Goal: Task Accomplishment & Management: Manage account settings

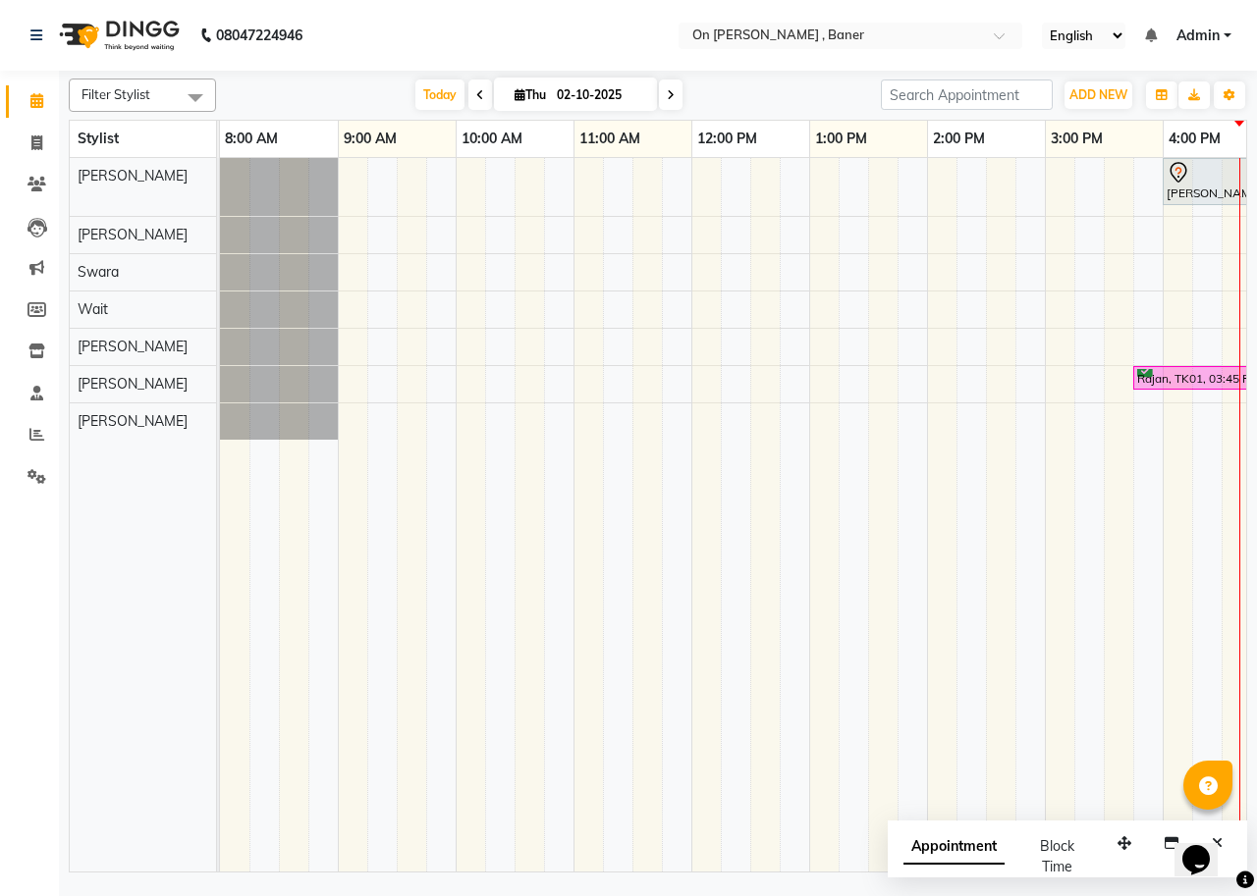
scroll to position [0, 741]
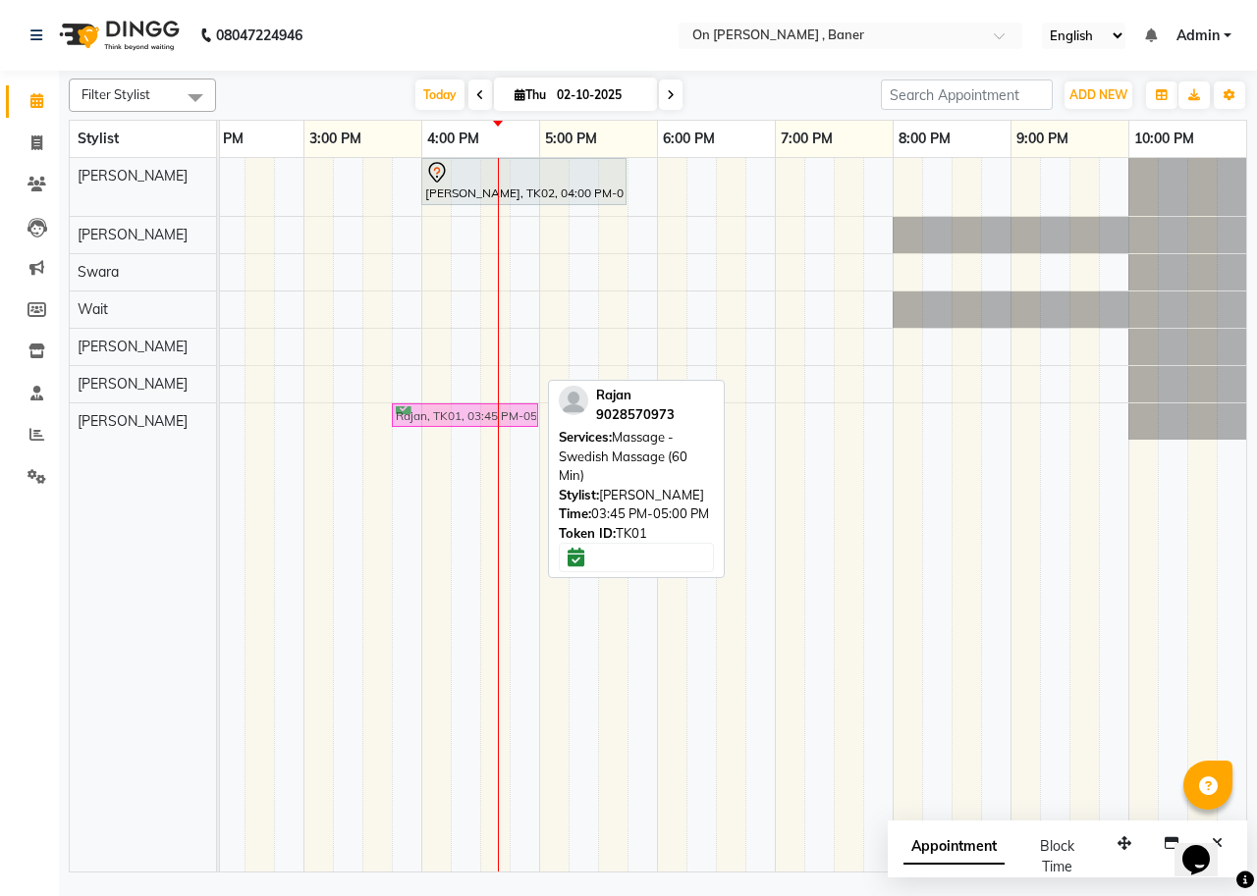
drag, startPoint x: 443, startPoint y: 377, endPoint x: 451, endPoint y: 411, distance: 35.3
click at [451, 411] on tbody "[PERSON_NAME], TK02, 04:00 PM-05:45 PM, Deep Tissue Full Body Massage (90 mins)…" at bounding box center [362, 299] width 1767 height 282
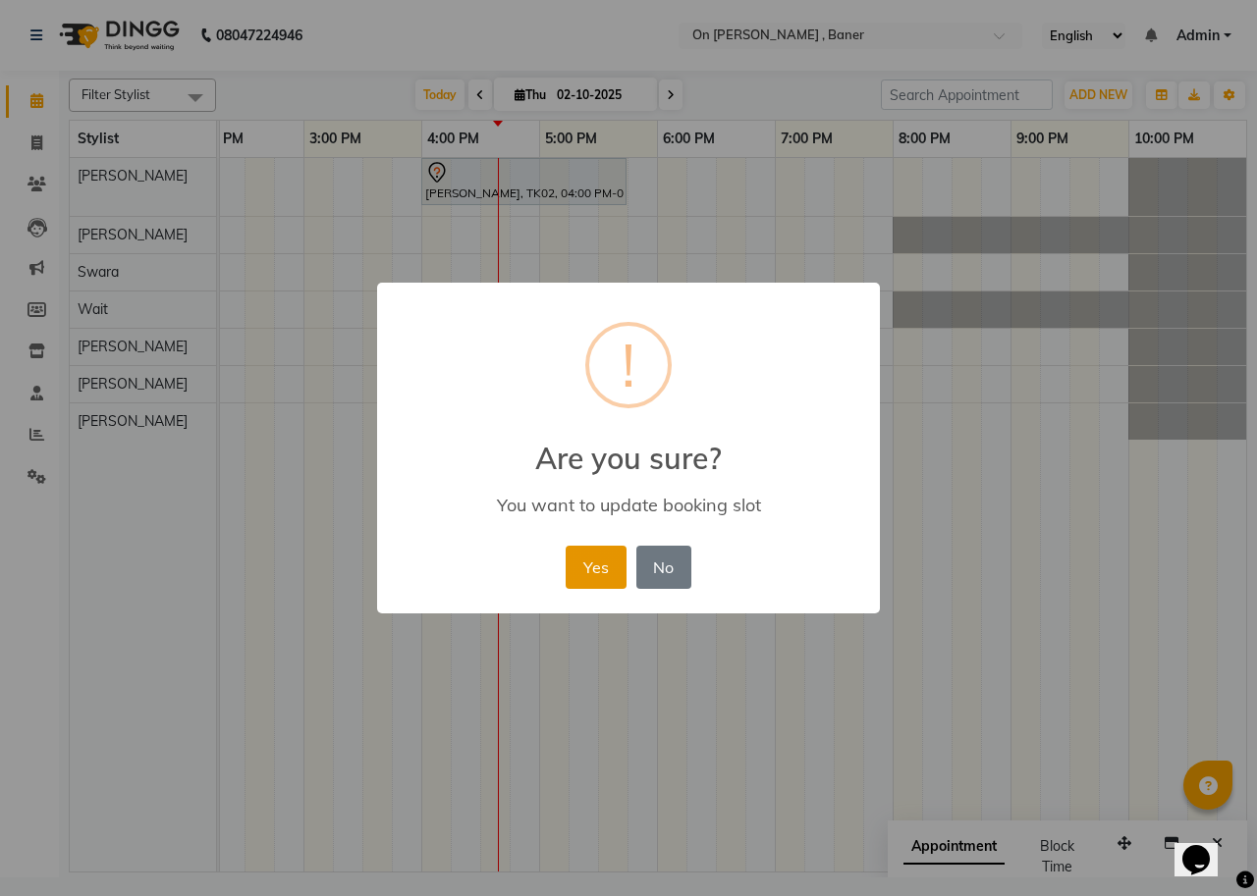
click at [599, 563] on button "Yes" at bounding box center [596, 567] width 60 height 43
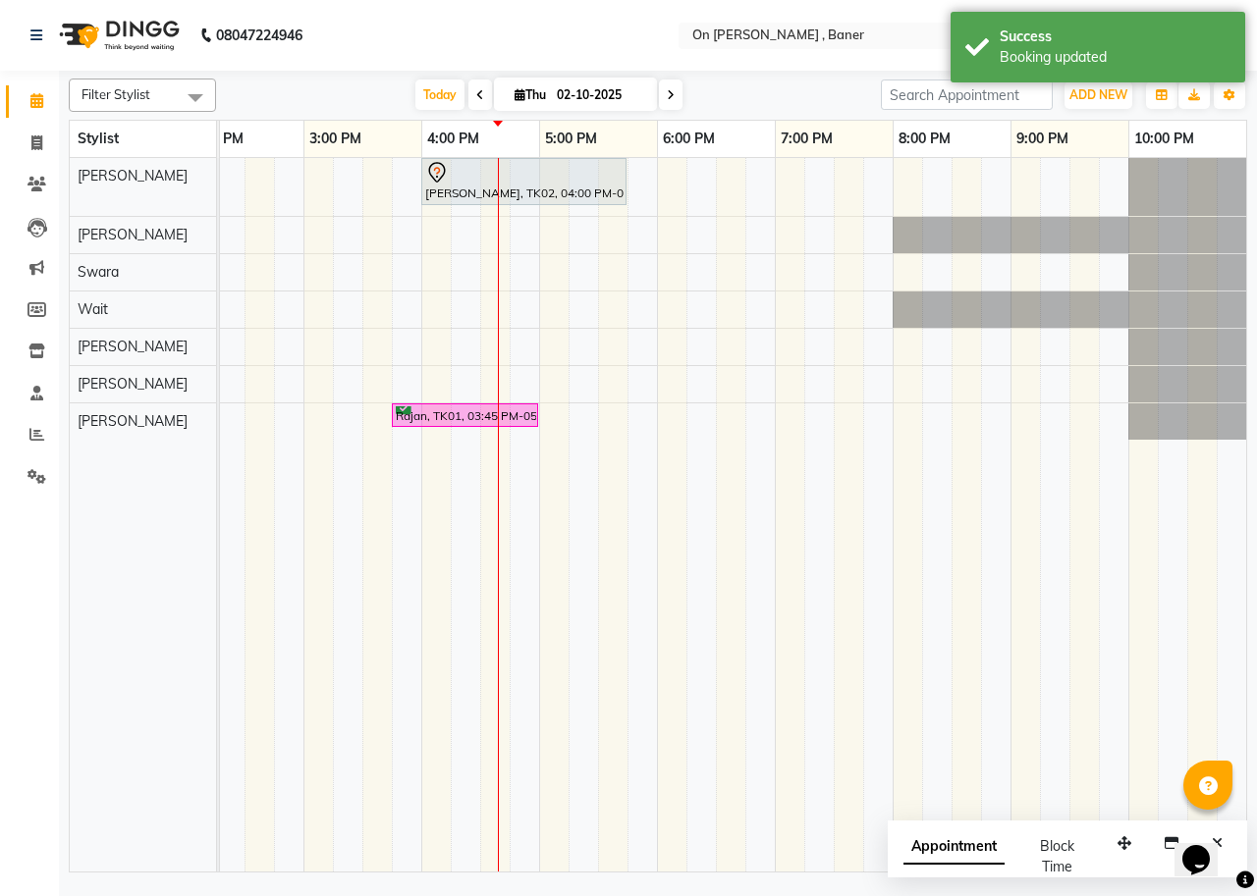
click at [501, 383] on div "[PERSON_NAME], TK02, 04:00 PM-05:45 PM, Deep Tissue Full Body Massage (90 mins)…" at bounding box center [362, 515] width 1767 height 714
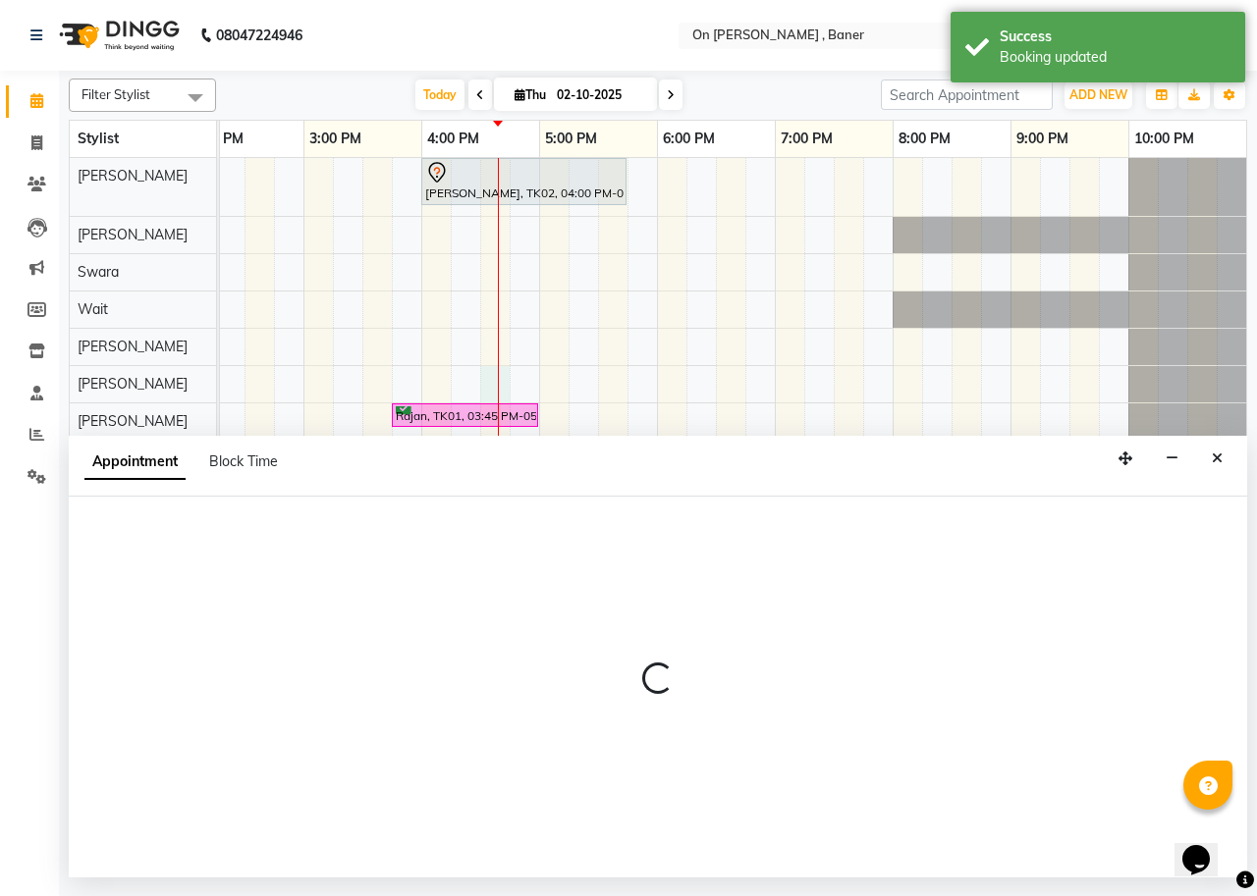
select select "40790"
select select "tentative"
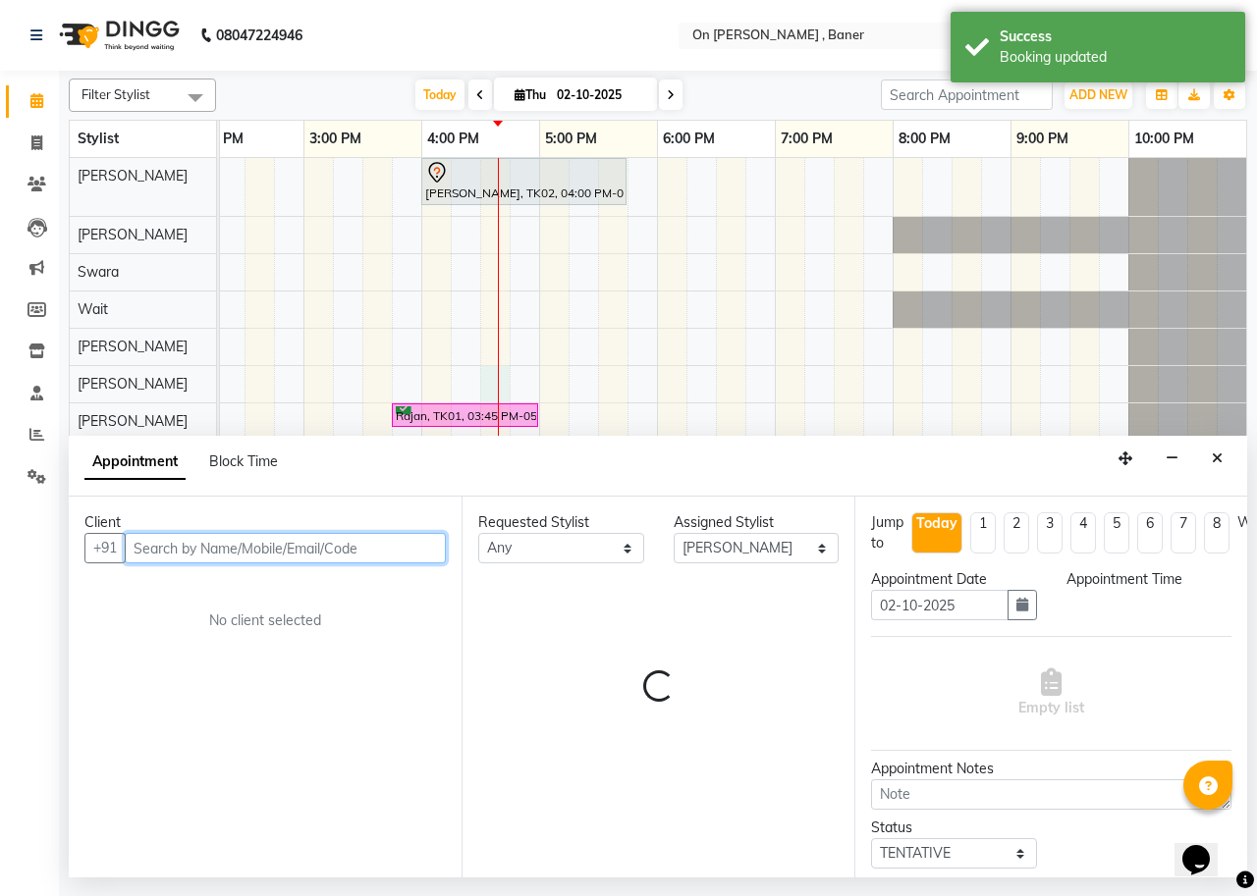
select select "990"
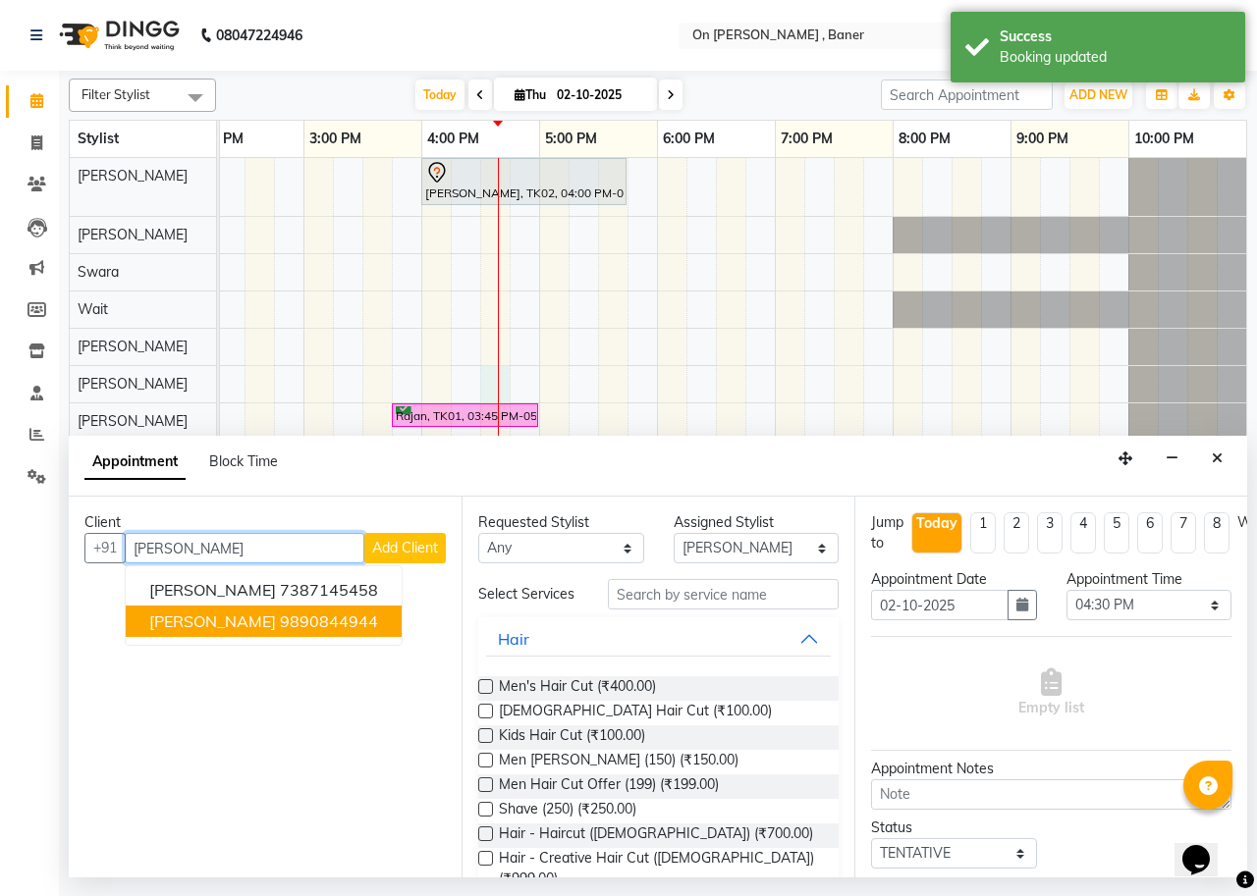
click at [268, 610] on button "[PERSON_NAME] 9890844944" at bounding box center [264, 621] width 276 height 31
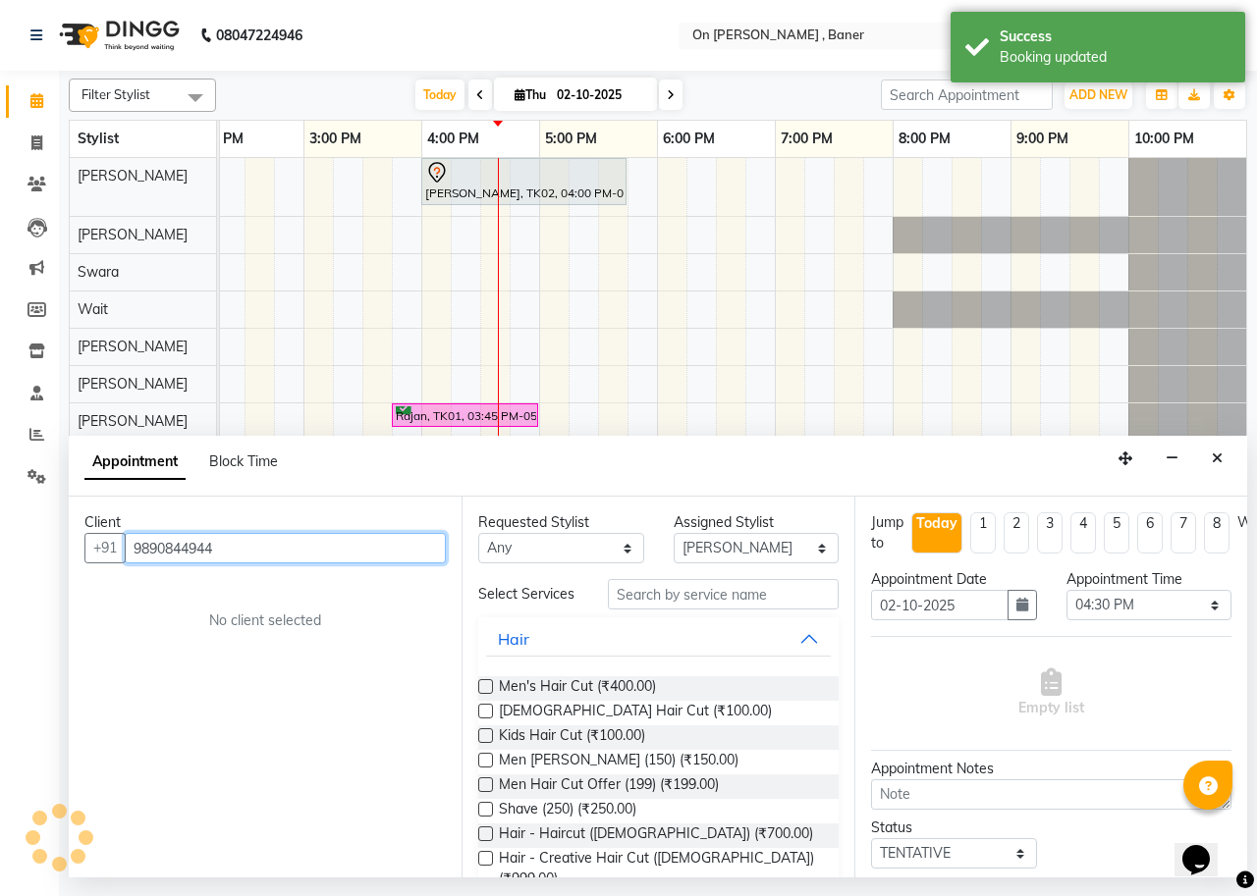
type input "9890844944"
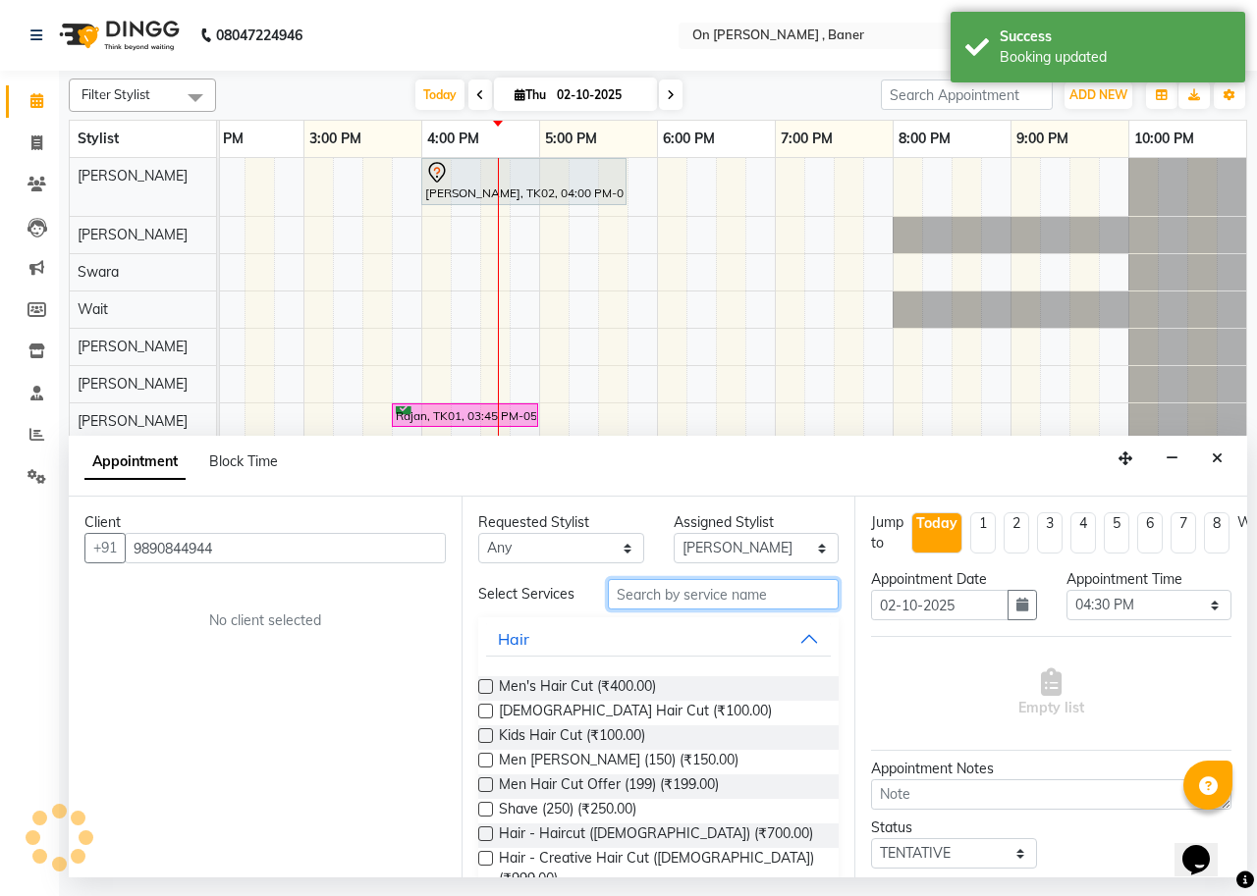
click at [656, 598] on input "text" at bounding box center [723, 594] width 231 height 30
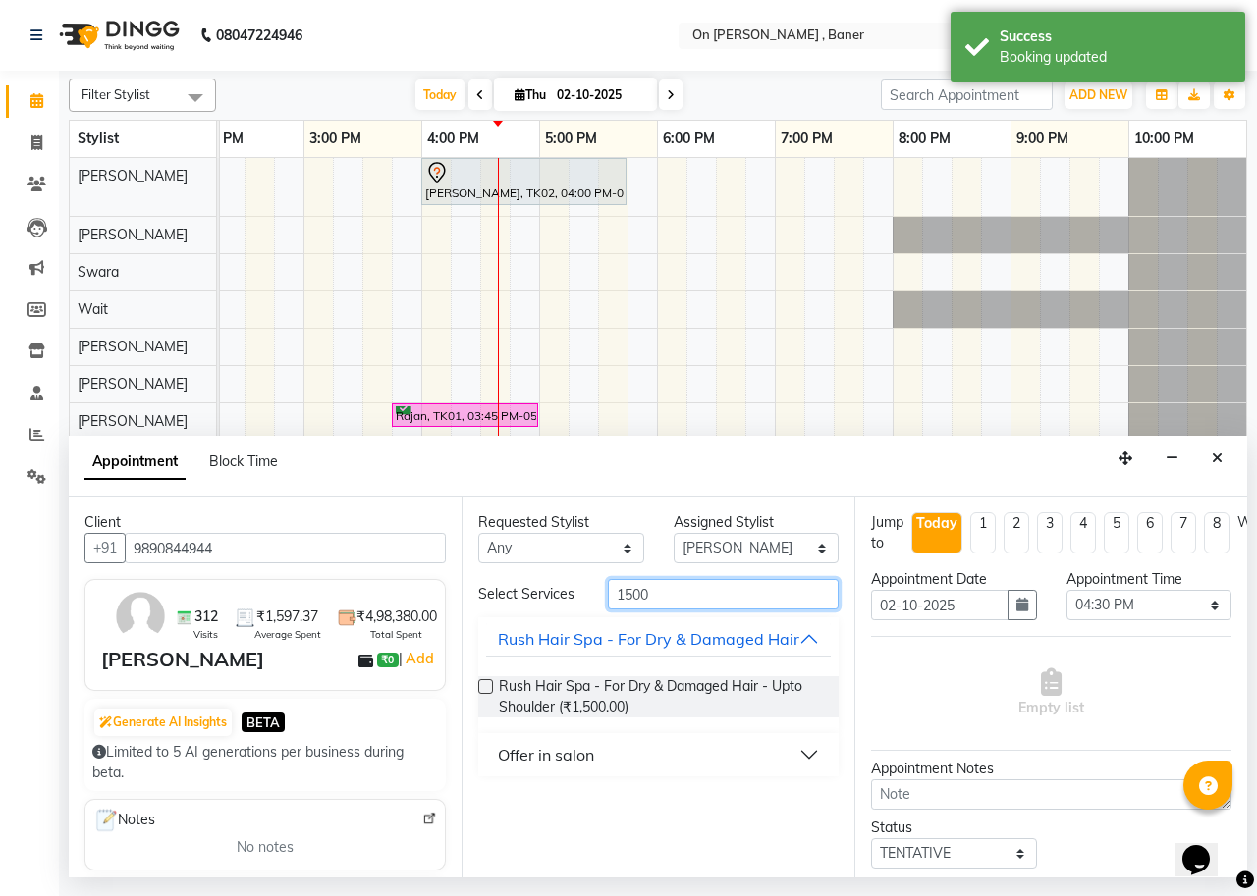
type input "1500"
click at [540, 767] on div "Offer in salon" at bounding box center [546, 755] width 96 height 24
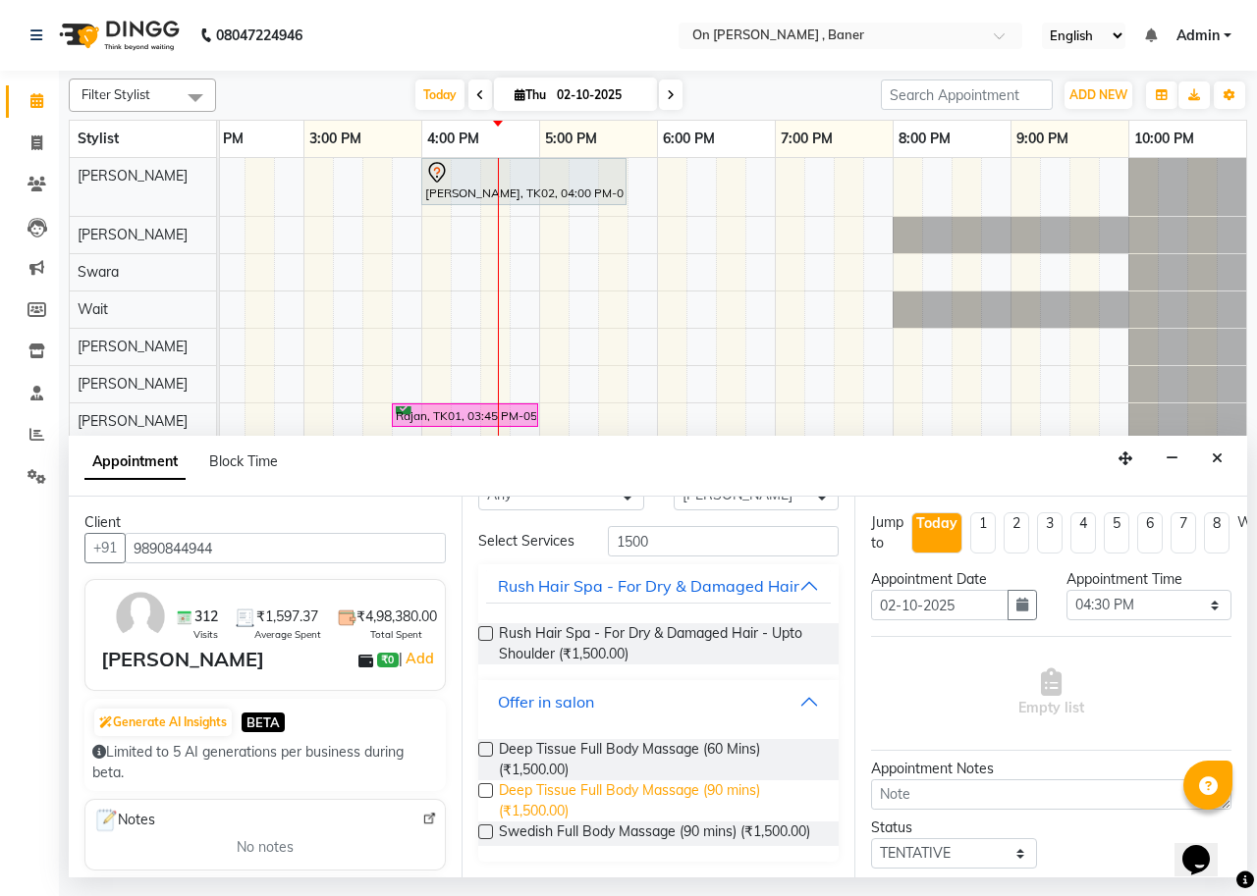
scroll to position [98, 0]
click at [532, 792] on span "Deep Tissue Full Body Massage (90 mins) (₹1,500.00)" at bounding box center [661, 801] width 324 height 41
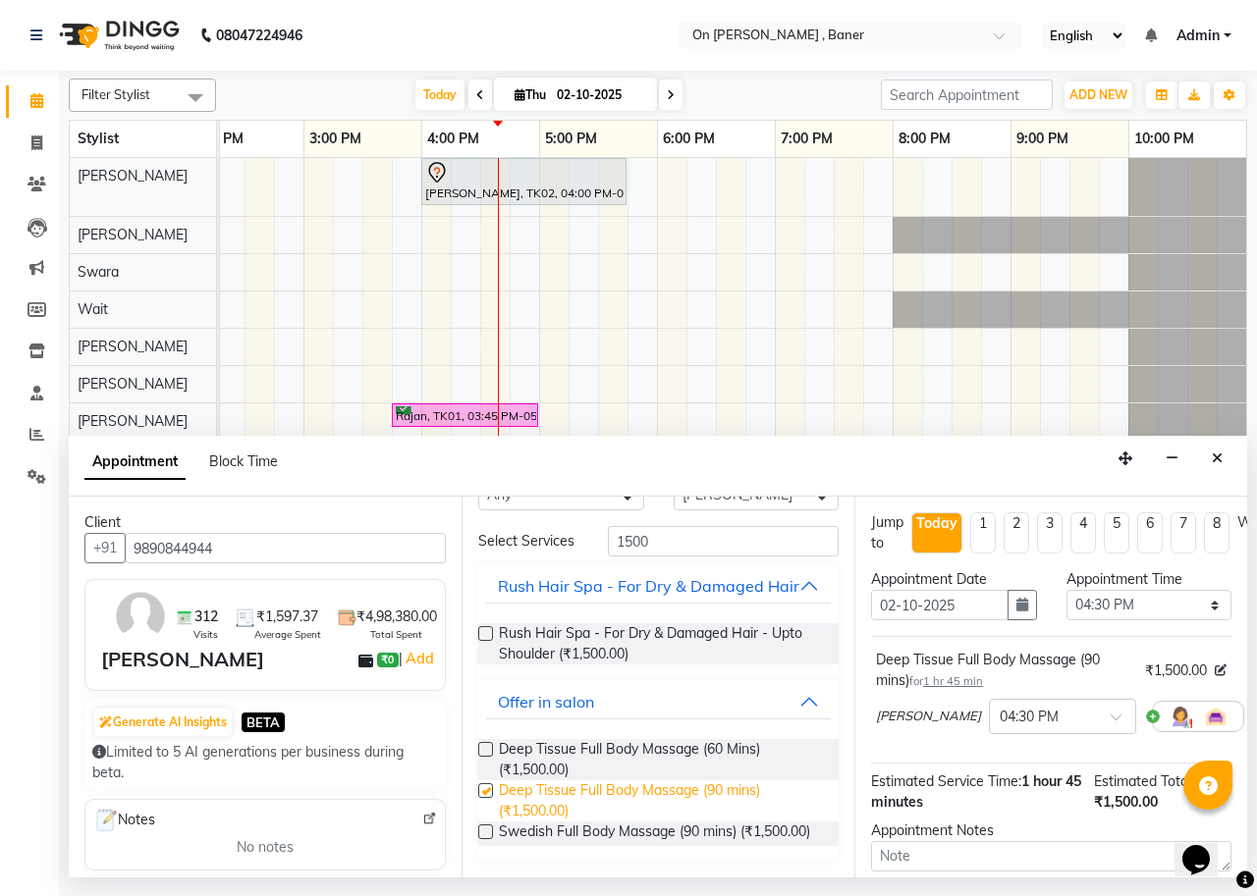
checkbox input "false"
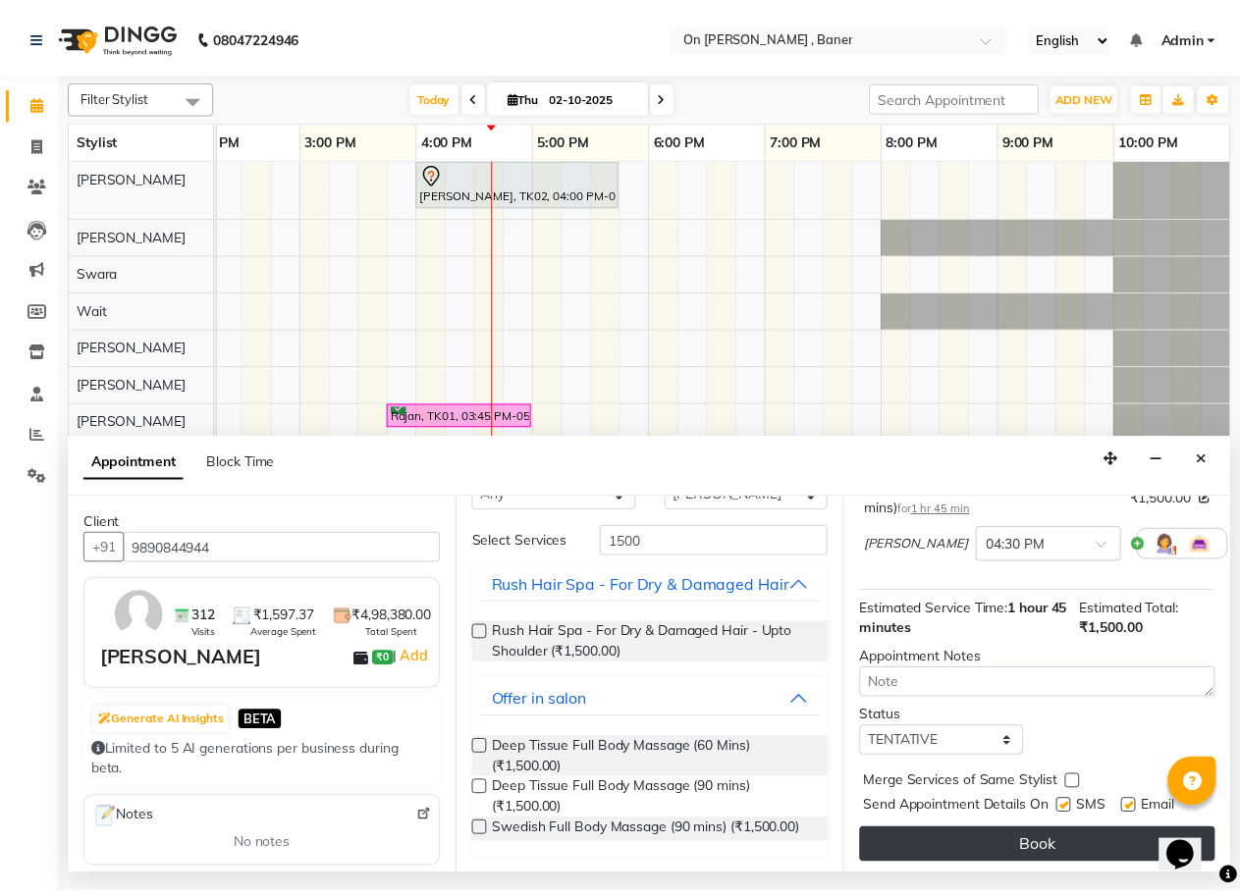
scroll to position [193, 0]
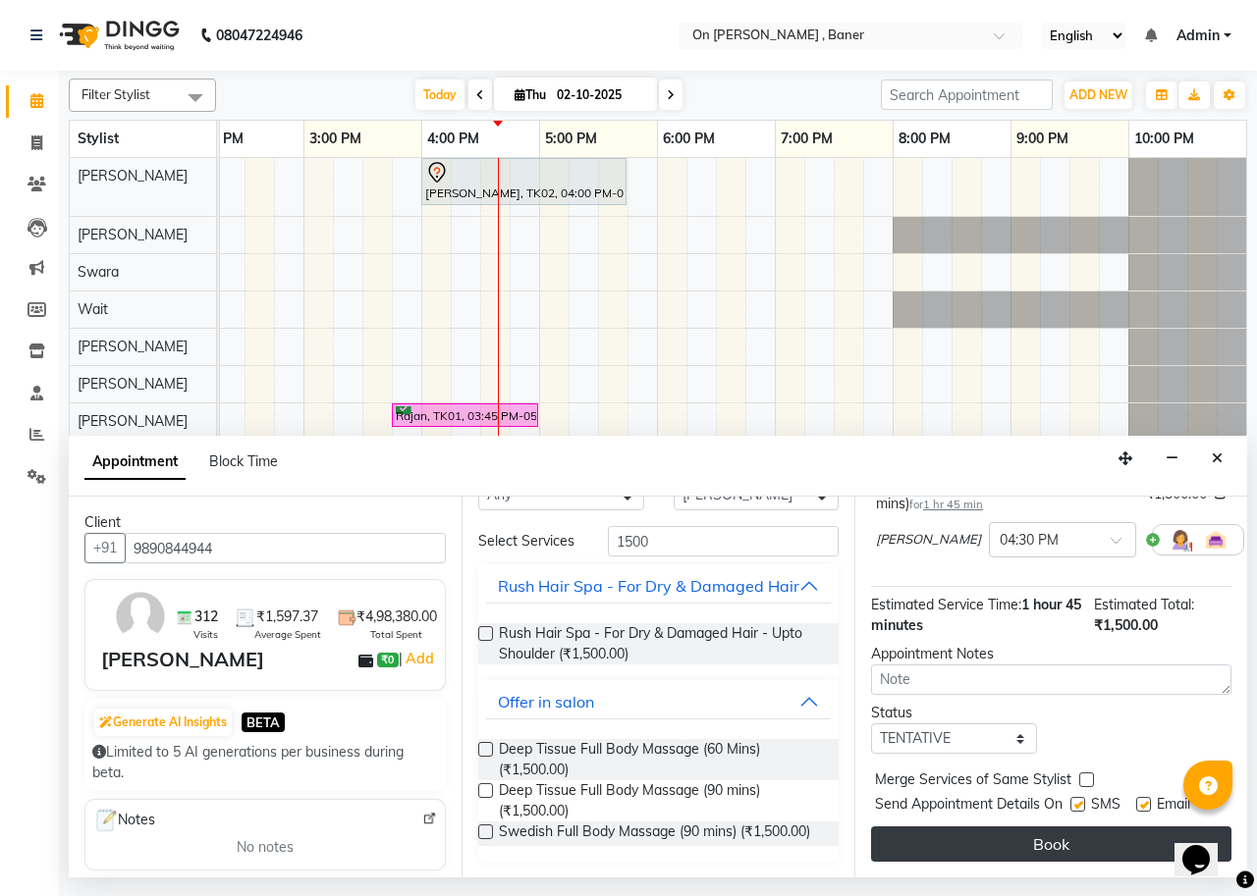
drag, startPoint x: 1078, startPoint y: 788, endPoint x: 1103, endPoint y: 821, distance: 40.7
click at [1078, 797] on label at bounding box center [1077, 804] width 15 height 15
click at [1078, 800] on input "checkbox" at bounding box center [1076, 806] width 13 height 13
checkbox input "false"
click at [1106, 827] on button "Book" at bounding box center [1051, 844] width 360 height 35
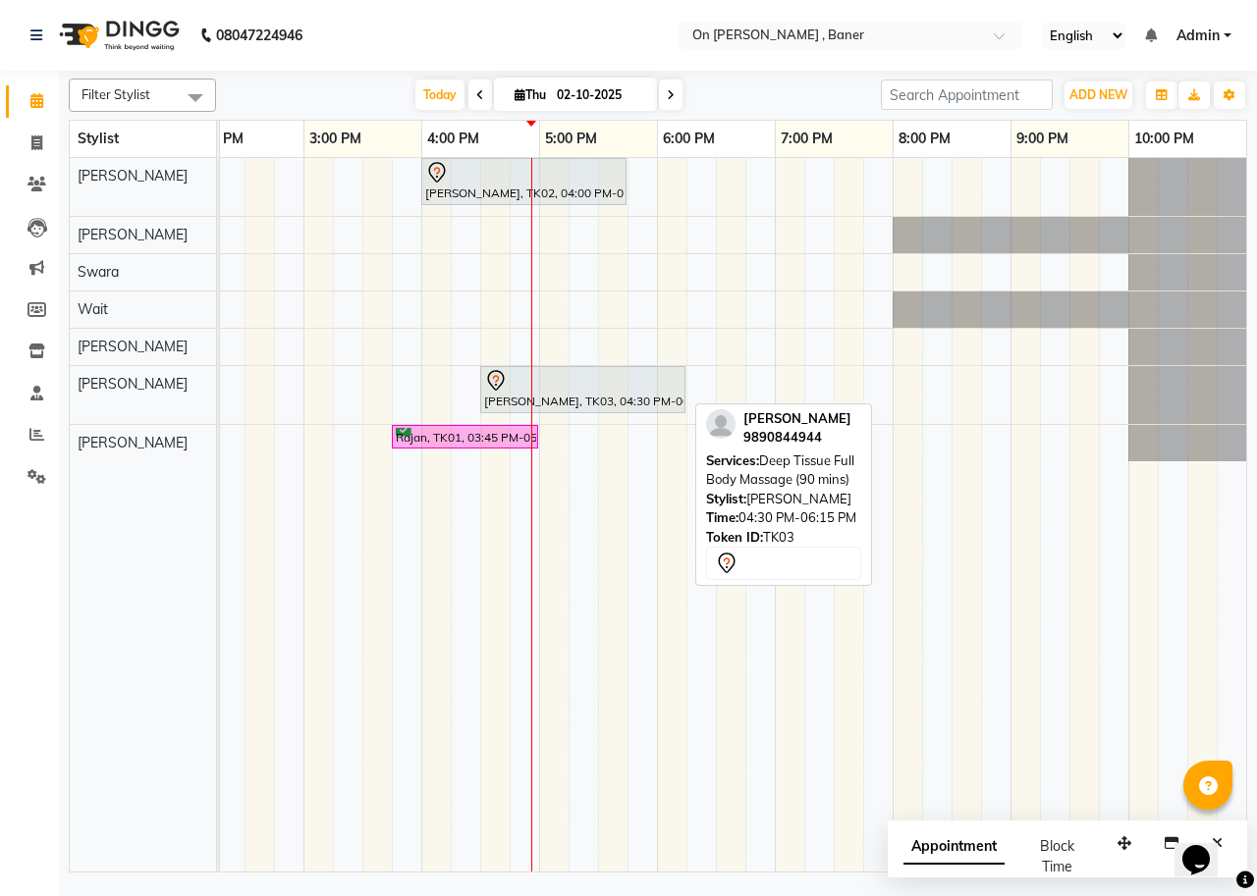
click at [508, 386] on div at bounding box center [582, 381] width 197 height 24
select select "7"
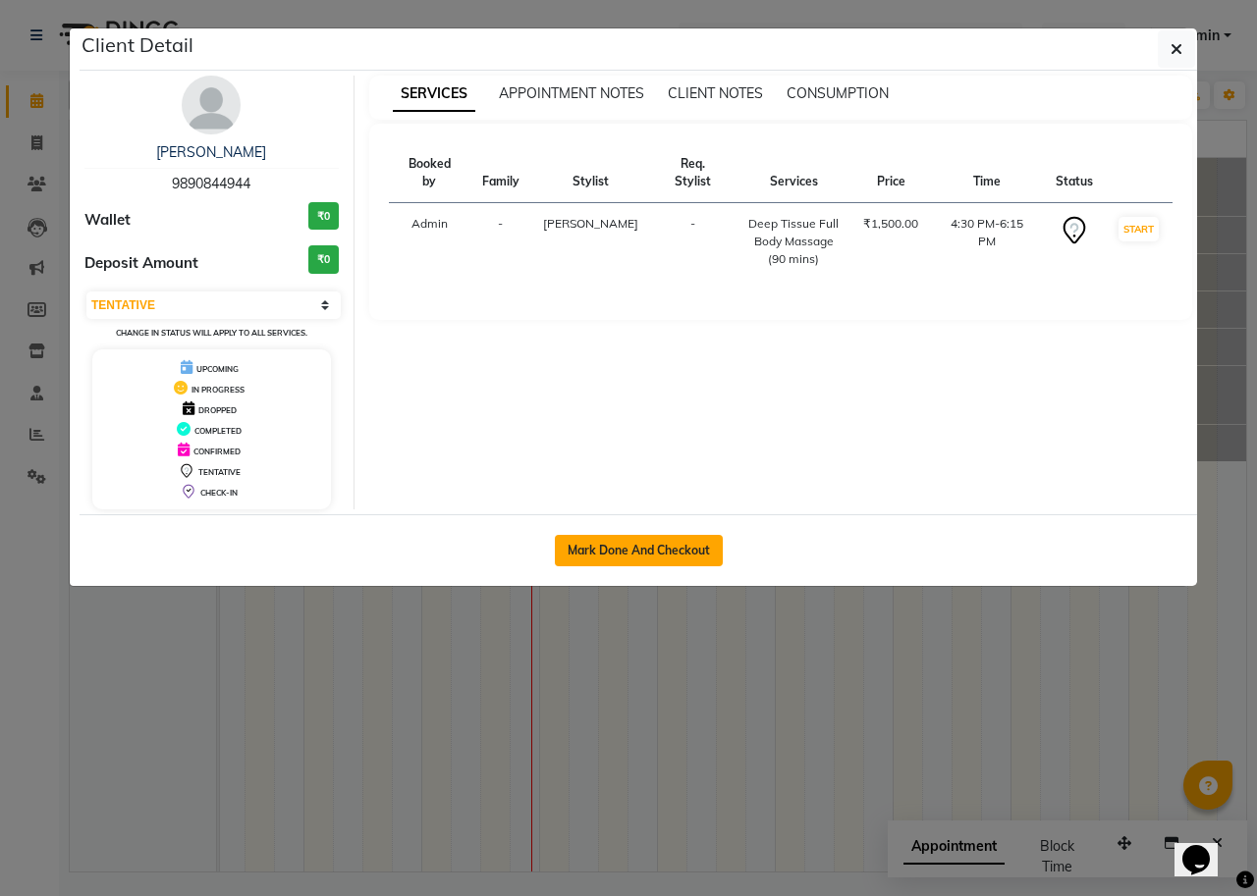
click at [635, 562] on button "Mark Done And Checkout" at bounding box center [639, 550] width 168 height 31
select select "service"
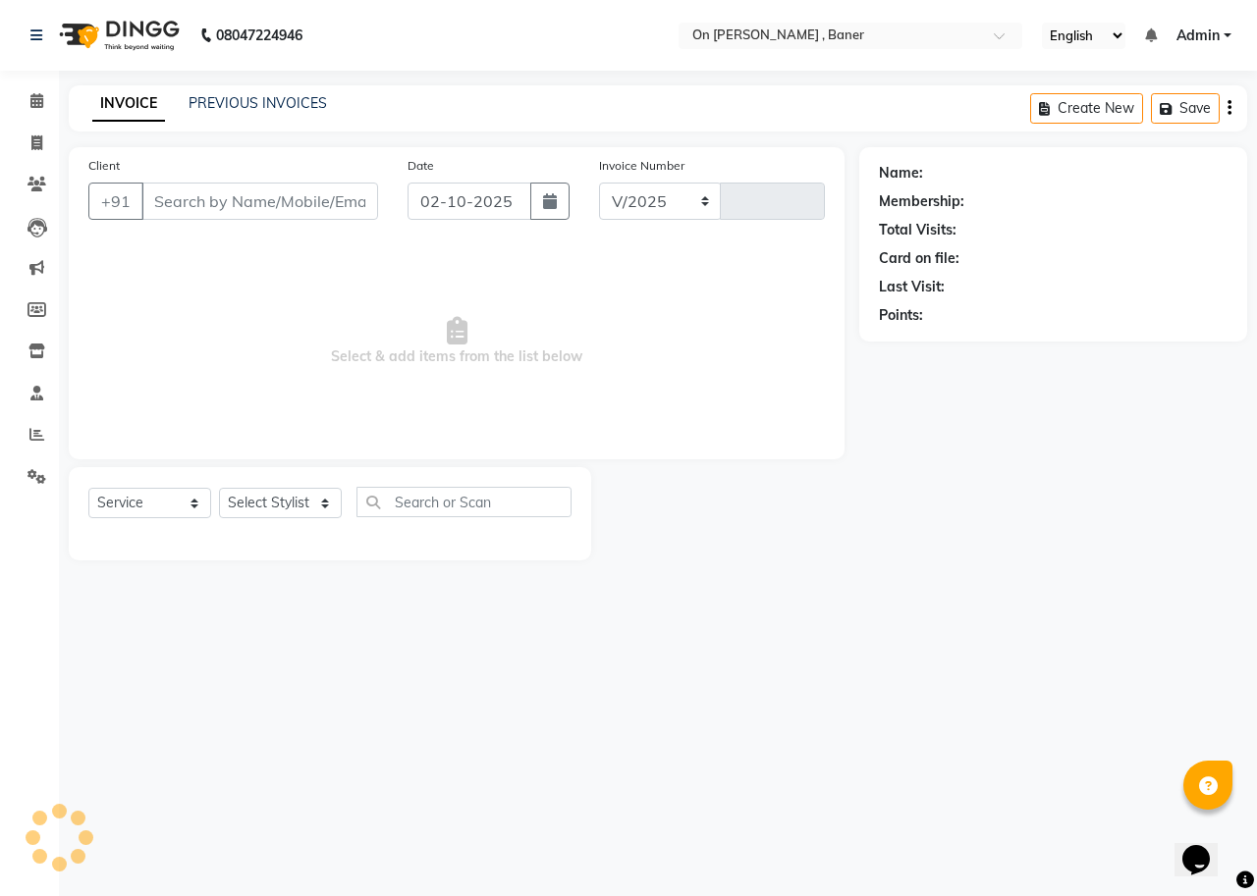
select select "632"
type input "0961"
type input "9890844944"
select select "40790"
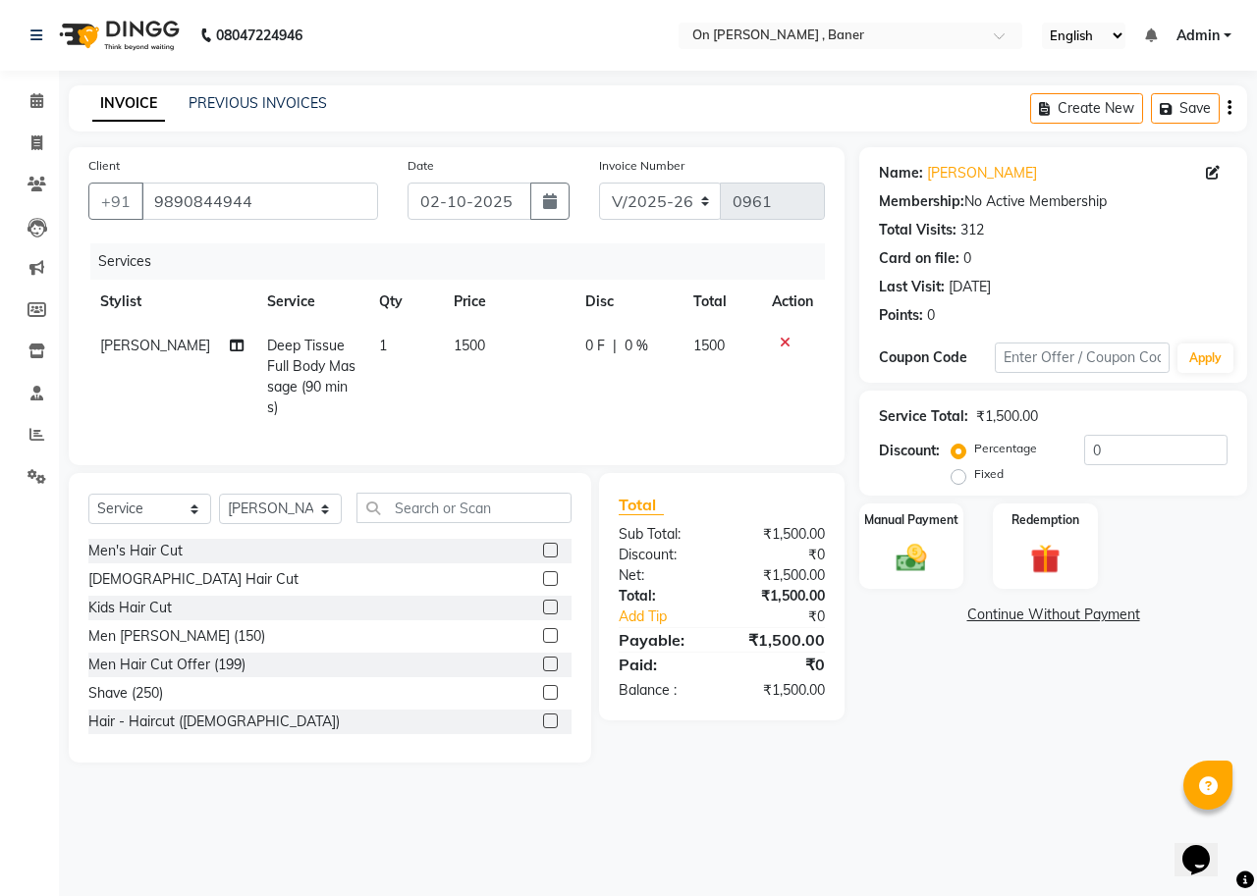
click at [975, 565] on div "Manual Payment Redemption" at bounding box center [1052, 547] width 417 height 86
click at [918, 557] on img at bounding box center [911, 558] width 51 height 36
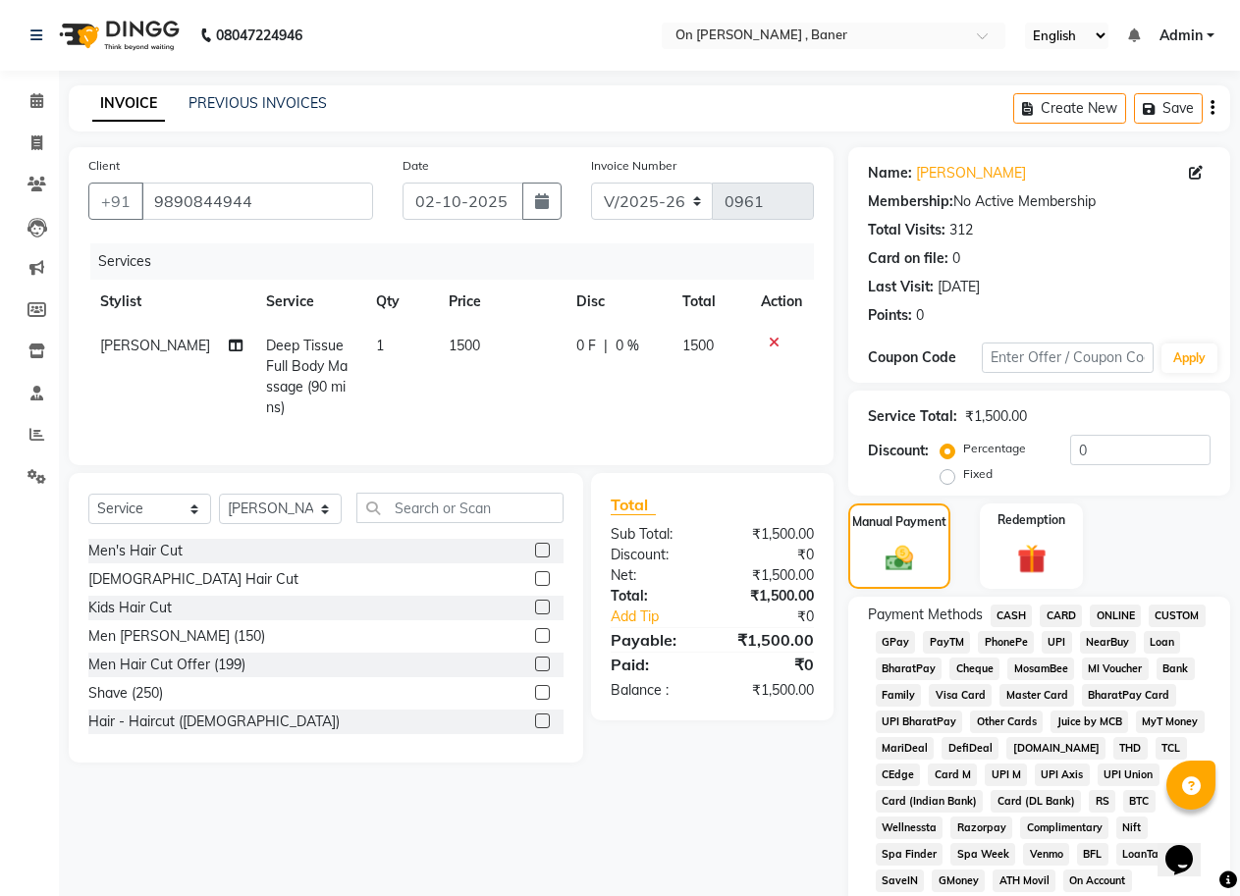
click at [1012, 616] on span "CASH" at bounding box center [1012, 616] width 42 height 23
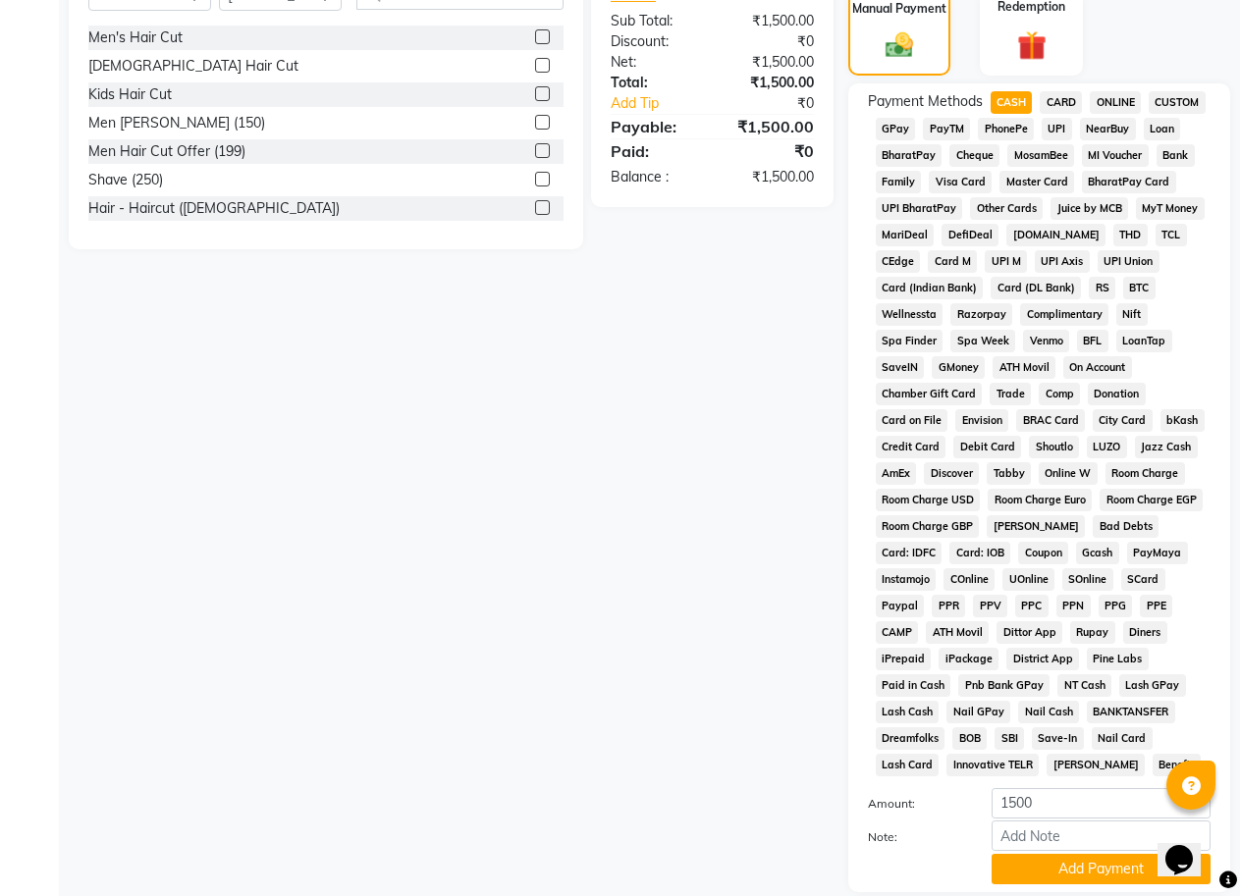
scroll to position [589, 0]
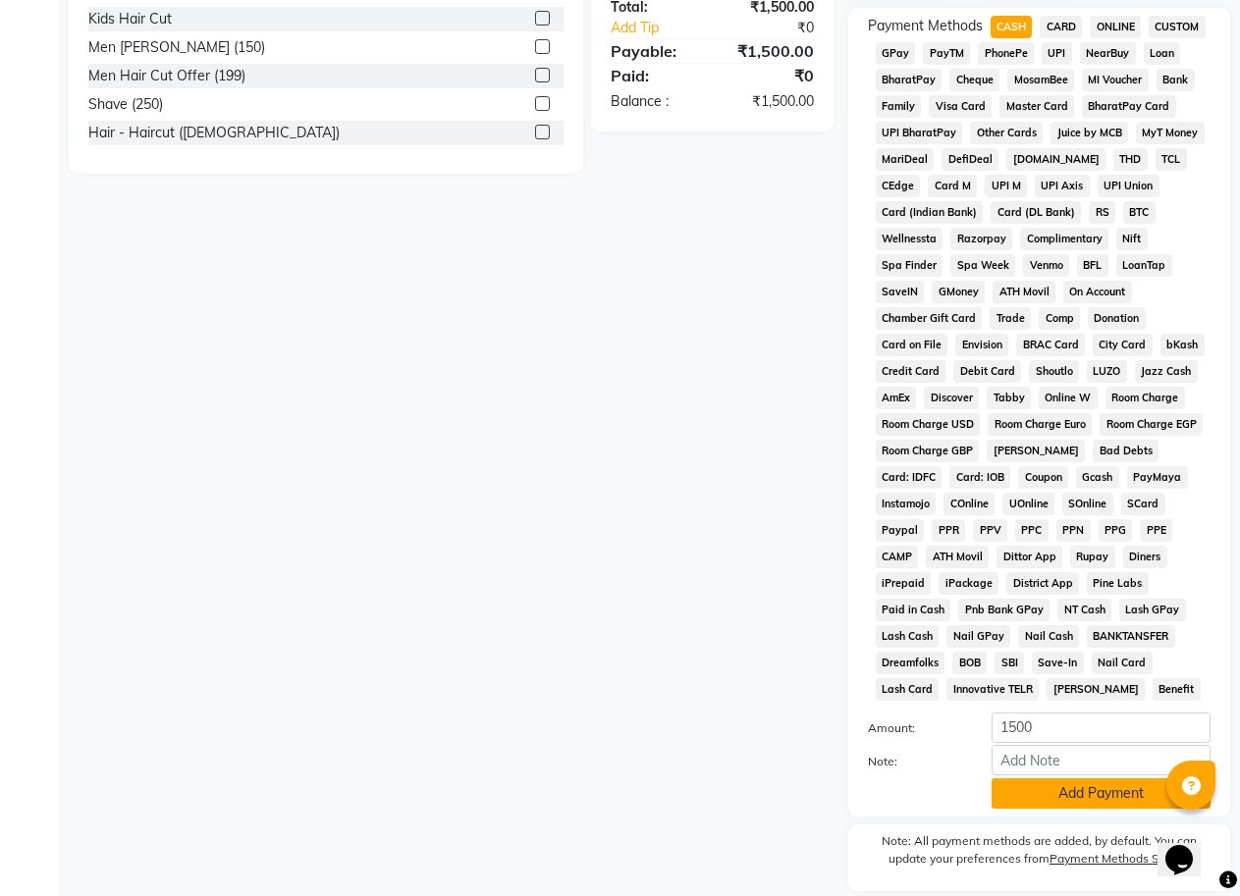
click at [1071, 787] on button "Add Payment" at bounding box center [1101, 794] width 219 height 30
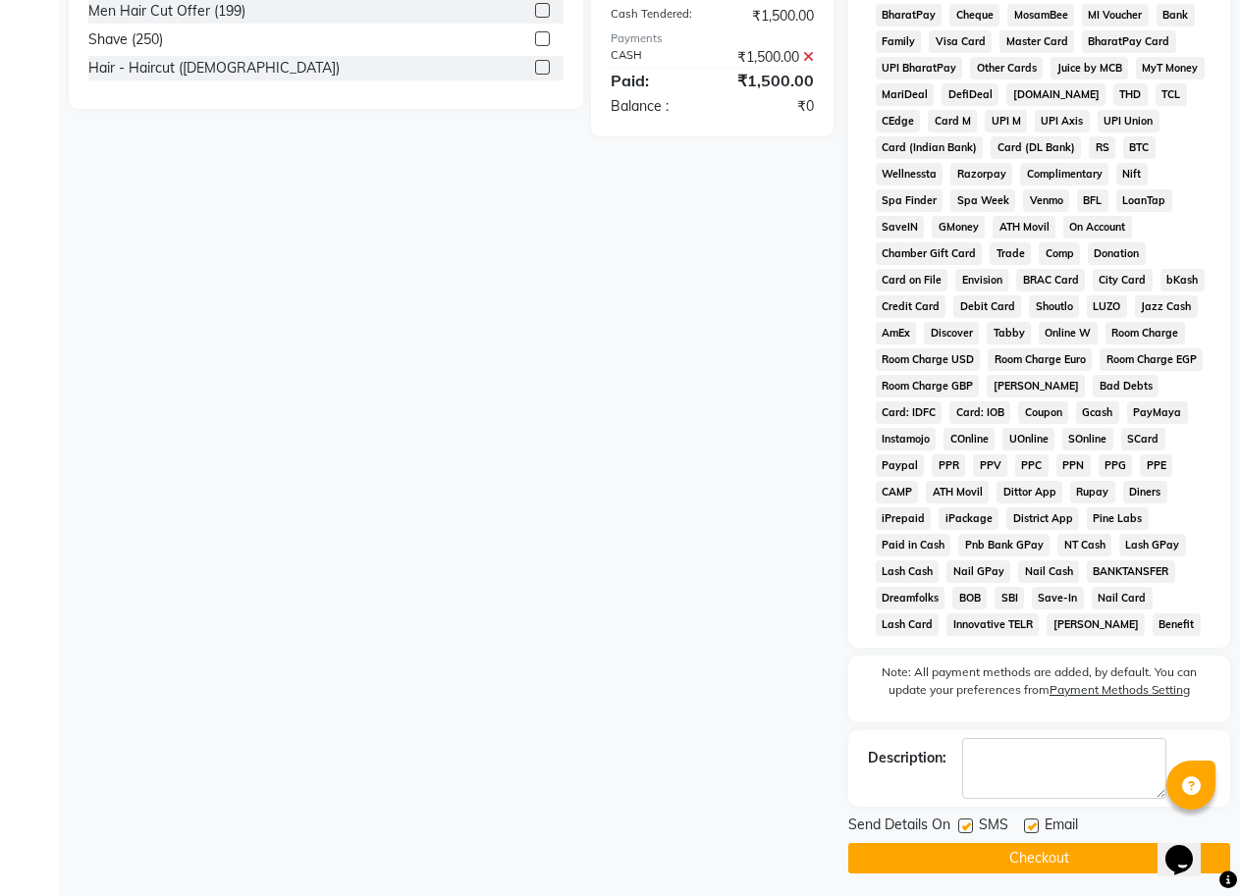
scroll to position [661, 0]
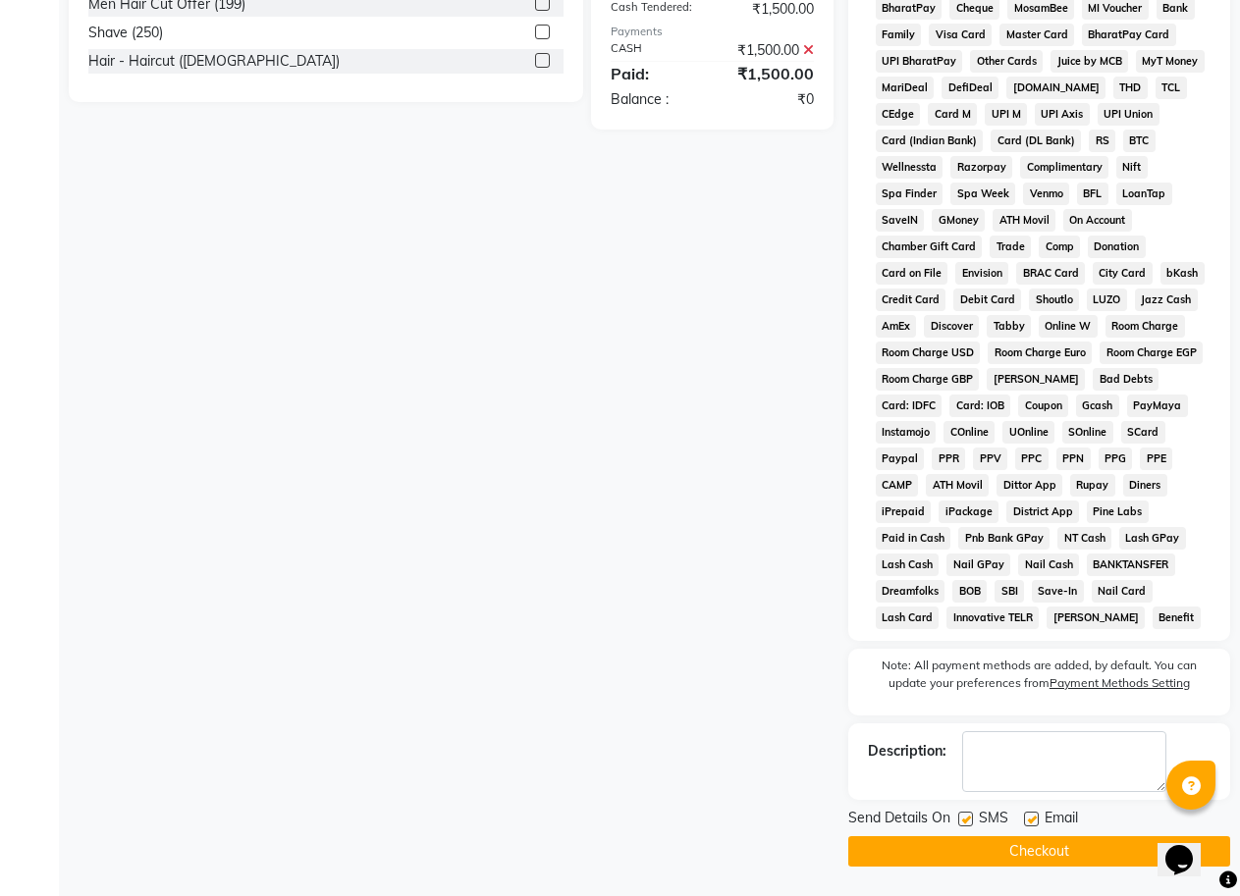
click at [968, 818] on label at bounding box center [965, 819] width 15 height 15
click at [968, 818] on input "checkbox" at bounding box center [964, 820] width 13 height 13
checkbox input "false"
click at [1018, 855] on button "Checkout" at bounding box center [1039, 852] width 382 height 30
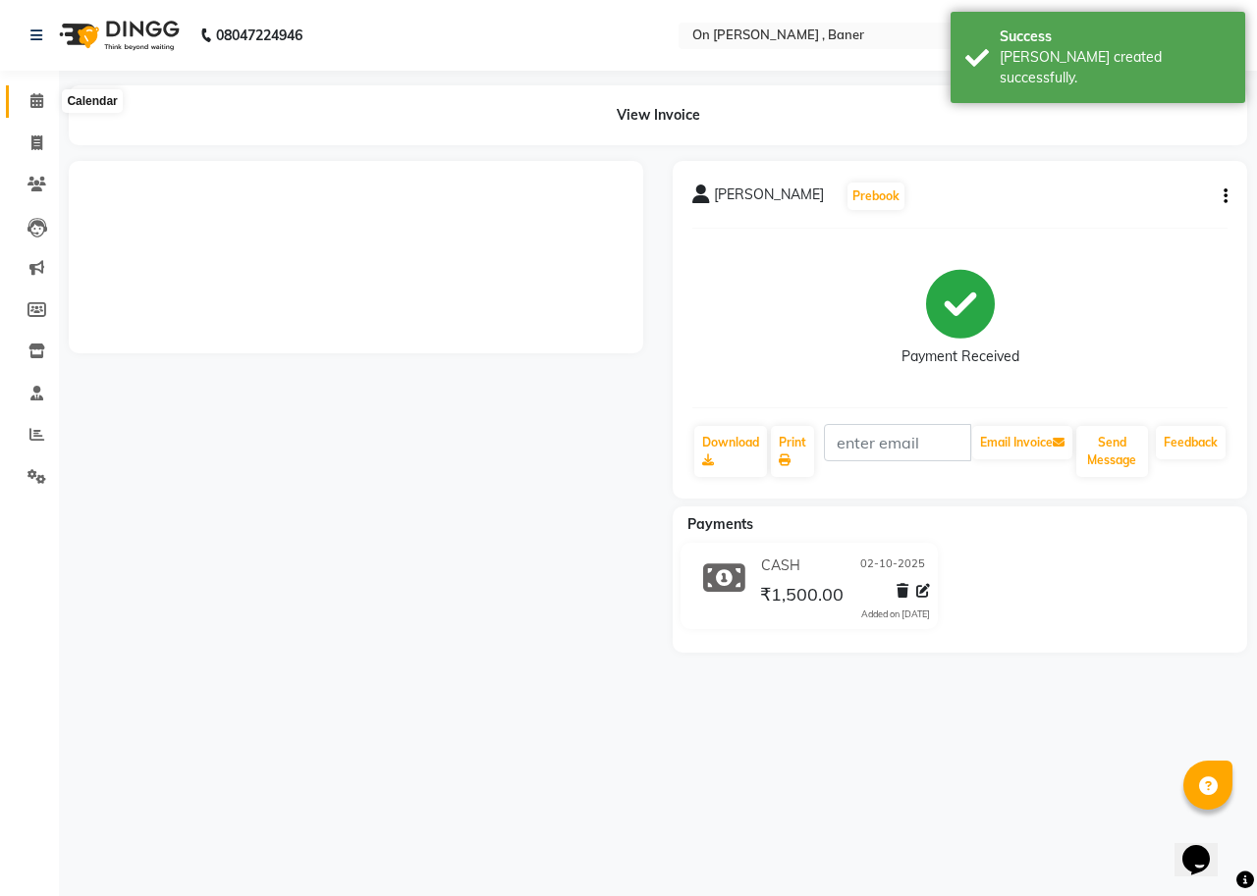
click at [48, 104] on span at bounding box center [37, 101] width 34 height 23
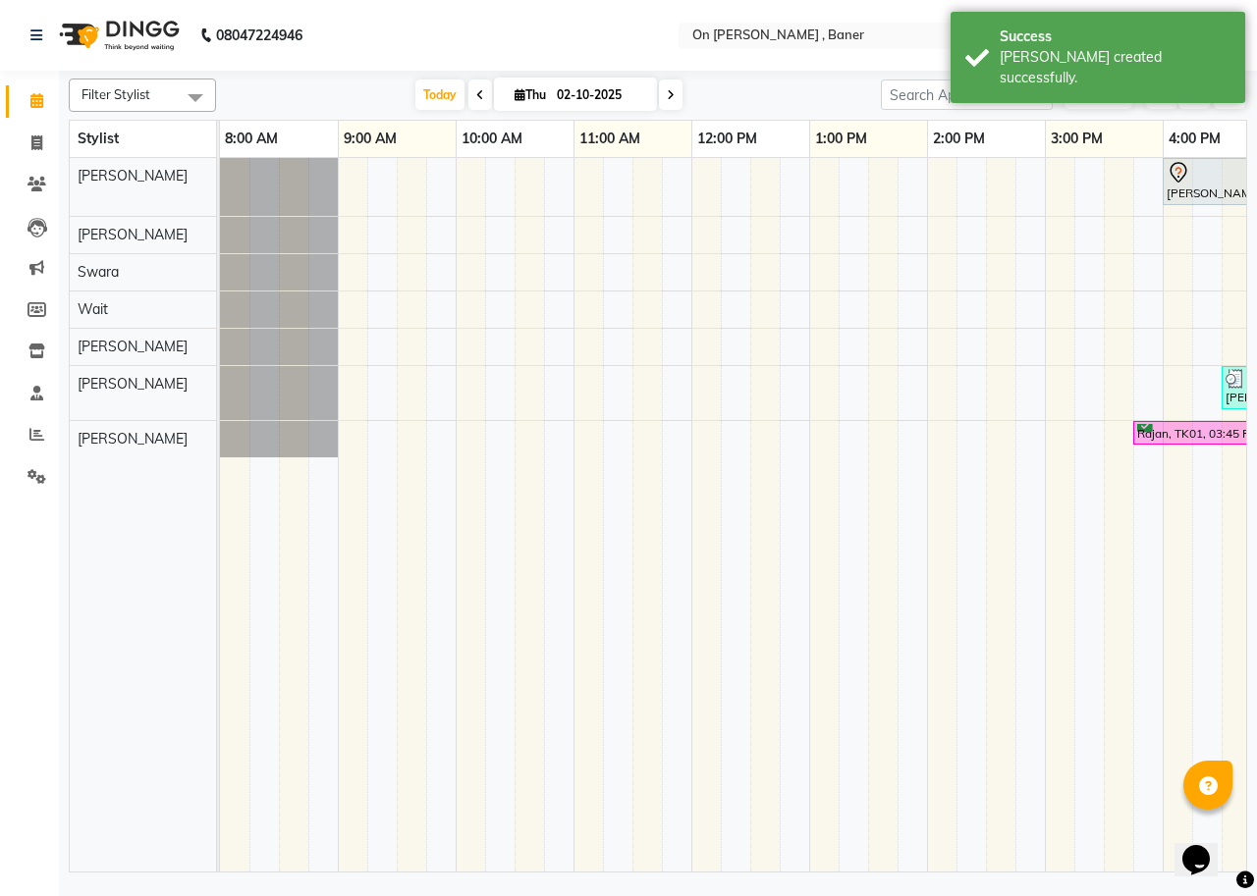
click at [1229, 826] on div "Opens Chat This icon Opens the chat window." at bounding box center [1205, 826] width 47 height 0
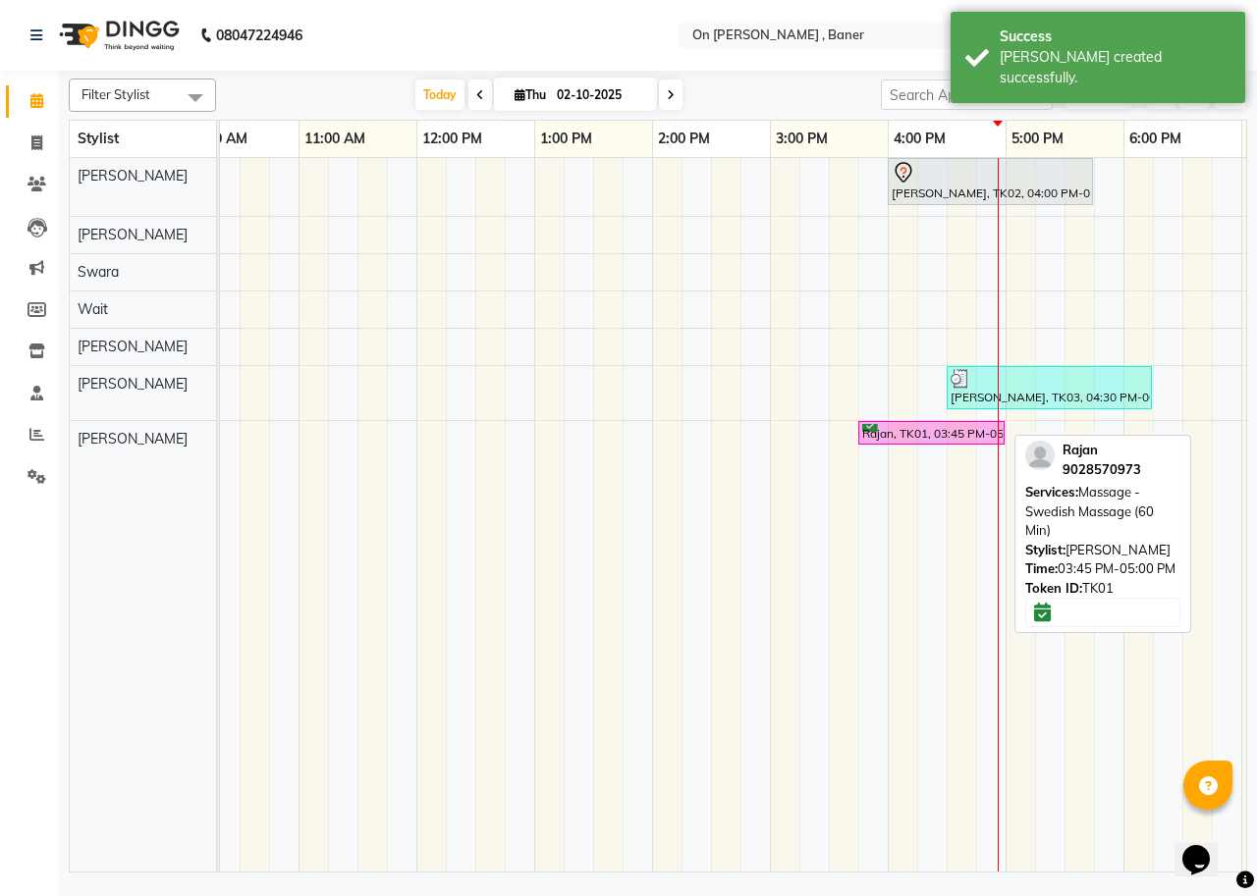
click at [886, 439] on div "Rajan, TK01, 03:45 PM-05:00 PM, Massage -Swedish Massage (60 Min)" at bounding box center [931, 433] width 142 height 19
select select "6"
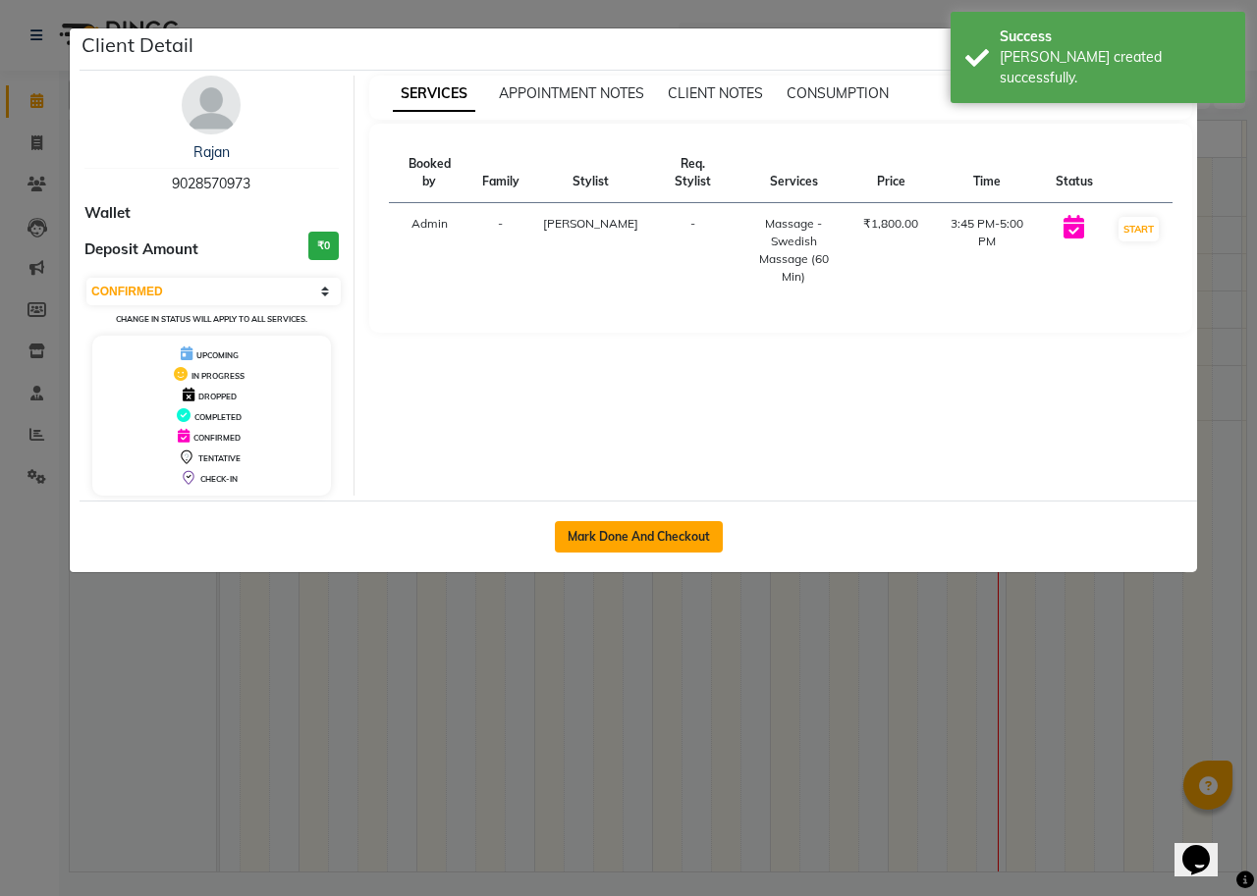
click at [692, 535] on button "Mark Done And Checkout" at bounding box center [639, 536] width 168 height 31
select select "service"
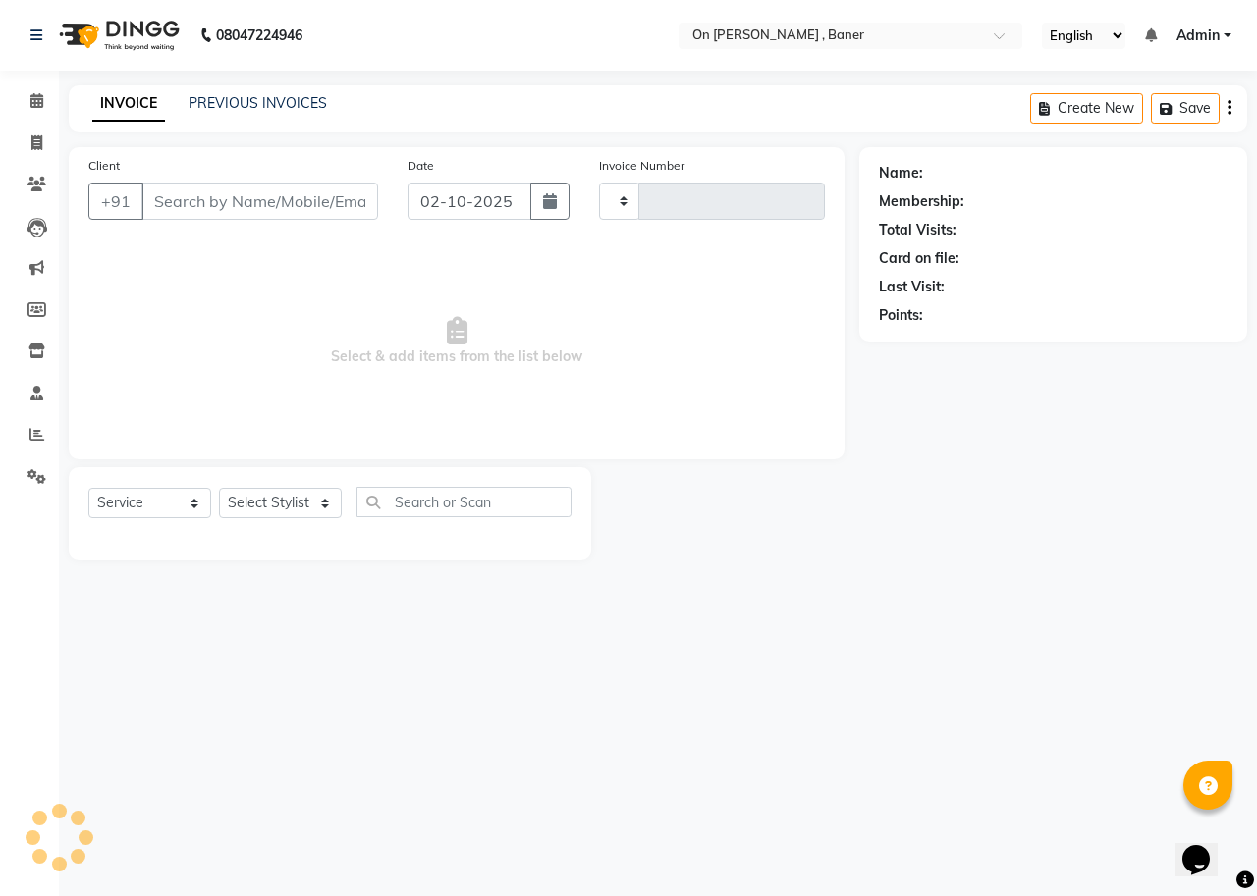
type input "0962"
select select "632"
type input "9028570973"
select select "64480"
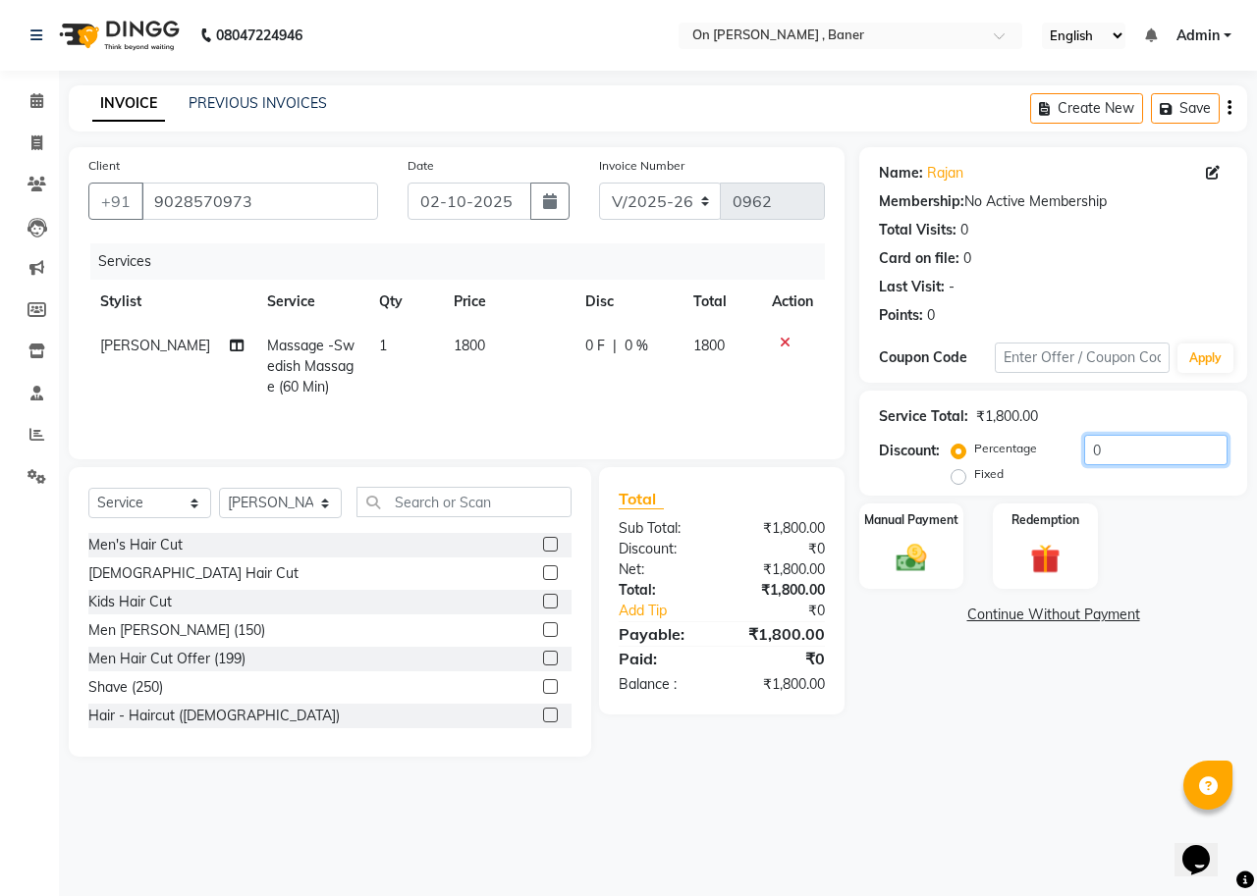
click at [1117, 460] on input "0" at bounding box center [1155, 450] width 143 height 30
type input "020"
click at [959, 529] on div "Manual Payment" at bounding box center [911, 547] width 109 height 90
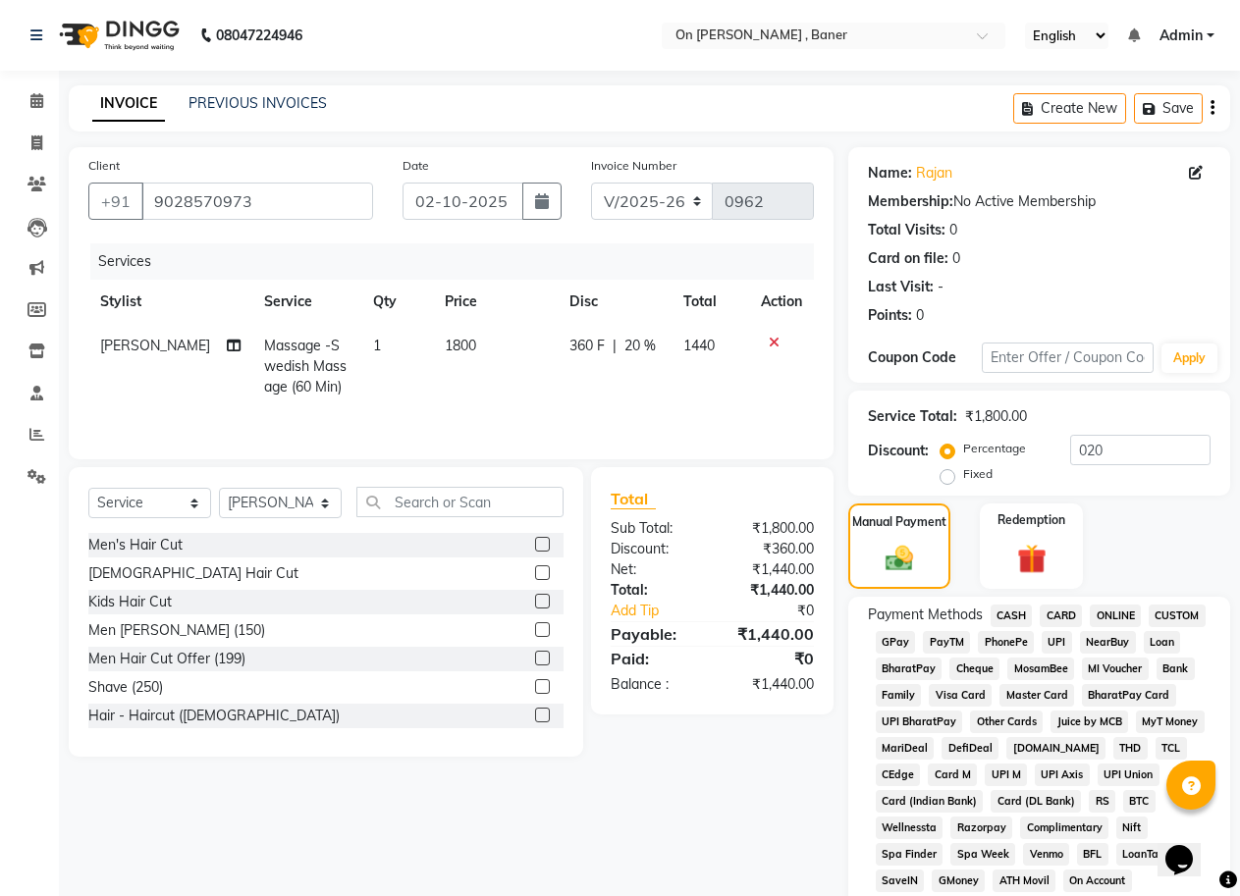
click at [902, 644] on span "GPay" at bounding box center [896, 642] width 40 height 23
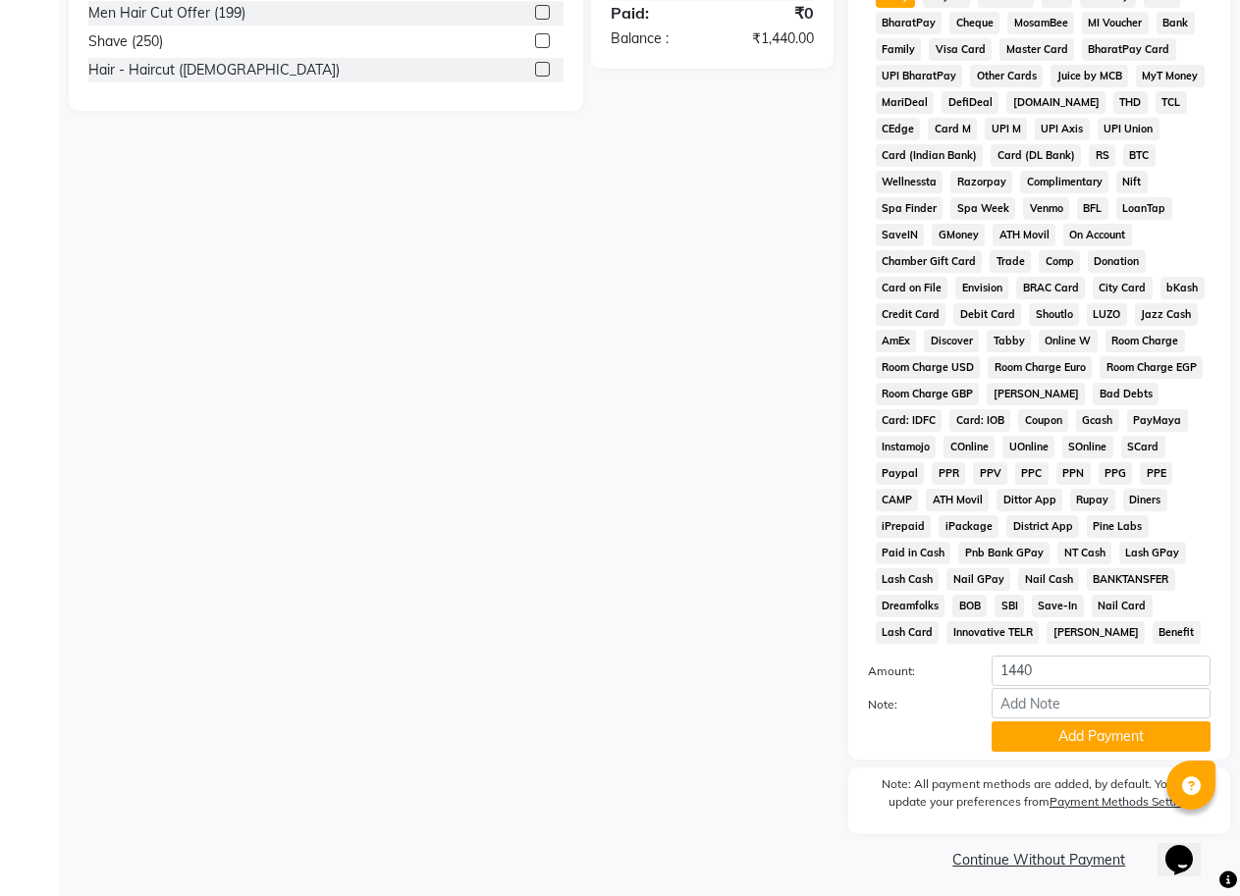
scroll to position [654, 0]
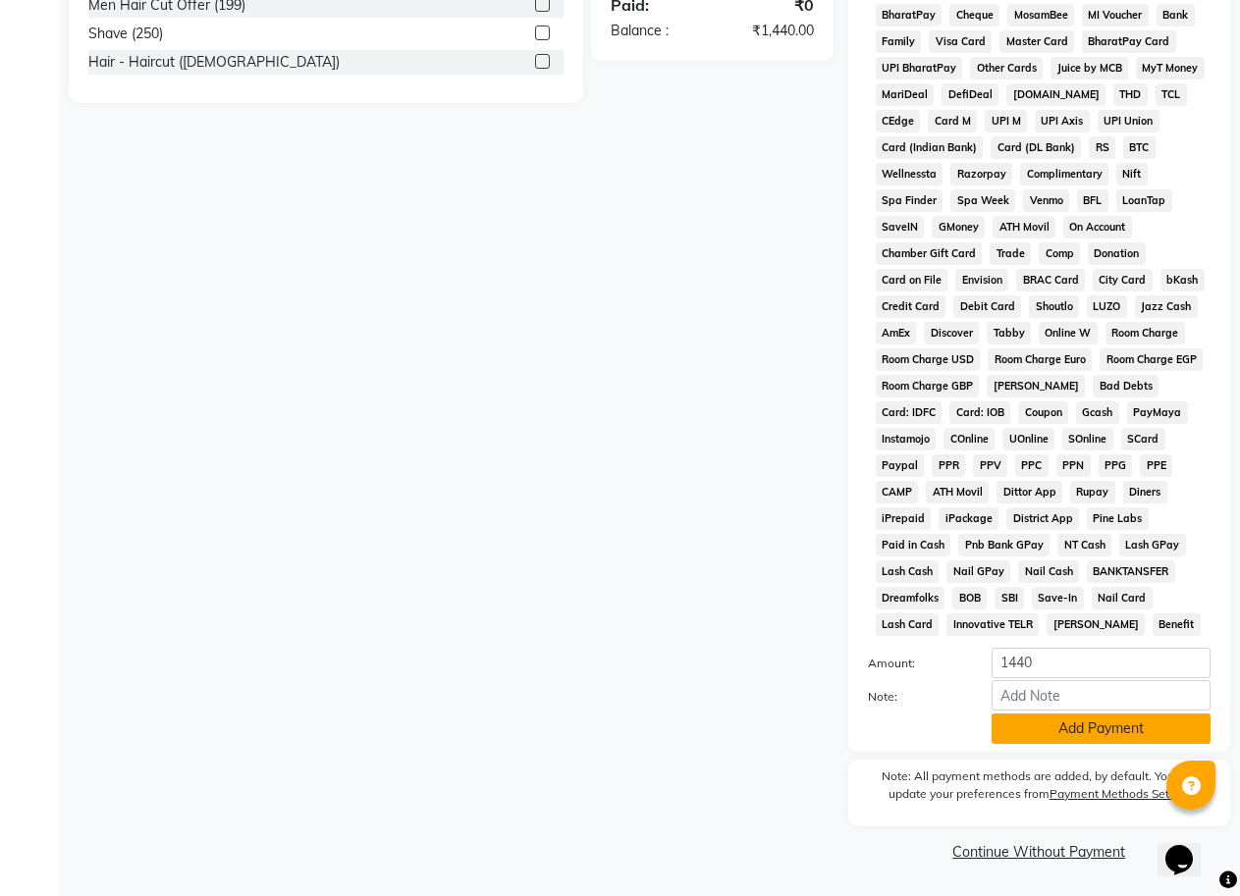
click at [1035, 723] on button "Add Payment" at bounding box center [1101, 729] width 219 height 30
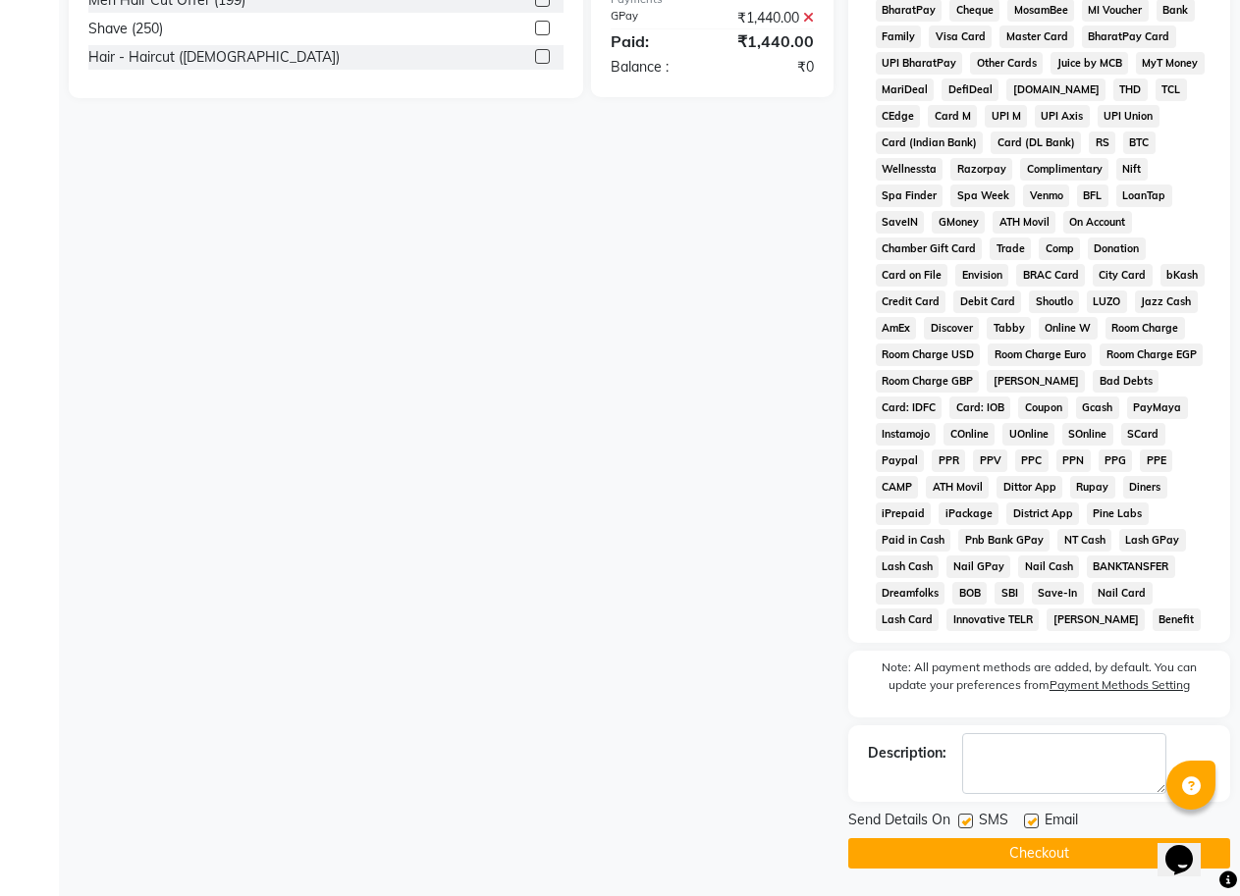
scroll to position [661, 0]
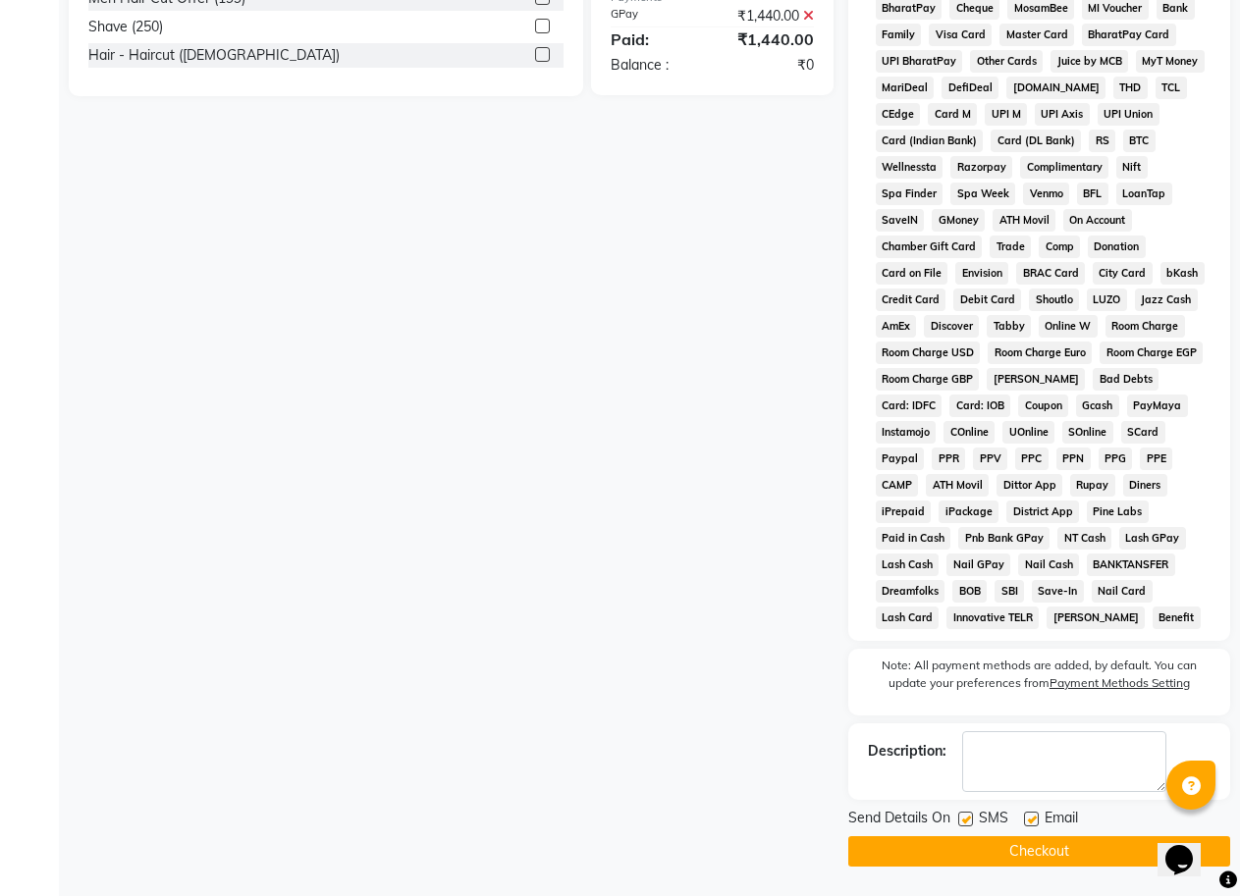
click at [968, 817] on label at bounding box center [965, 819] width 15 height 15
click at [968, 817] on input "checkbox" at bounding box center [964, 820] width 13 height 13
checkbox input "false"
click at [991, 861] on button "Checkout" at bounding box center [1039, 852] width 382 height 30
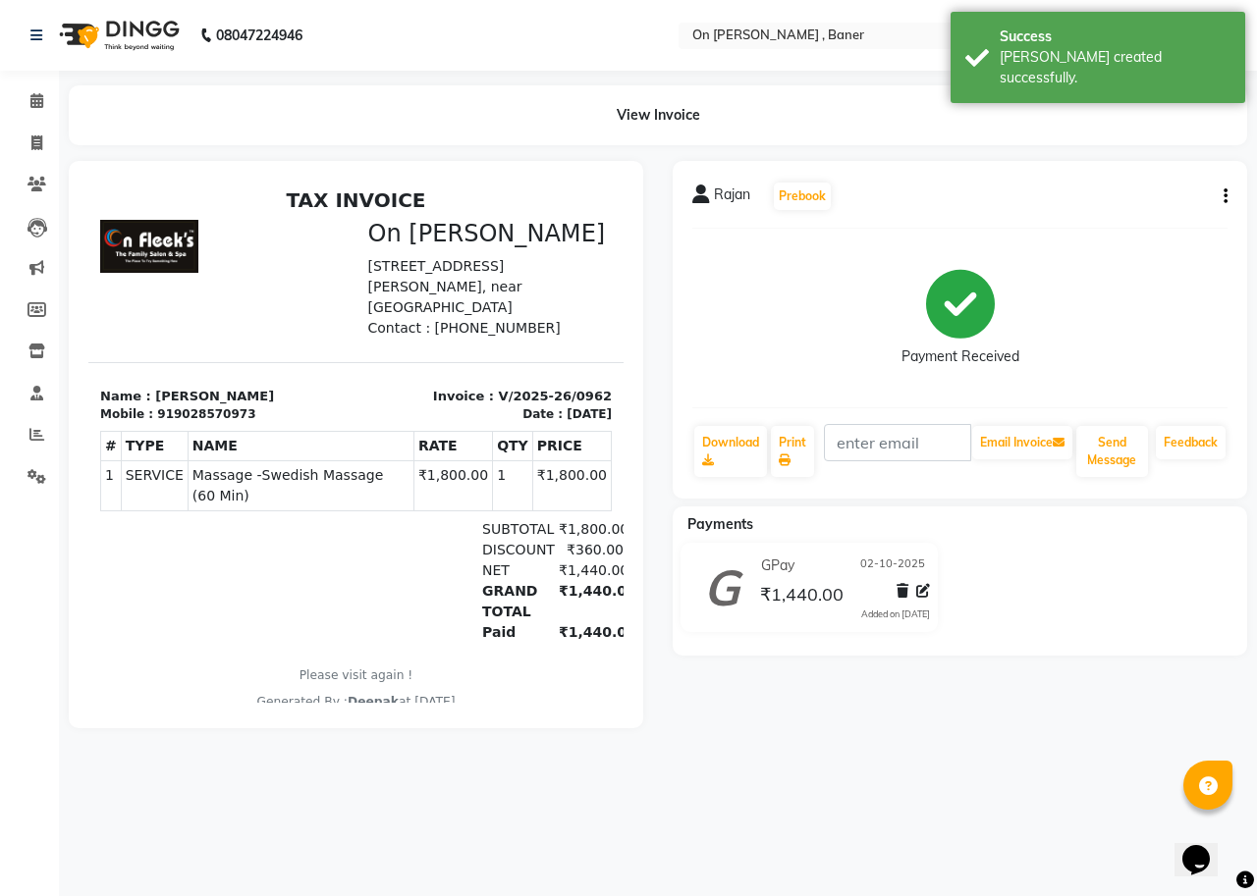
click at [30, 84] on li "Calendar" at bounding box center [29, 102] width 59 height 42
click at [30, 107] on icon at bounding box center [36, 100] width 13 height 15
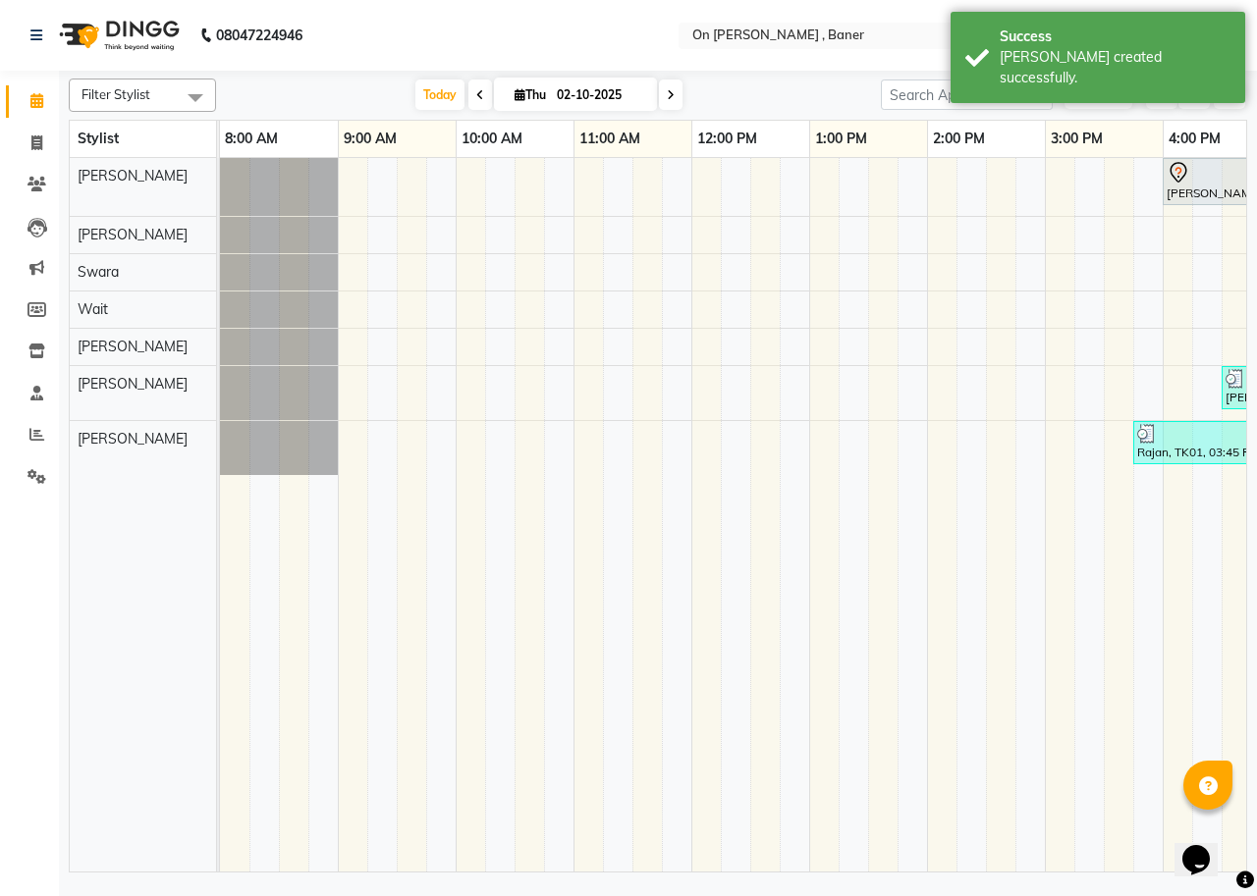
click at [1229, 826] on div "Opens Chat This icon Opens the chat window." at bounding box center [1205, 826] width 47 height 0
drag, startPoint x: 1236, startPoint y: 863, endPoint x: 2414, endPoint y: 1681, distance: 1433.5
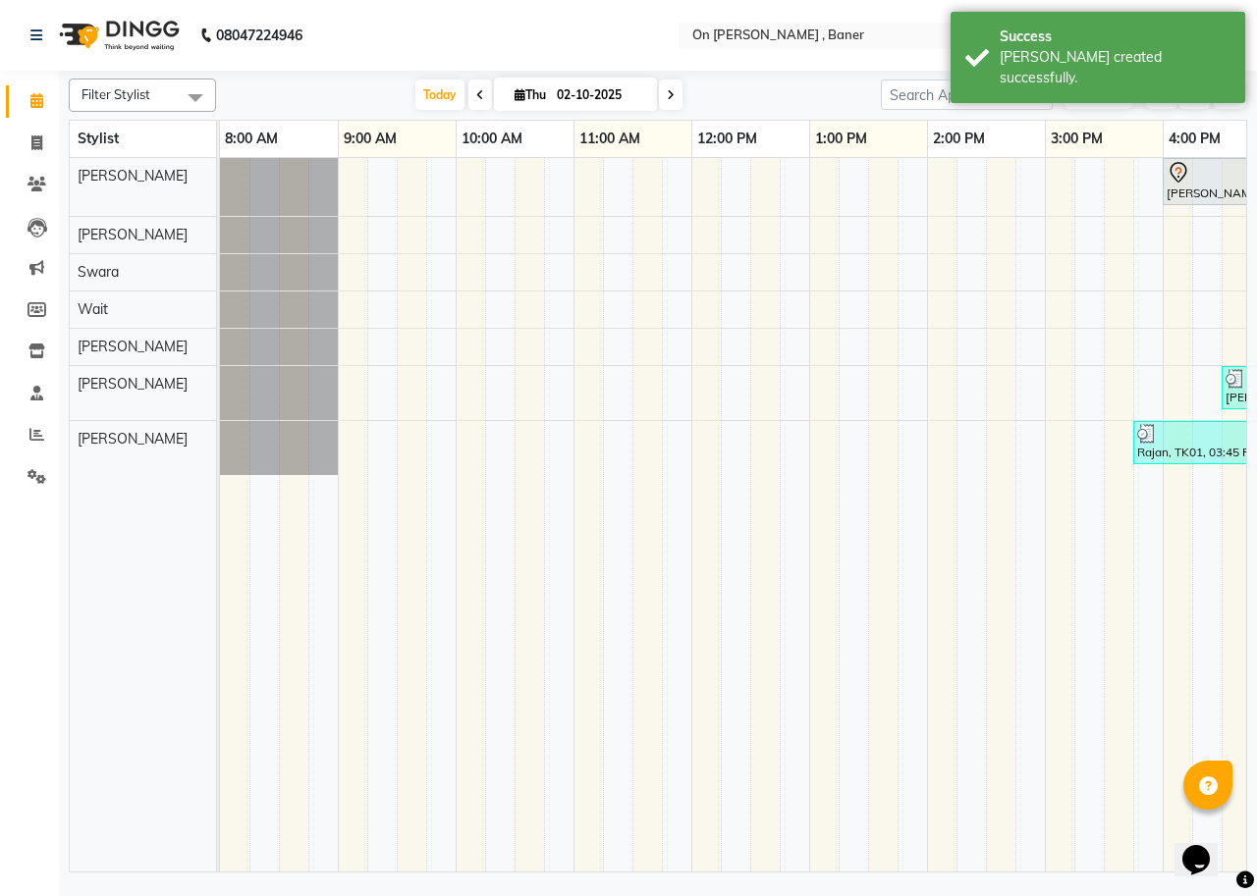
click at [1229, 826] on div "Opens Chat This icon Opens the chat window." at bounding box center [1205, 826] width 47 height 0
drag, startPoint x: 1245, startPoint y: 856, endPoint x: 1193, endPoint y: 889, distance: 61.3
click at [935, 826] on td at bounding box center [941, 515] width 29 height 714
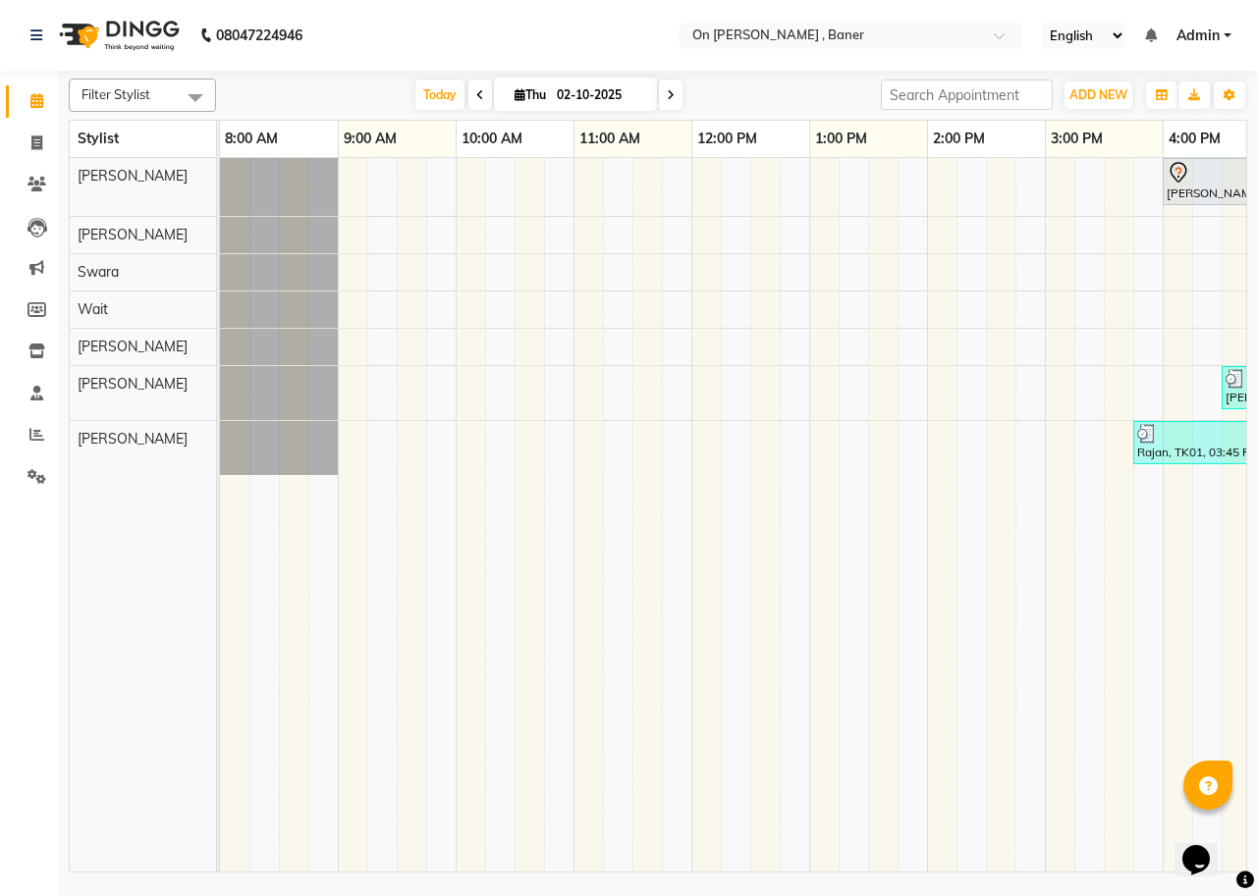
click at [1229, 826] on div "Opens Chat This icon Opens the chat window." at bounding box center [1205, 826] width 47 height 0
click at [1237, 861] on html "Opens Chat This icon Opens the chat window." at bounding box center [1205, 847] width 63 height 59
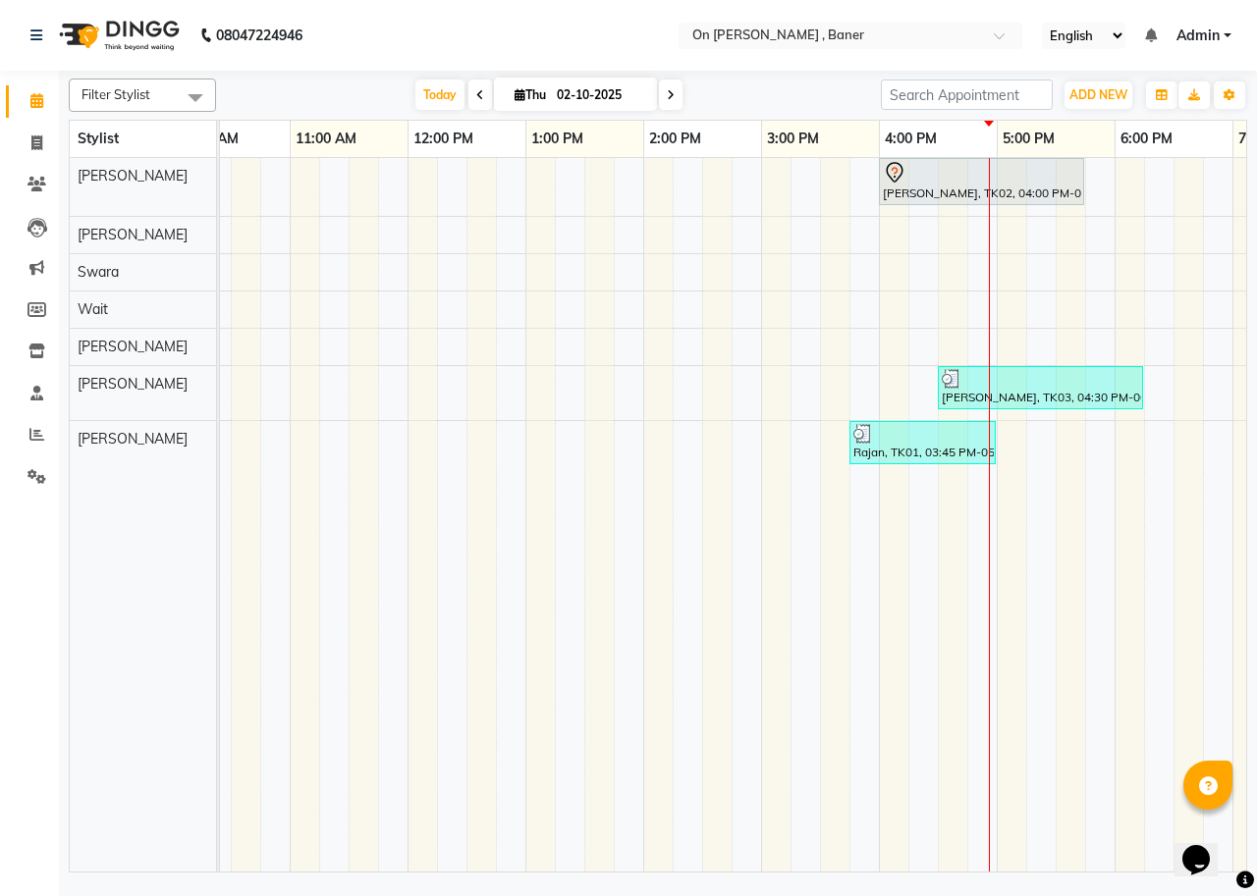
scroll to position [0, 361]
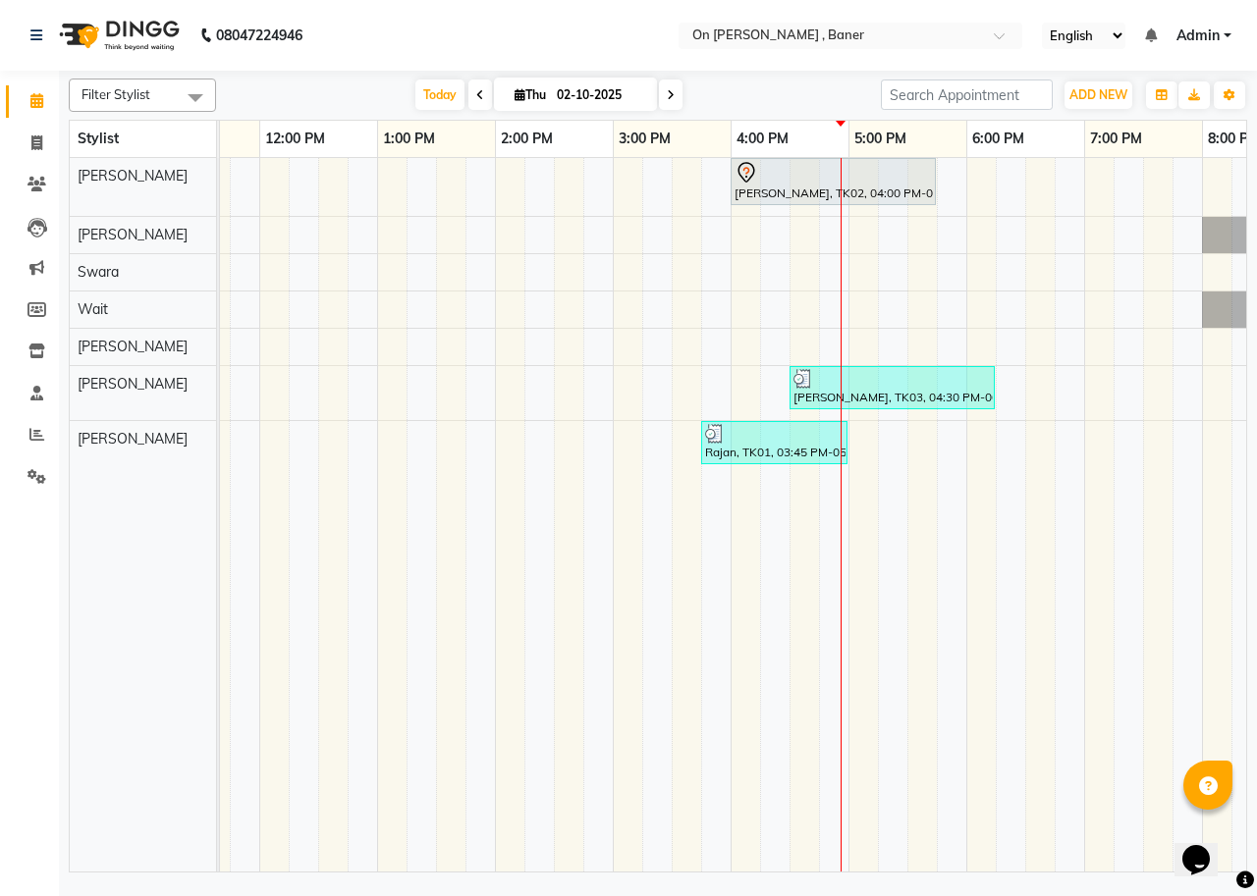
click at [507, 180] on div "[PERSON_NAME], TK02, 04:00 PM-05:45 PM, Deep Tissue Full Body Massage (90 mins)…" at bounding box center [671, 515] width 1767 height 714
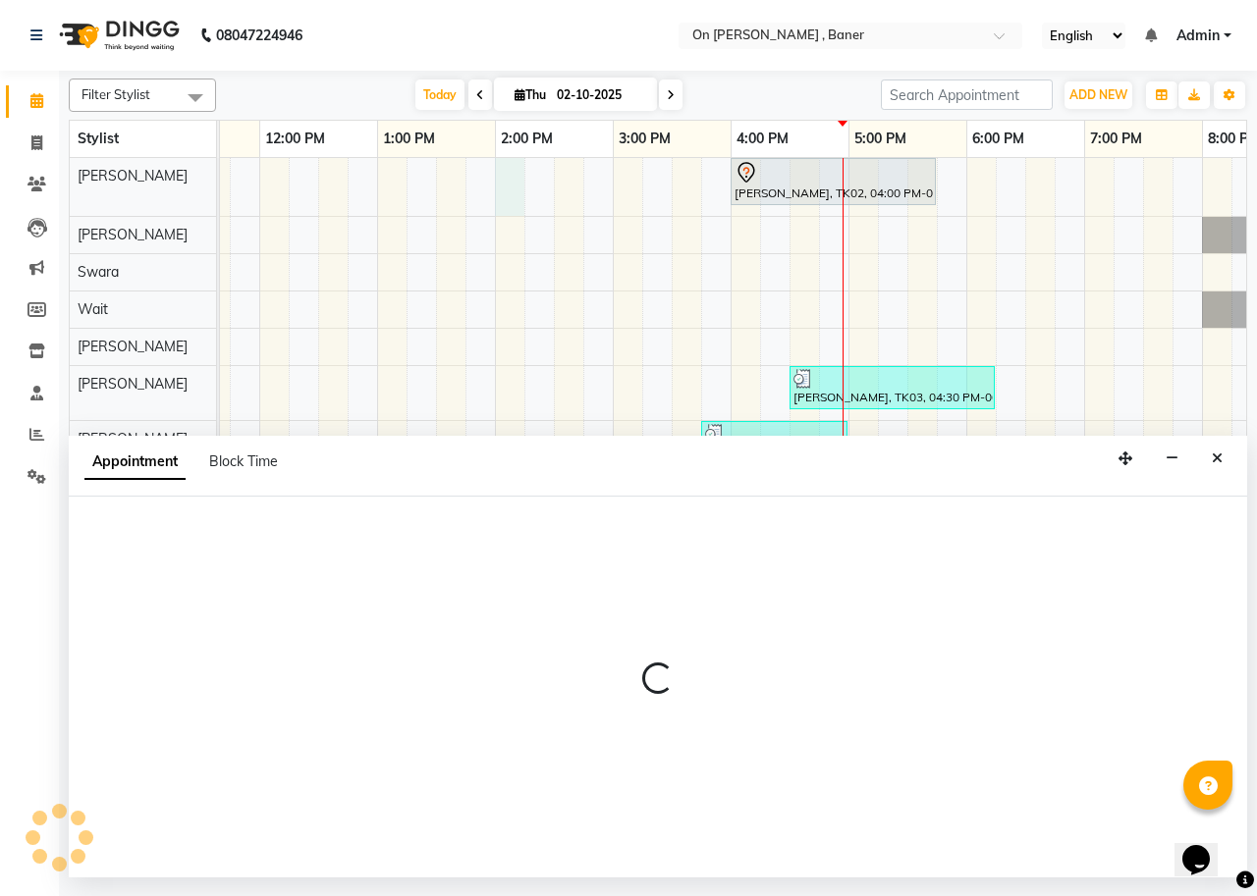
select select "25558"
select select "840"
select select "tentative"
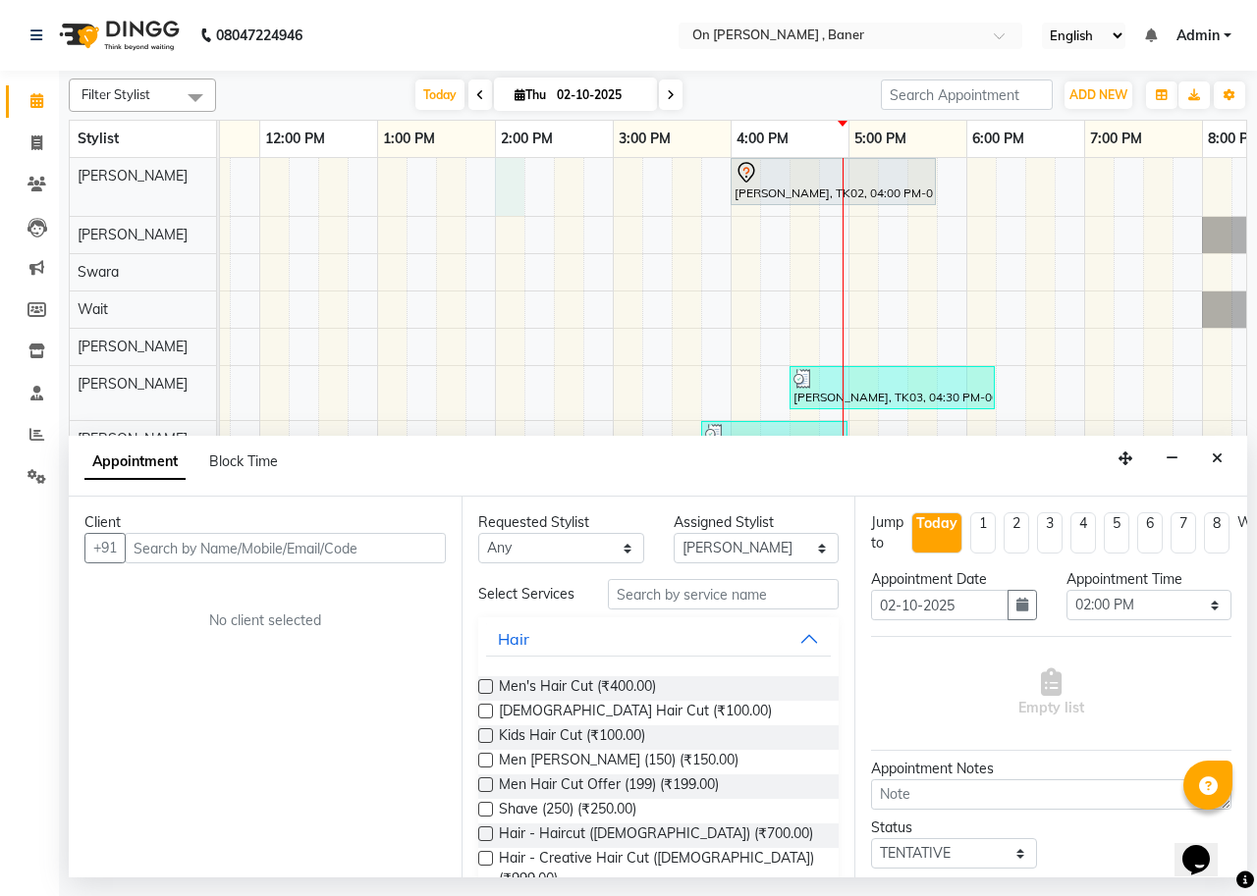
click at [205, 543] on input "text" at bounding box center [285, 548] width 321 height 30
click at [174, 553] on input "text" at bounding box center [285, 548] width 321 height 30
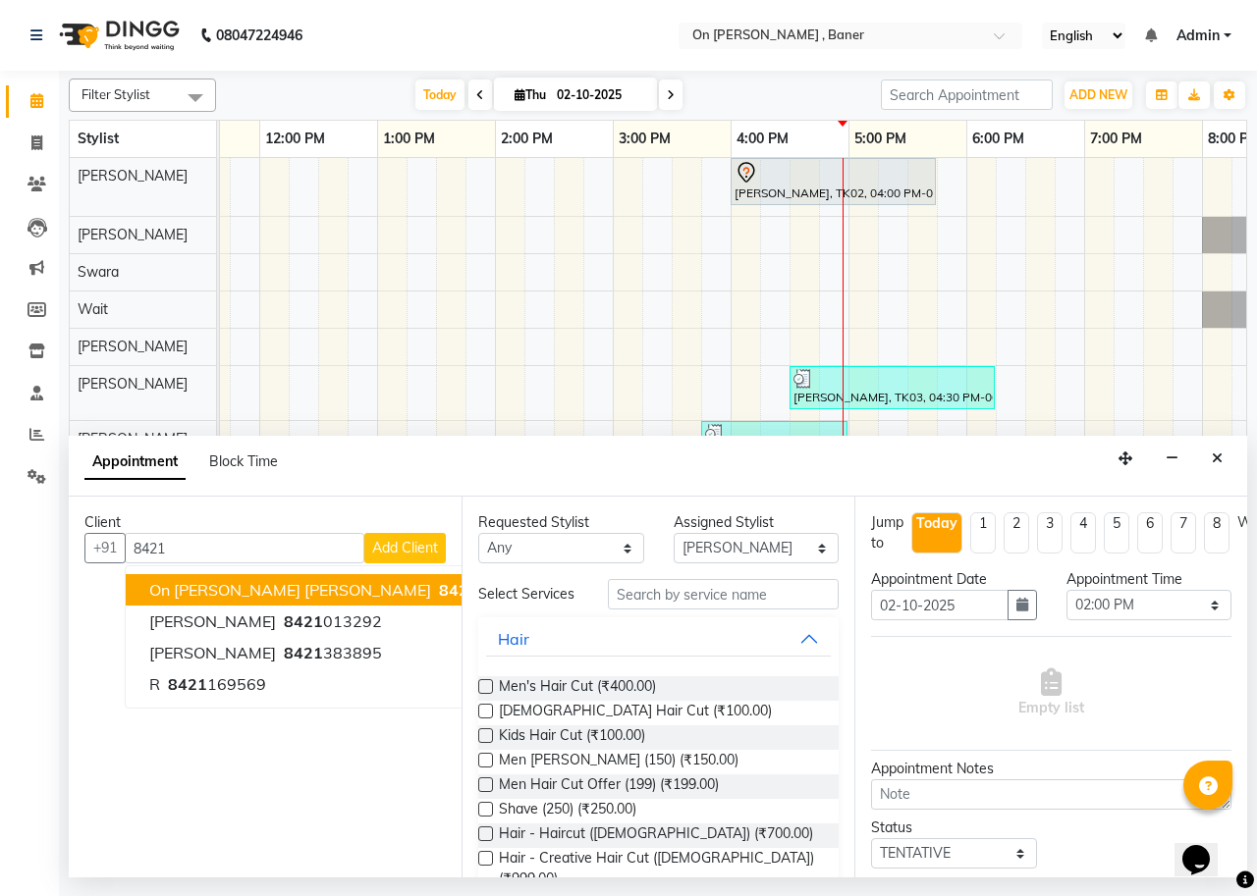
click at [439, 596] on span "8421" at bounding box center [458, 590] width 39 height 20
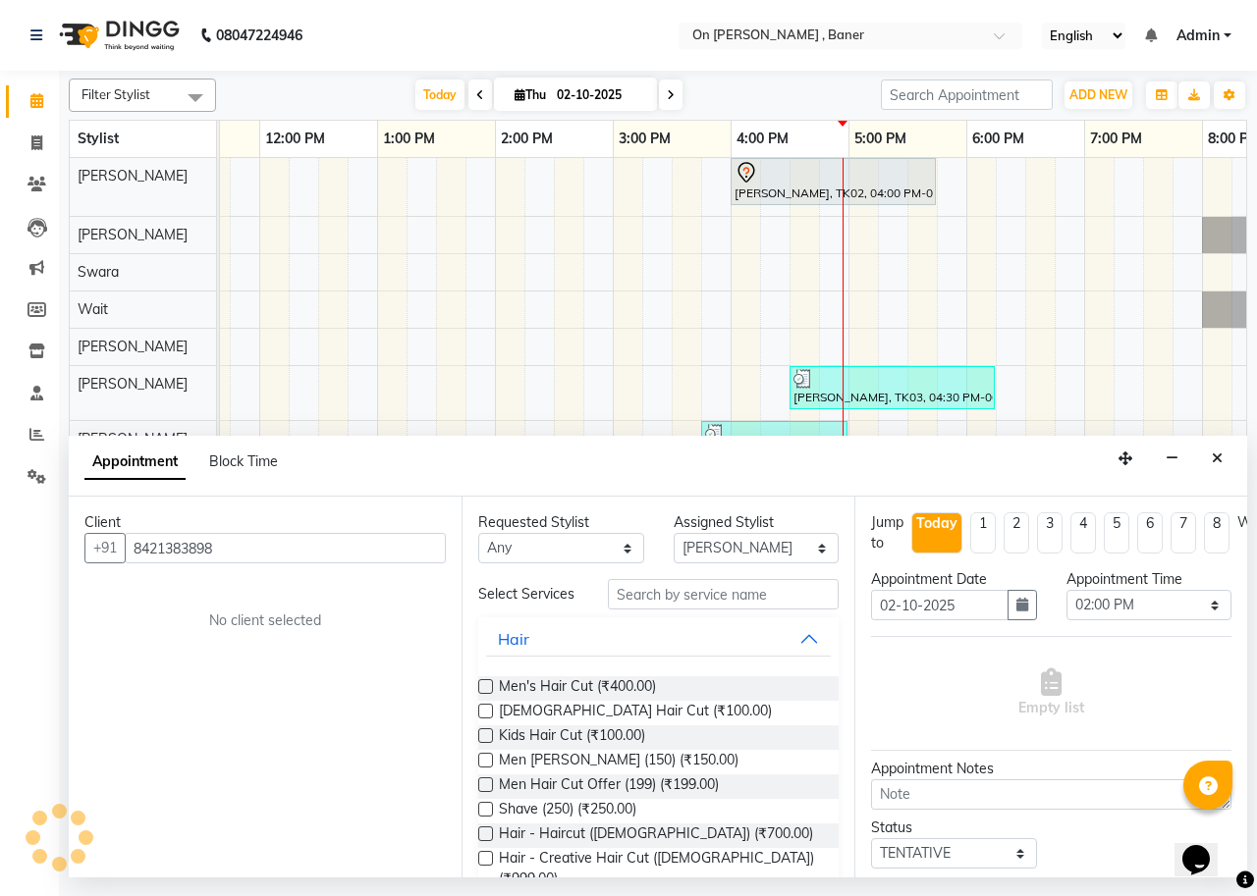
type input "8421383898"
click at [671, 602] on input "text" at bounding box center [723, 594] width 231 height 30
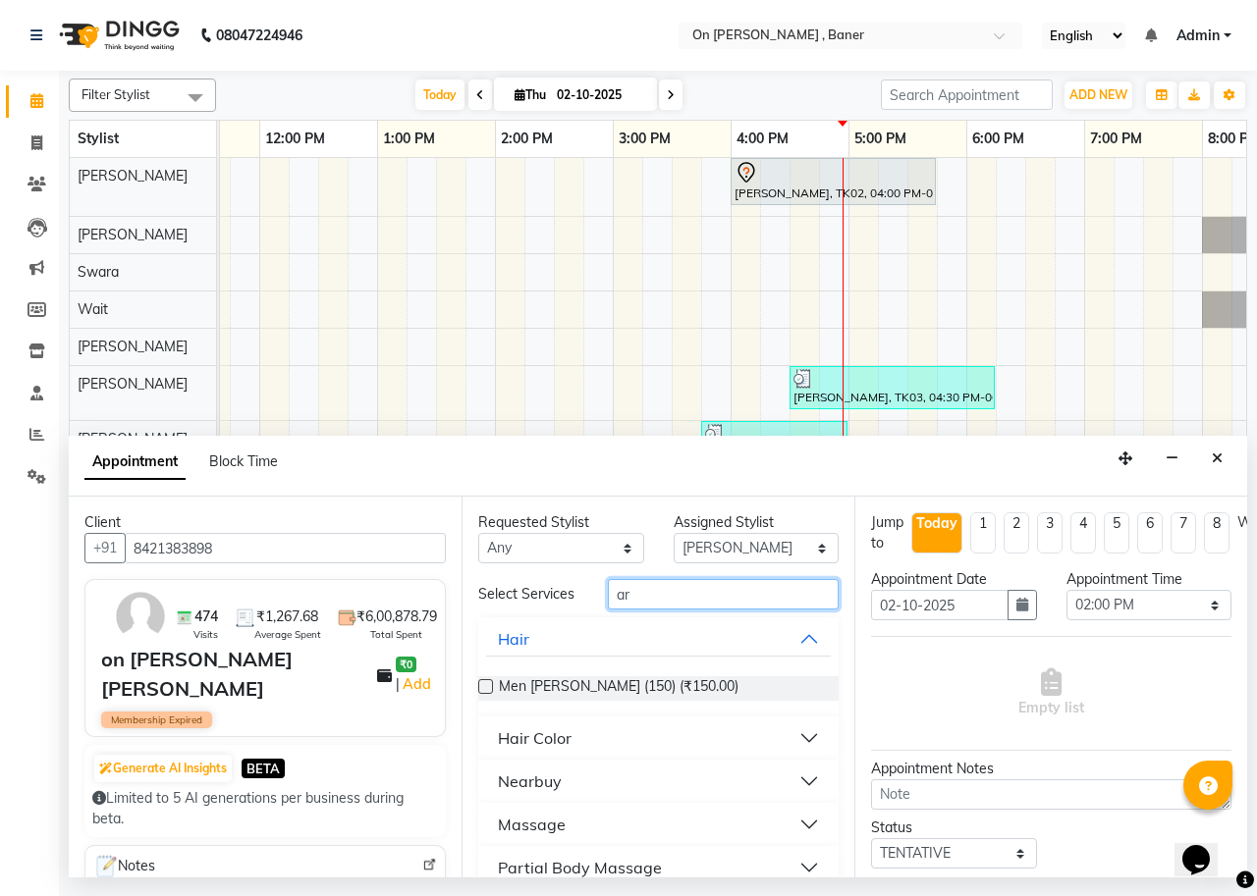
type input "ar"
click at [733, 785] on button "Nearbuy" at bounding box center [658, 781] width 345 height 35
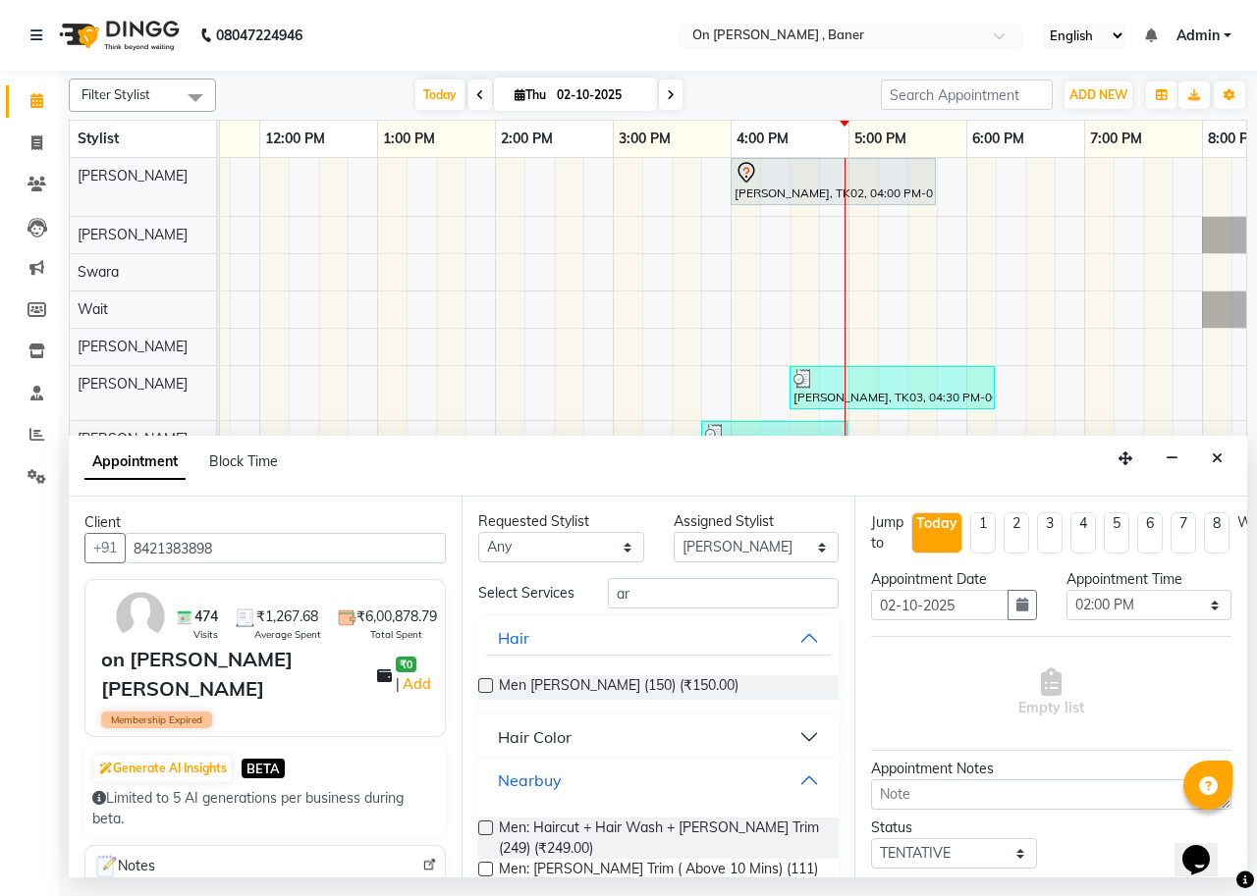
scroll to position [0, 0]
click at [652, 610] on input "ar" at bounding box center [723, 594] width 231 height 30
type input "a"
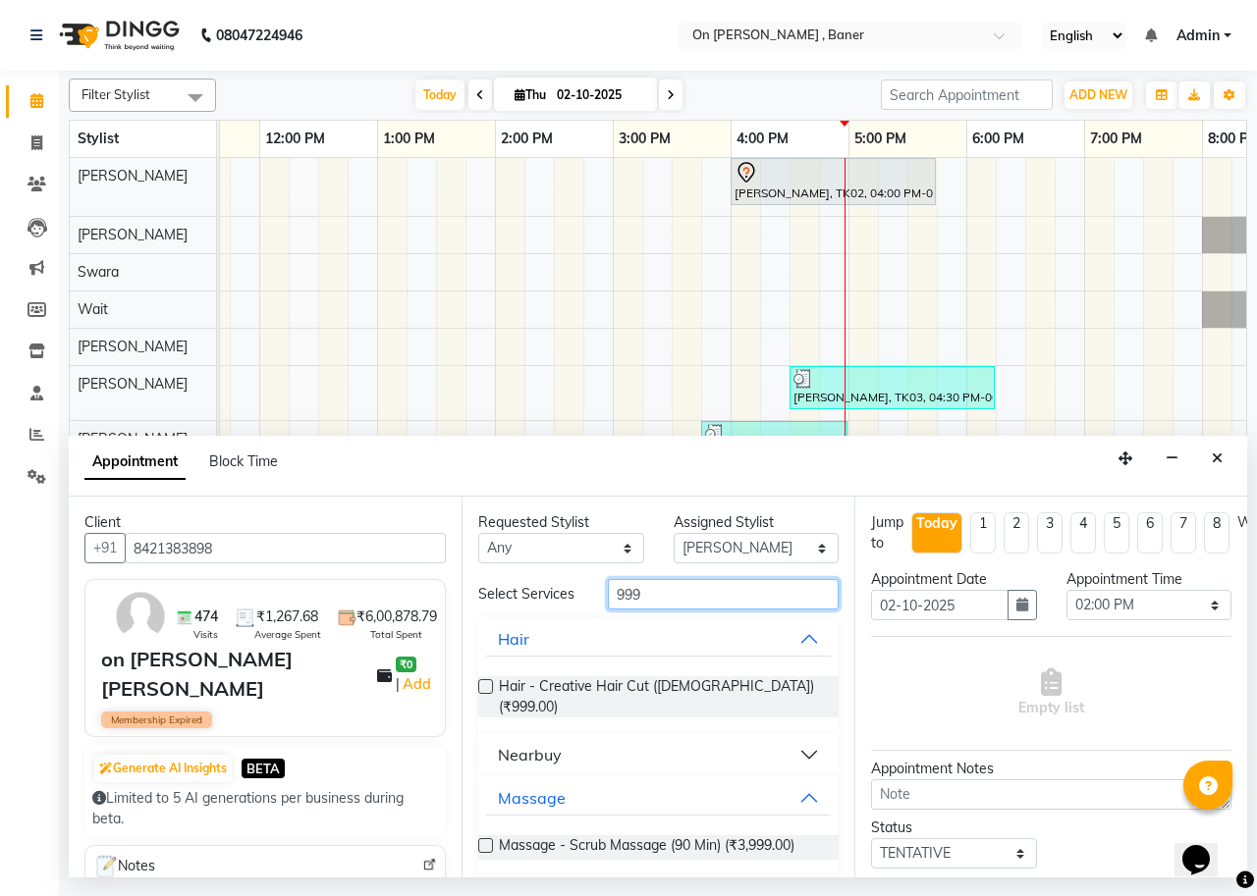
type input "999"
click at [598, 738] on button "Nearbuy" at bounding box center [658, 754] width 345 height 35
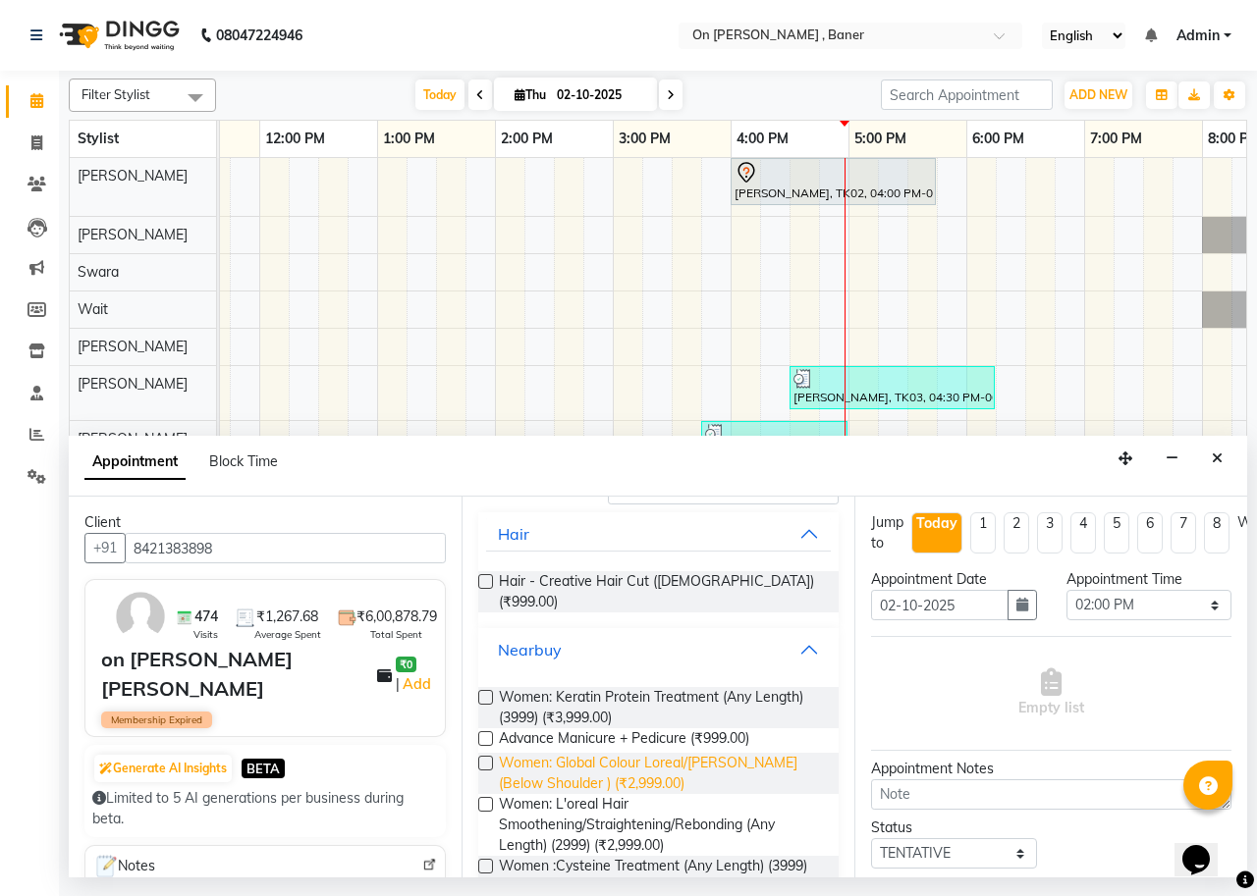
scroll to position [491, 0]
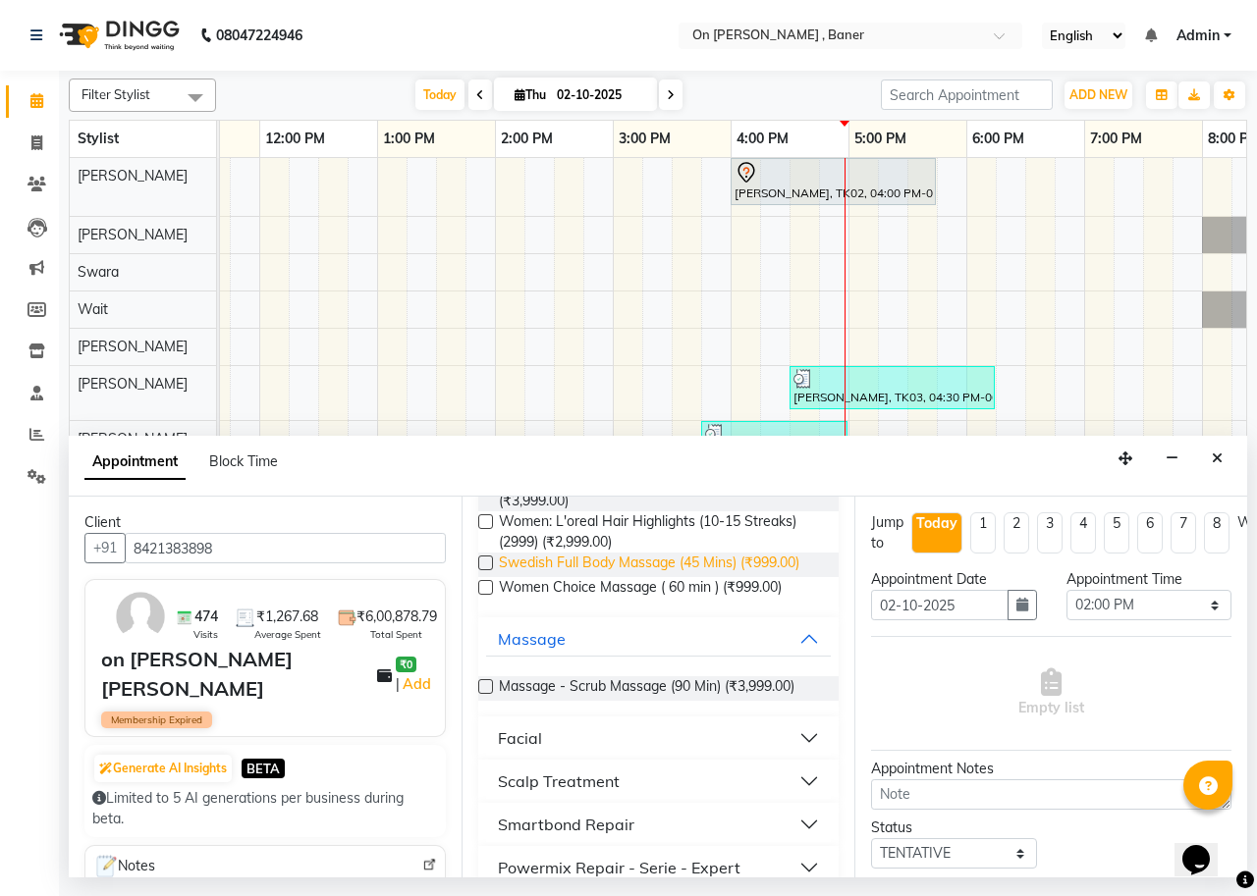
click at [737, 553] on span "Swedish Full Body Massage (45 Mins) (₹999.00)" at bounding box center [649, 565] width 300 height 25
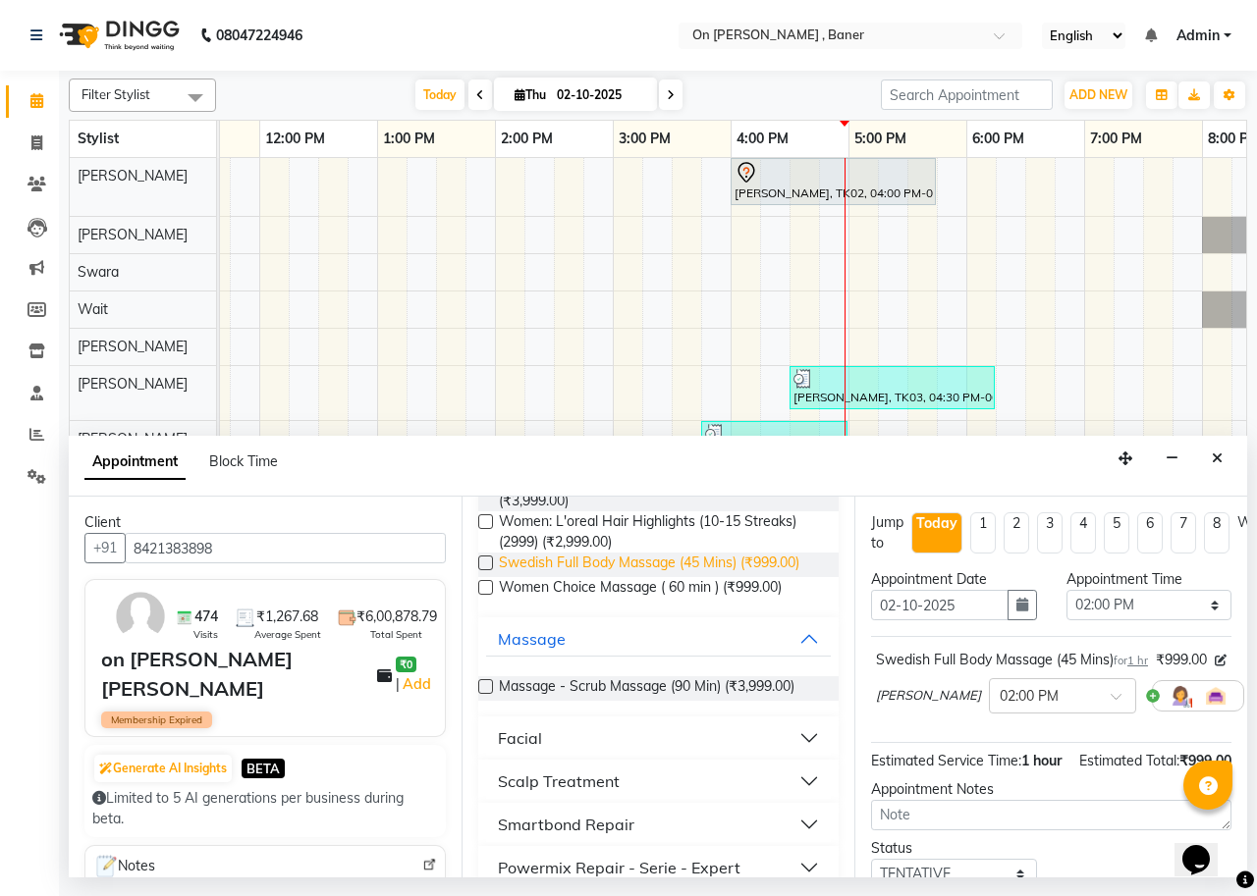
click at [737, 553] on span "Swedish Full Body Massage (45 Mins) (₹999.00)" at bounding box center [649, 565] width 300 height 25
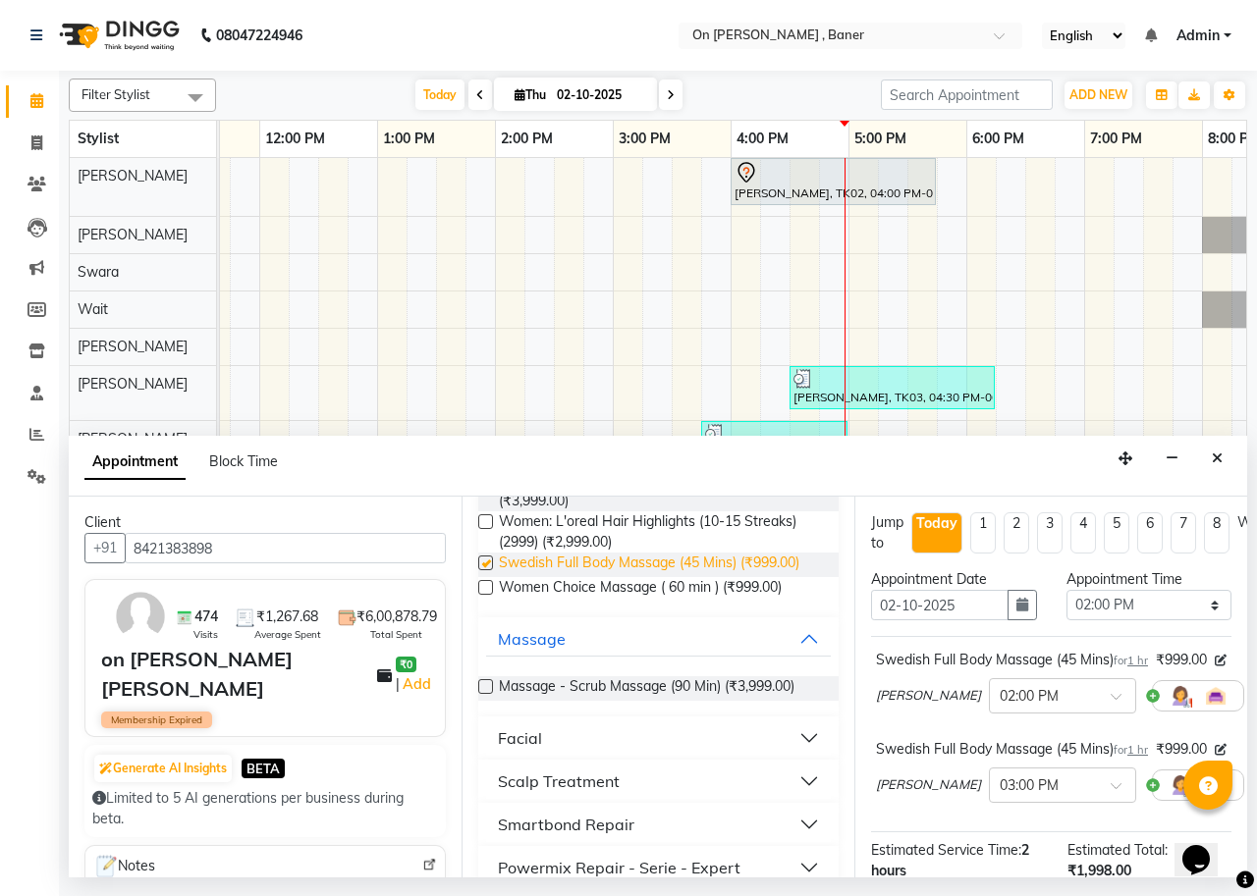
checkbox input "false"
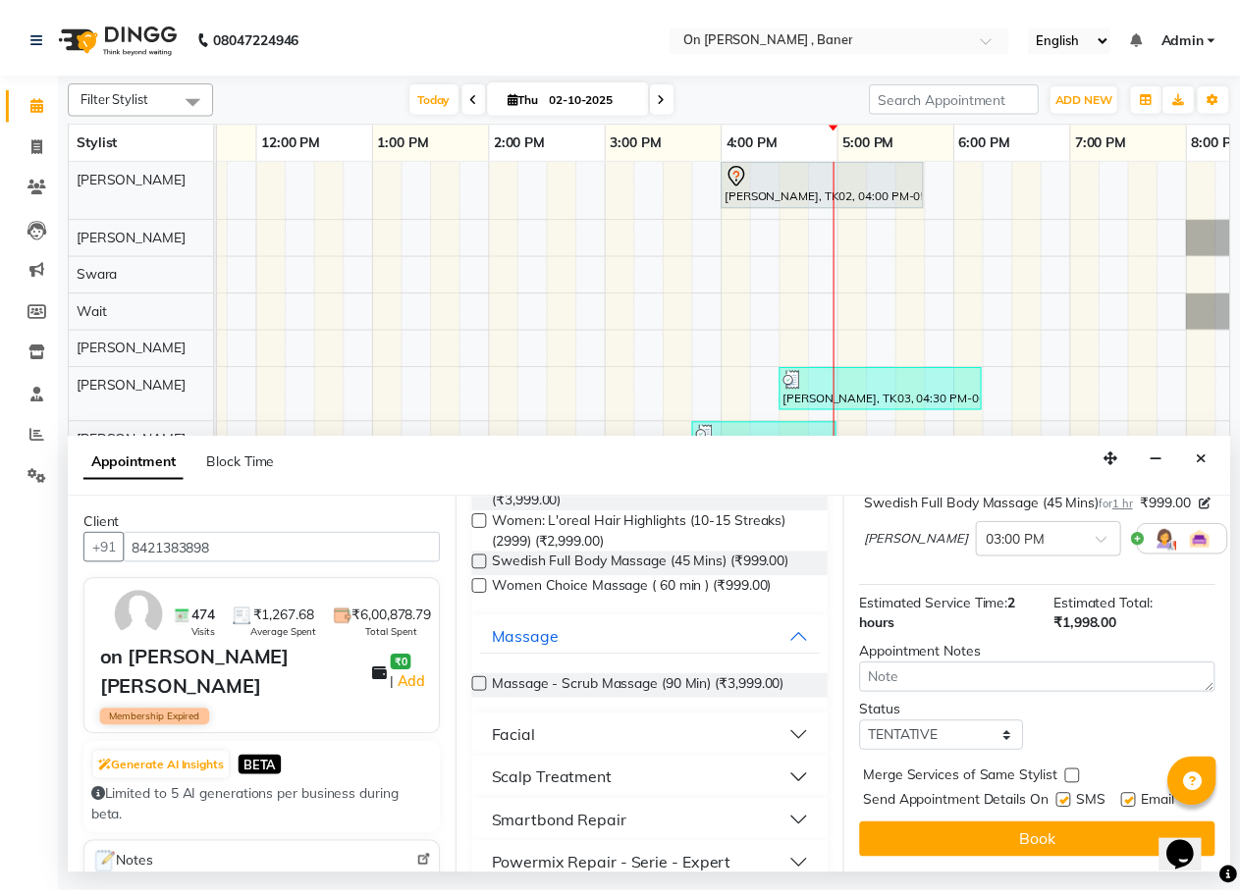
scroll to position [303, 0]
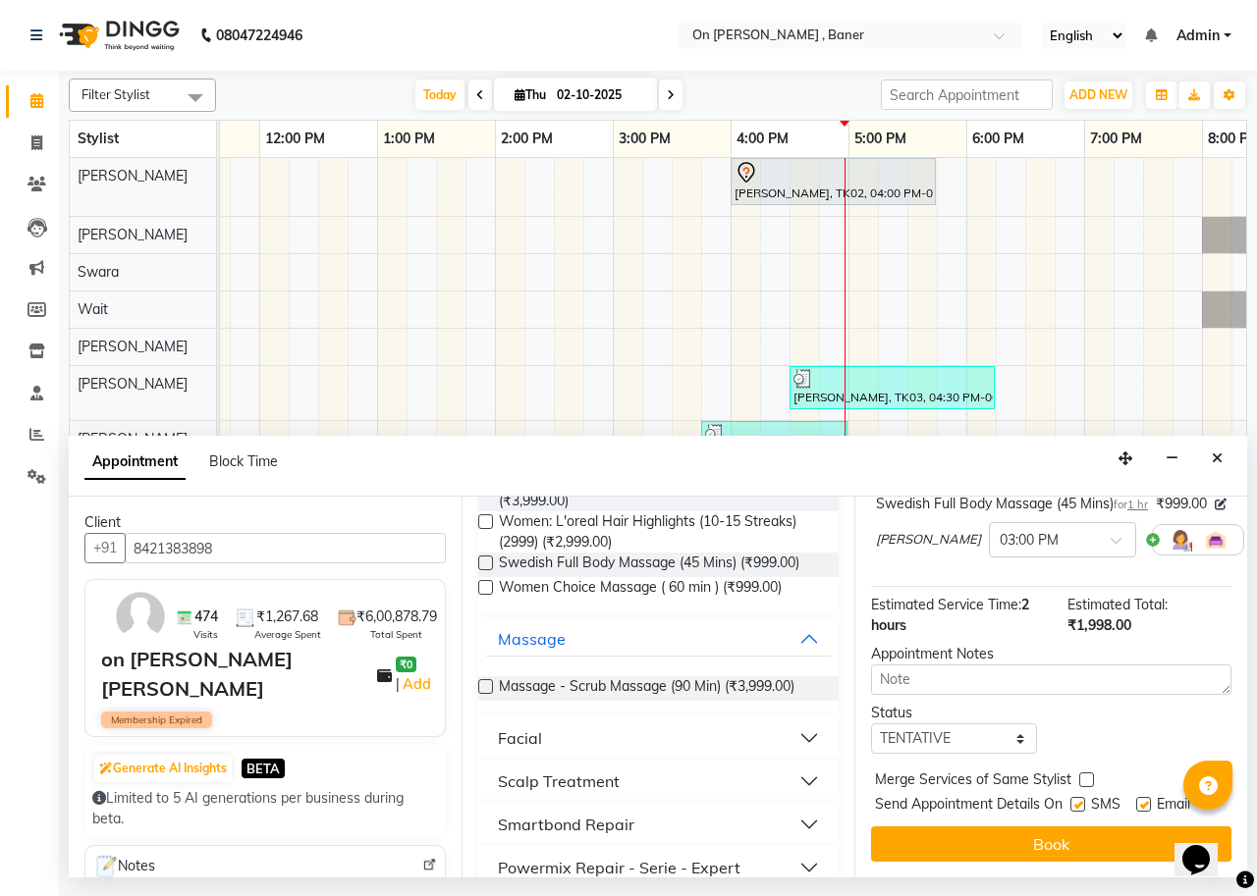
click at [1080, 797] on label at bounding box center [1077, 804] width 15 height 15
click at [1080, 800] on input "checkbox" at bounding box center [1076, 806] width 13 height 13
checkbox input "false"
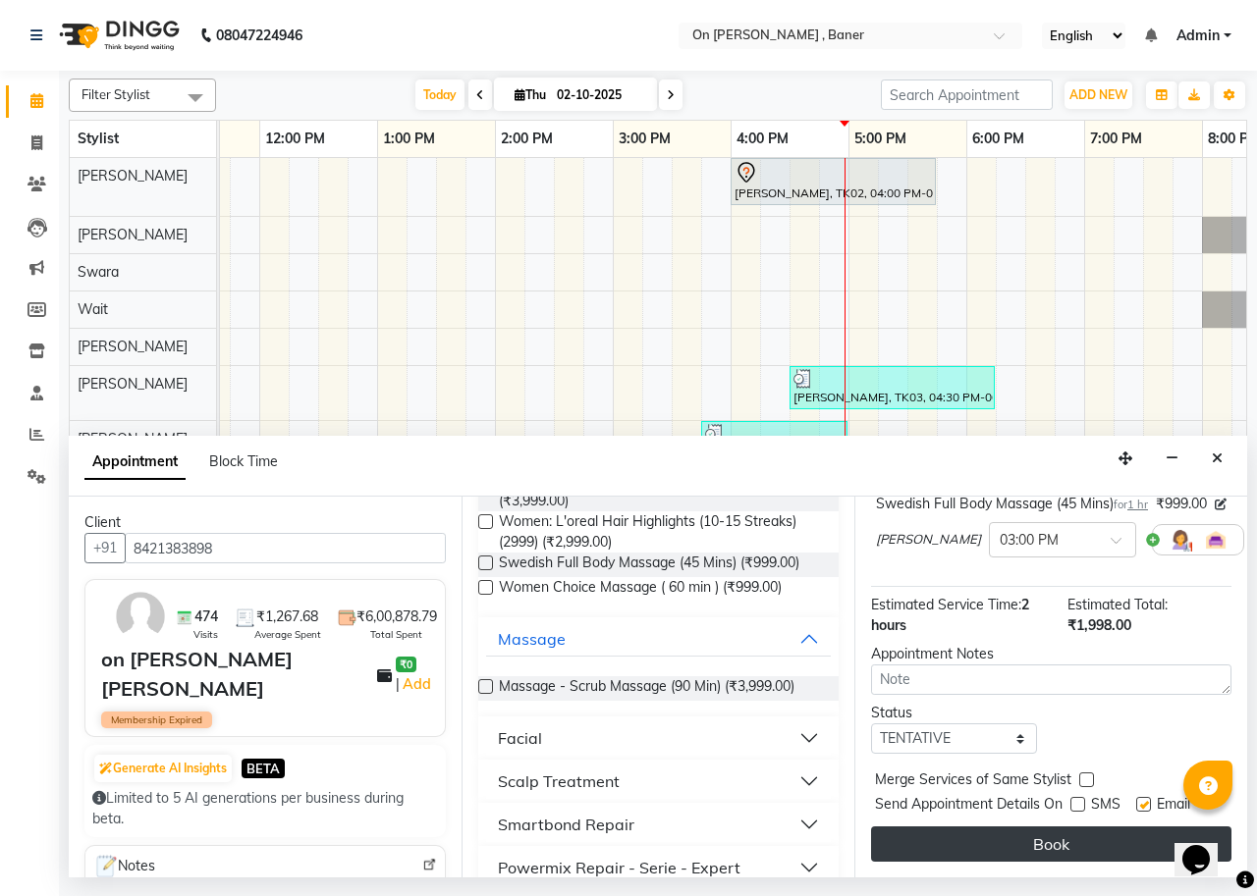
click at [1091, 833] on button "Book" at bounding box center [1051, 844] width 360 height 35
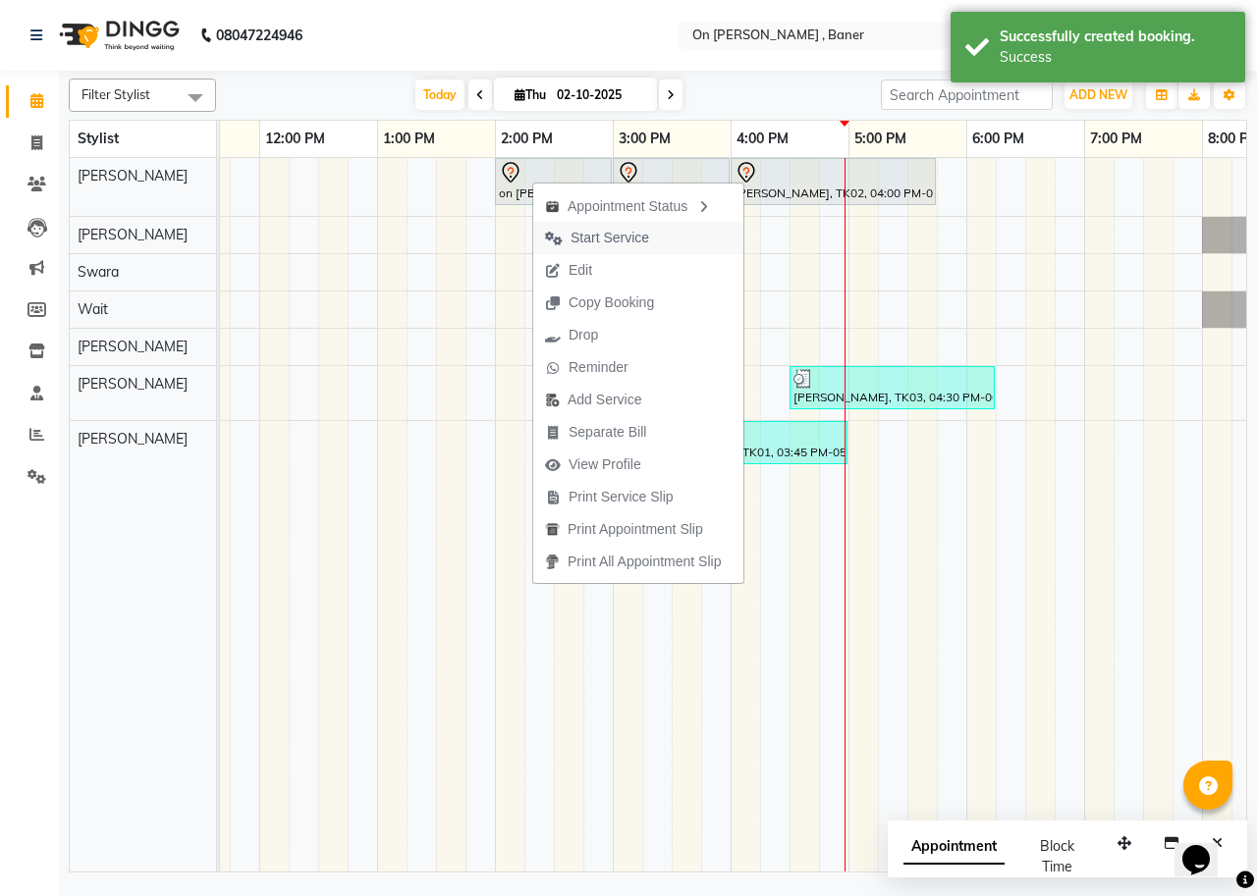
click at [648, 225] on span "Start Service" at bounding box center [597, 238] width 128 height 32
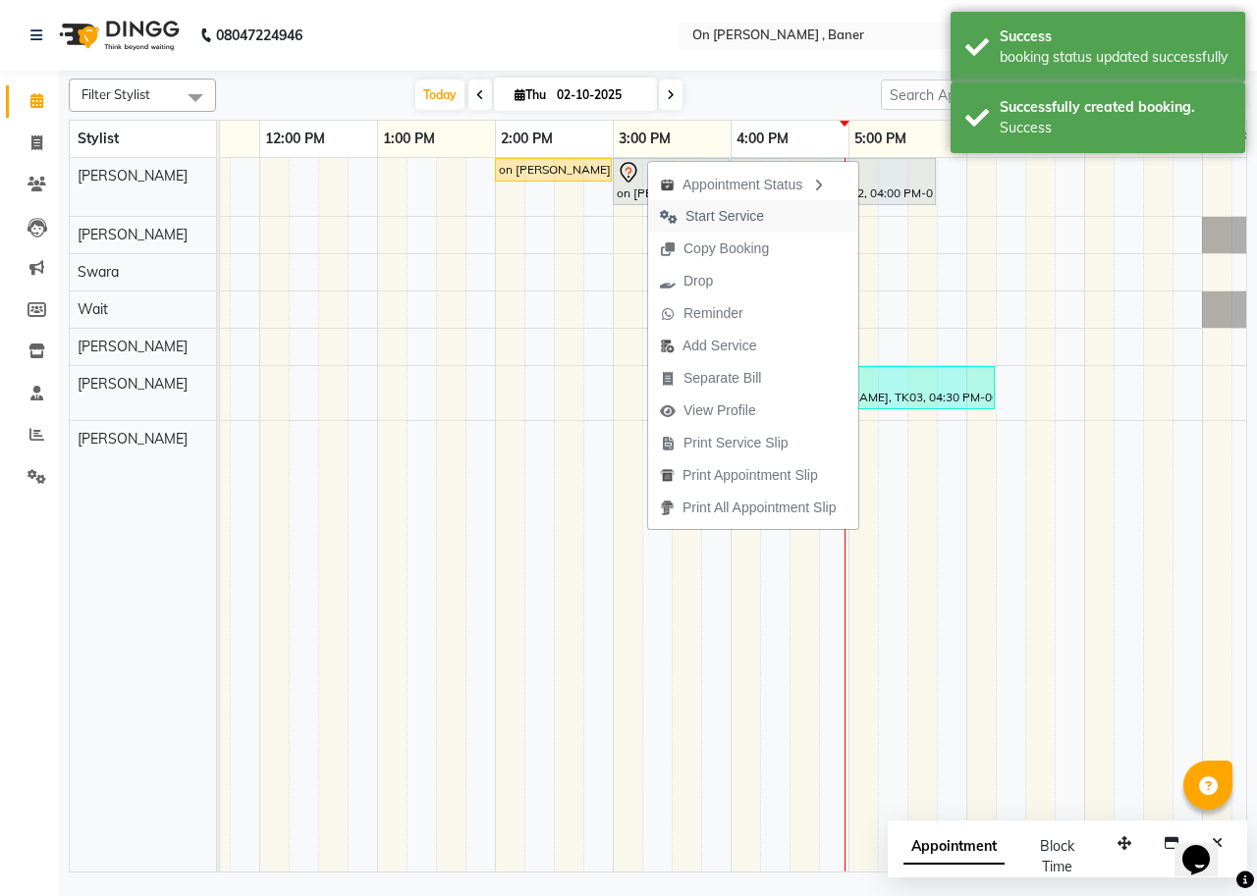
click at [712, 206] on span "Start Service" at bounding box center [724, 216] width 79 height 21
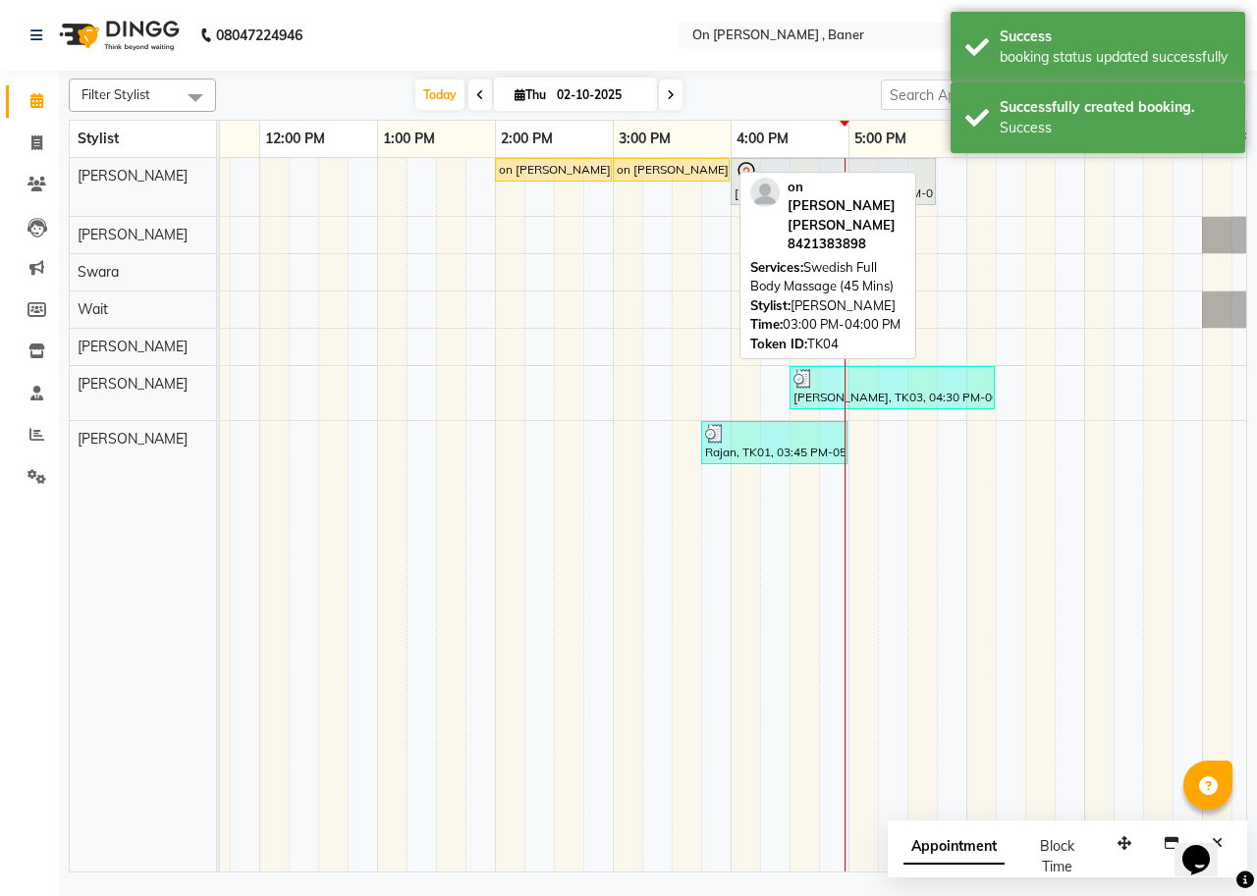
click at [649, 166] on div "on [PERSON_NAME] [PERSON_NAME], TK04, 03:00 PM-04:00 PM, Swedish Full Body Mass…" at bounding box center [671, 170] width 113 height 18
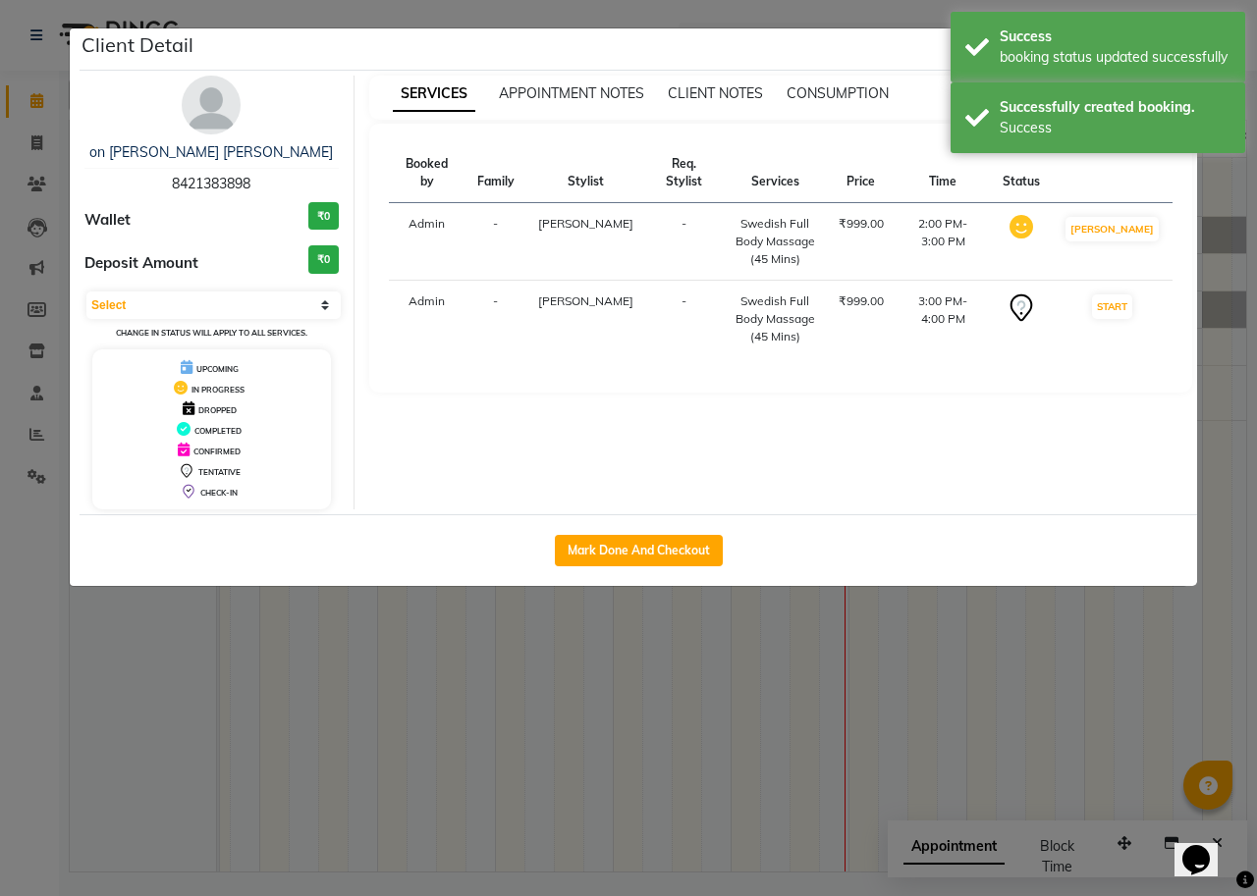
select select "1"
click at [682, 532] on div "Mark Done And Checkout" at bounding box center [638, 551] width 1117 height 72
click at [692, 548] on button "Mark Done And Checkout" at bounding box center [639, 550] width 168 height 31
select select "service"
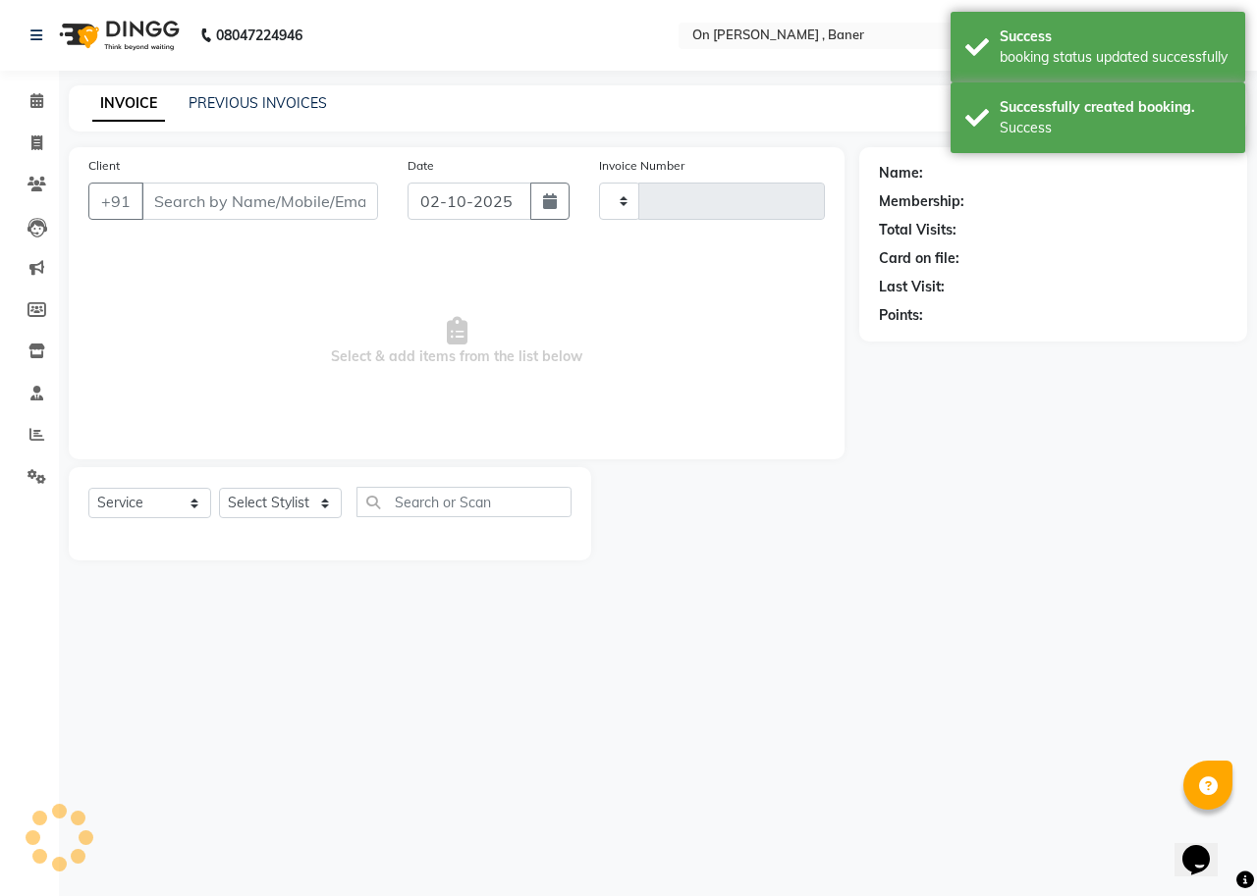
type input "0963"
select select "632"
type input "8421383898"
select select "25558"
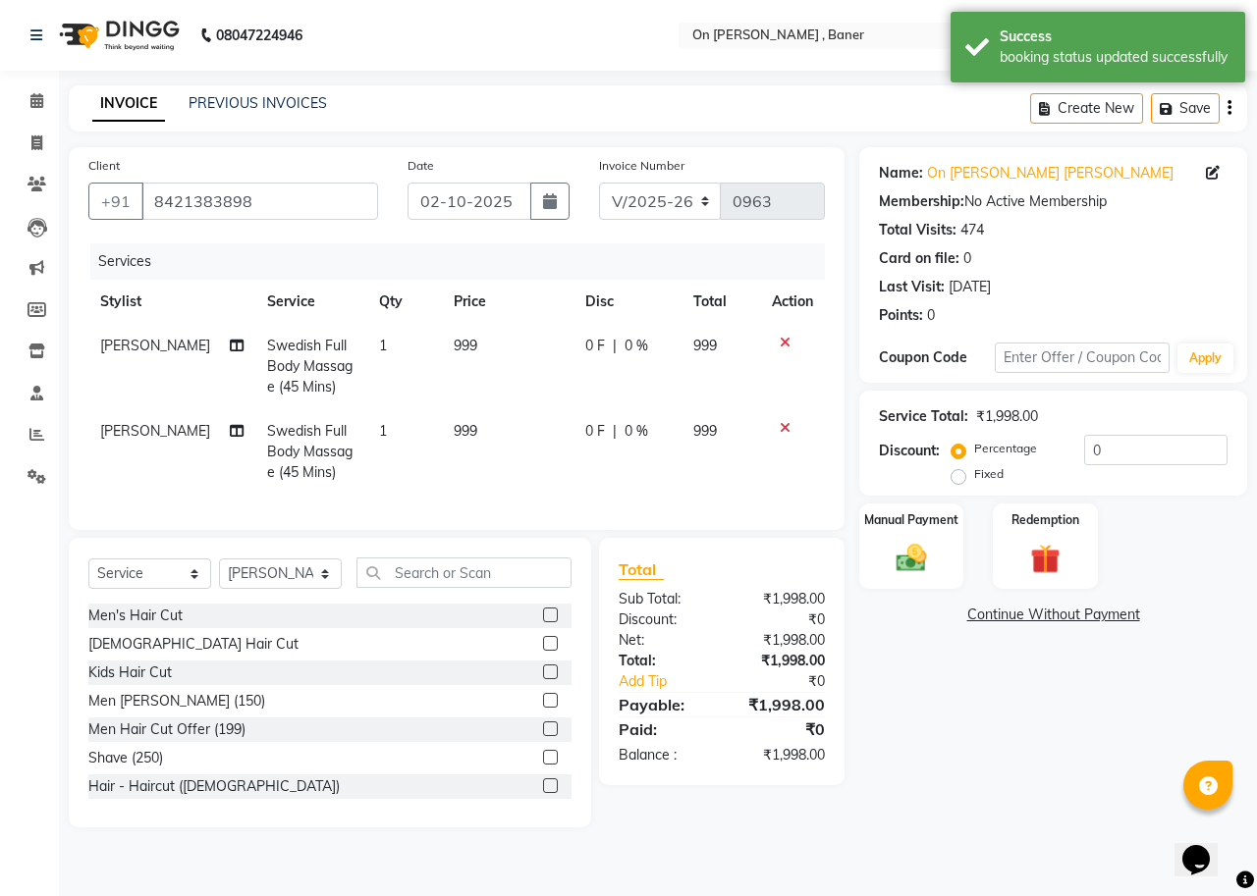
click at [523, 426] on td "999" at bounding box center [507, 451] width 131 height 85
select select "25558"
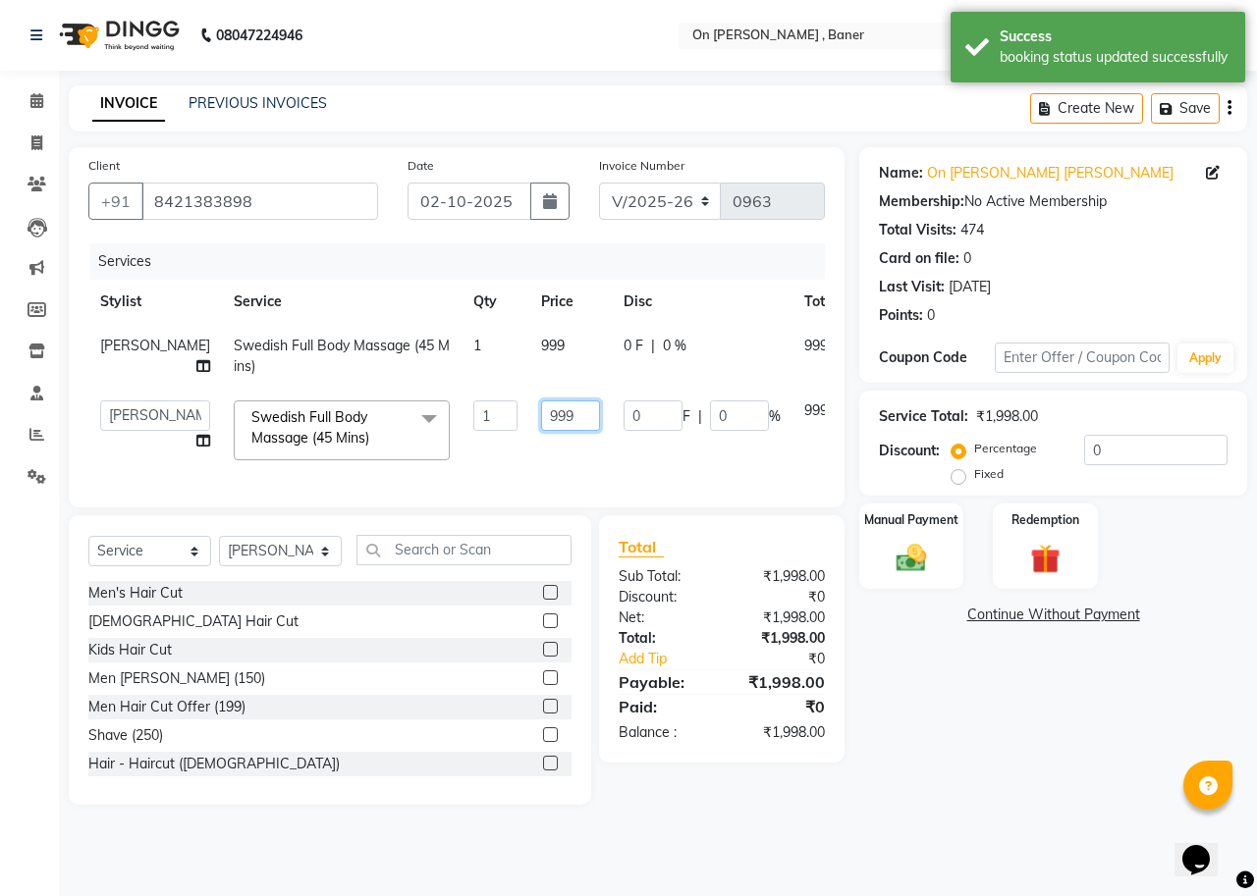
click at [541, 426] on input "999" at bounding box center [570, 416] width 59 height 30
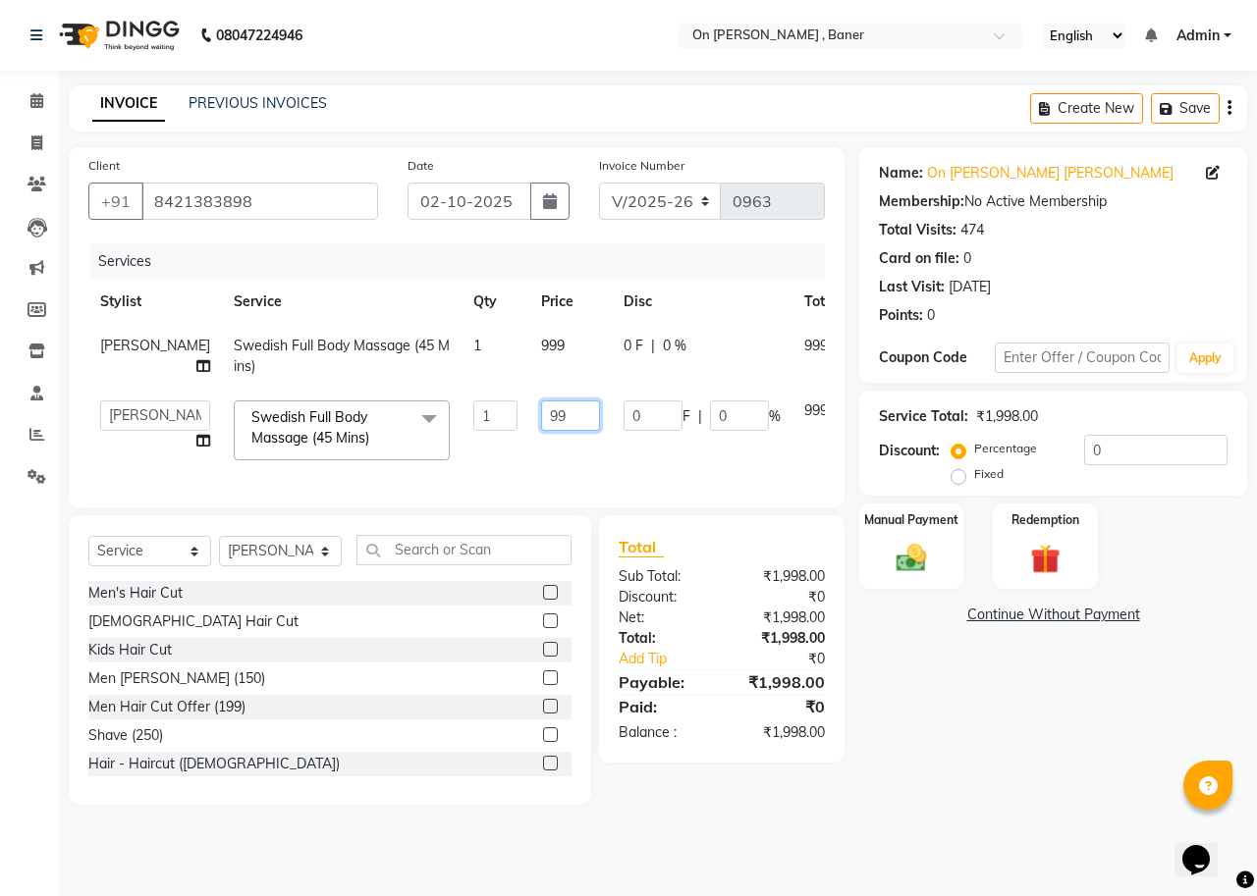
type input "9"
type input "1000"
click at [529, 284] on th "Price" at bounding box center [570, 302] width 82 height 44
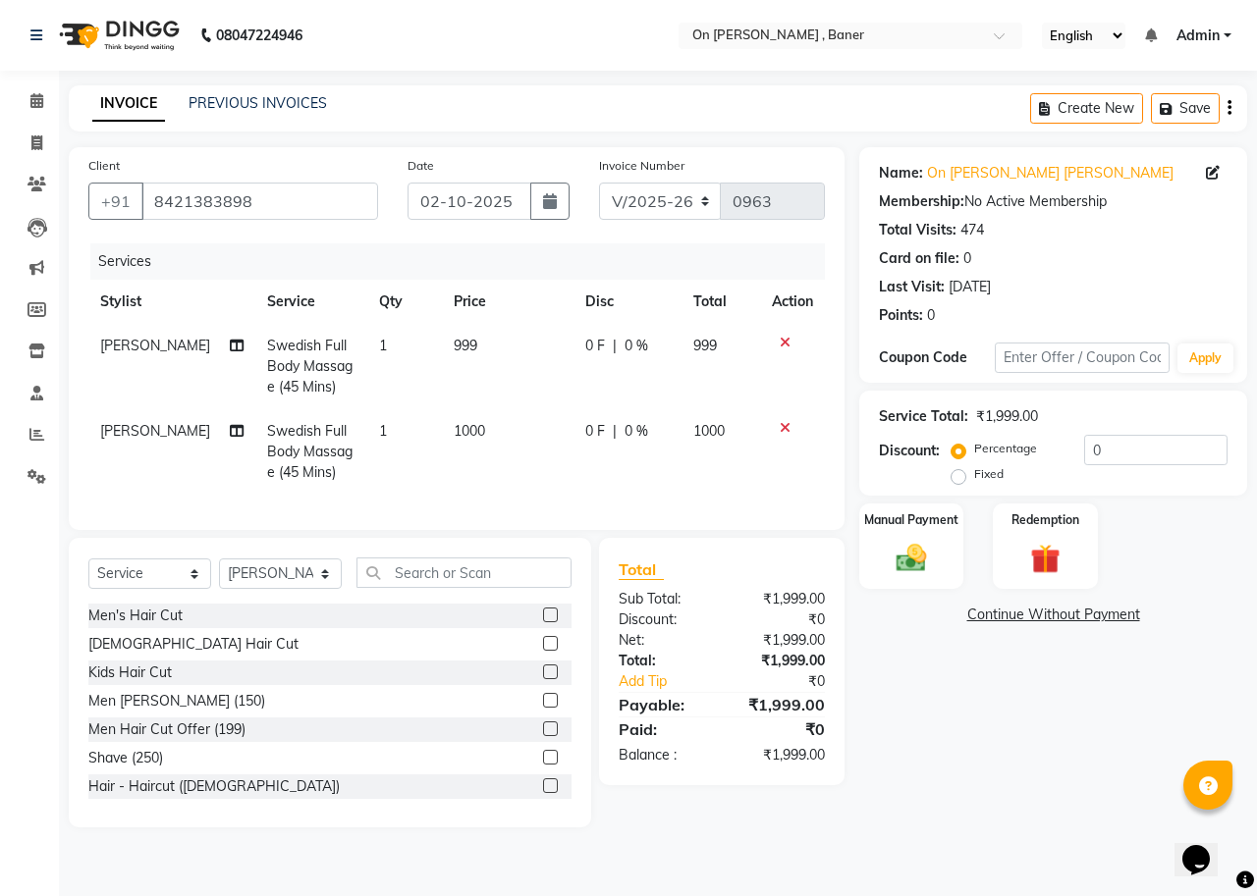
click at [505, 358] on td "999" at bounding box center [507, 366] width 131 height 85
select select "25558"
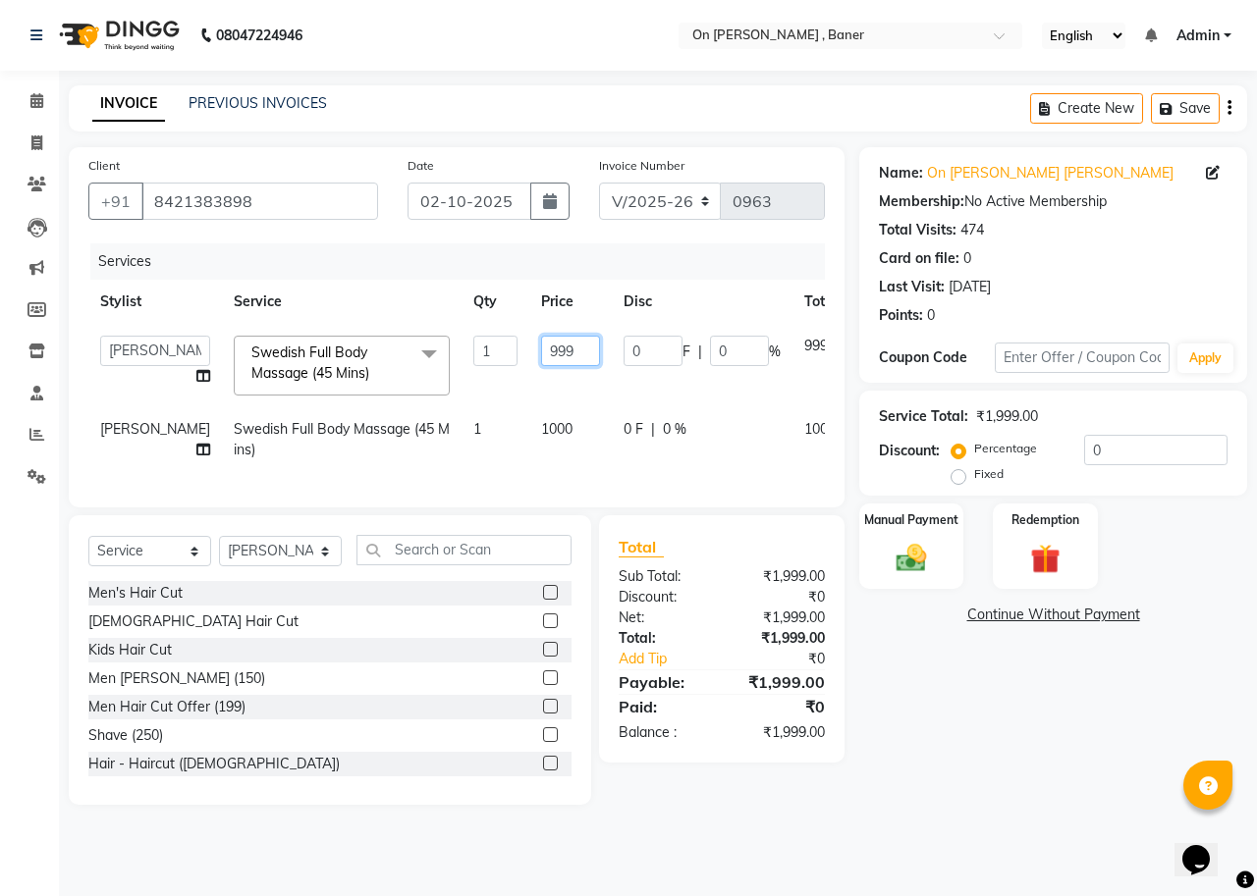
click at [541, 358] on input "999" at bounding box center [570, 351] width 59 height 30
type input "1000"
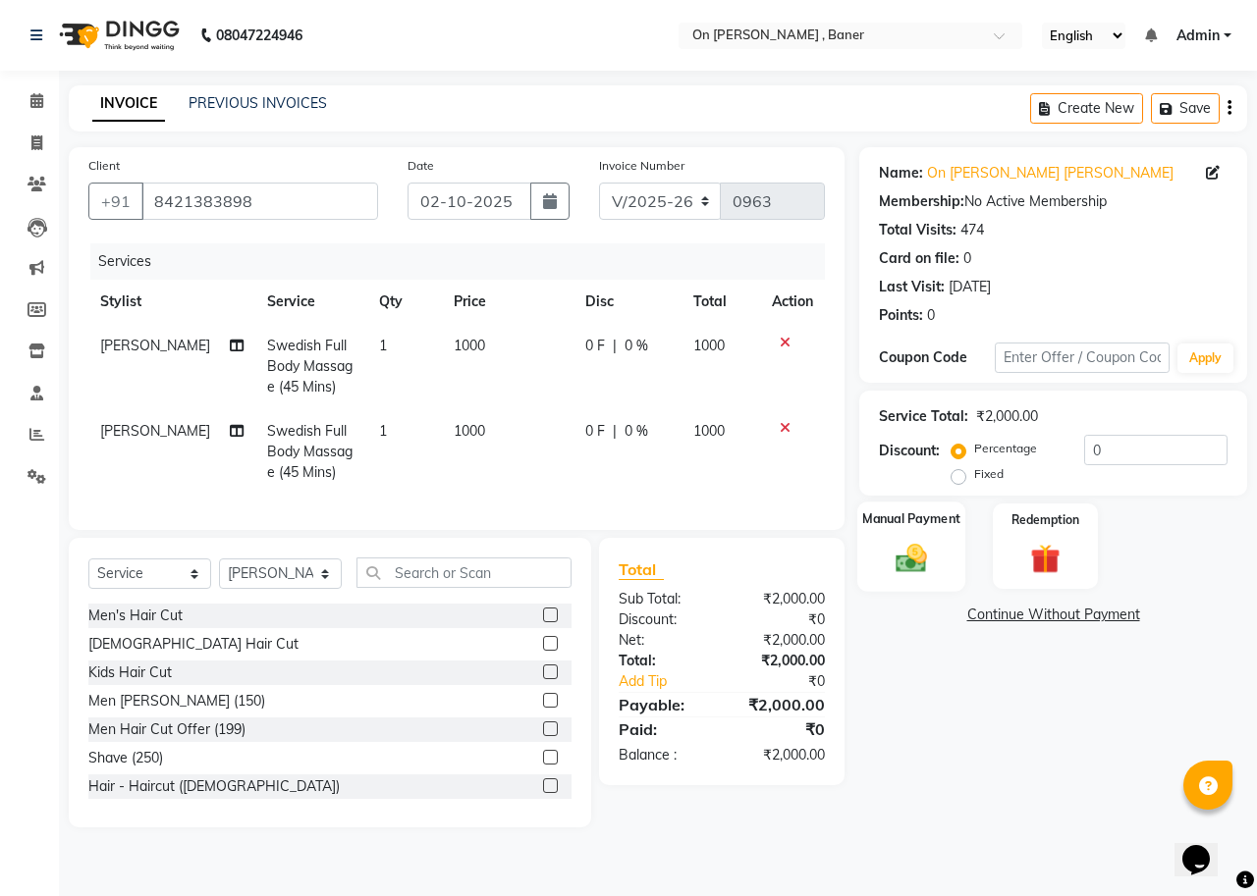
click at [901, 578] on div "Manual Payment" at bounding box center [911, 547] width 109 height 90
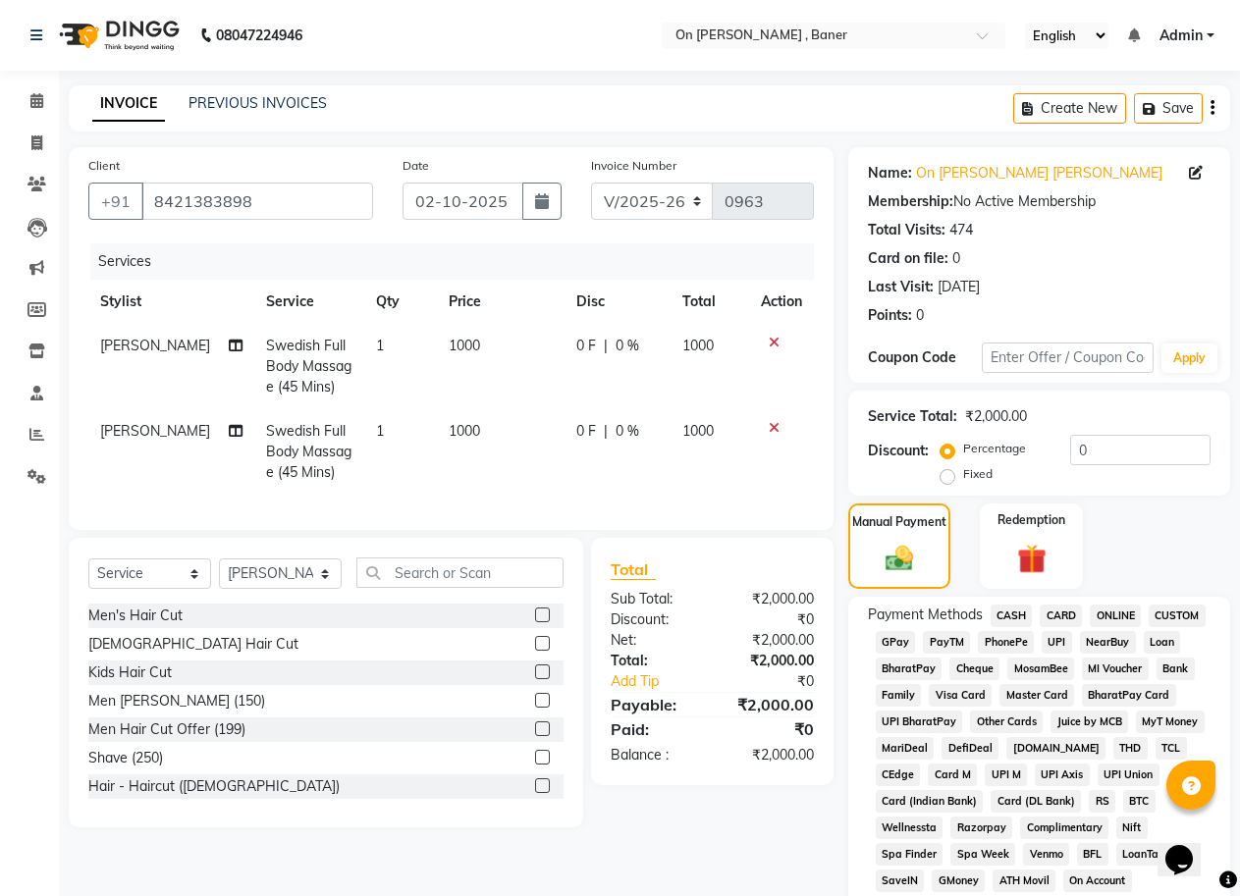
click at [890, 644] on span "GPay" at bounding box center [896, 642] width 40 height 23
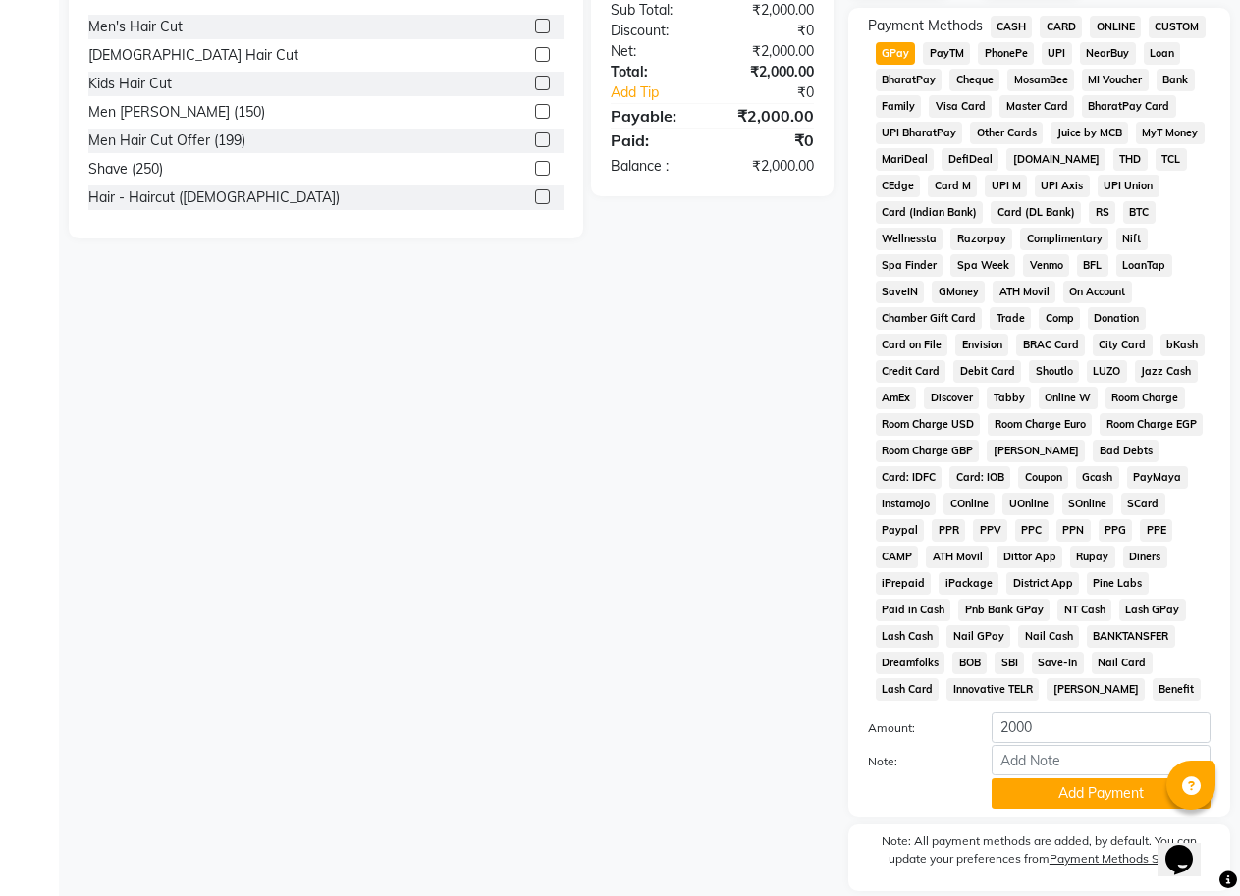
scroll to position [654, 0]
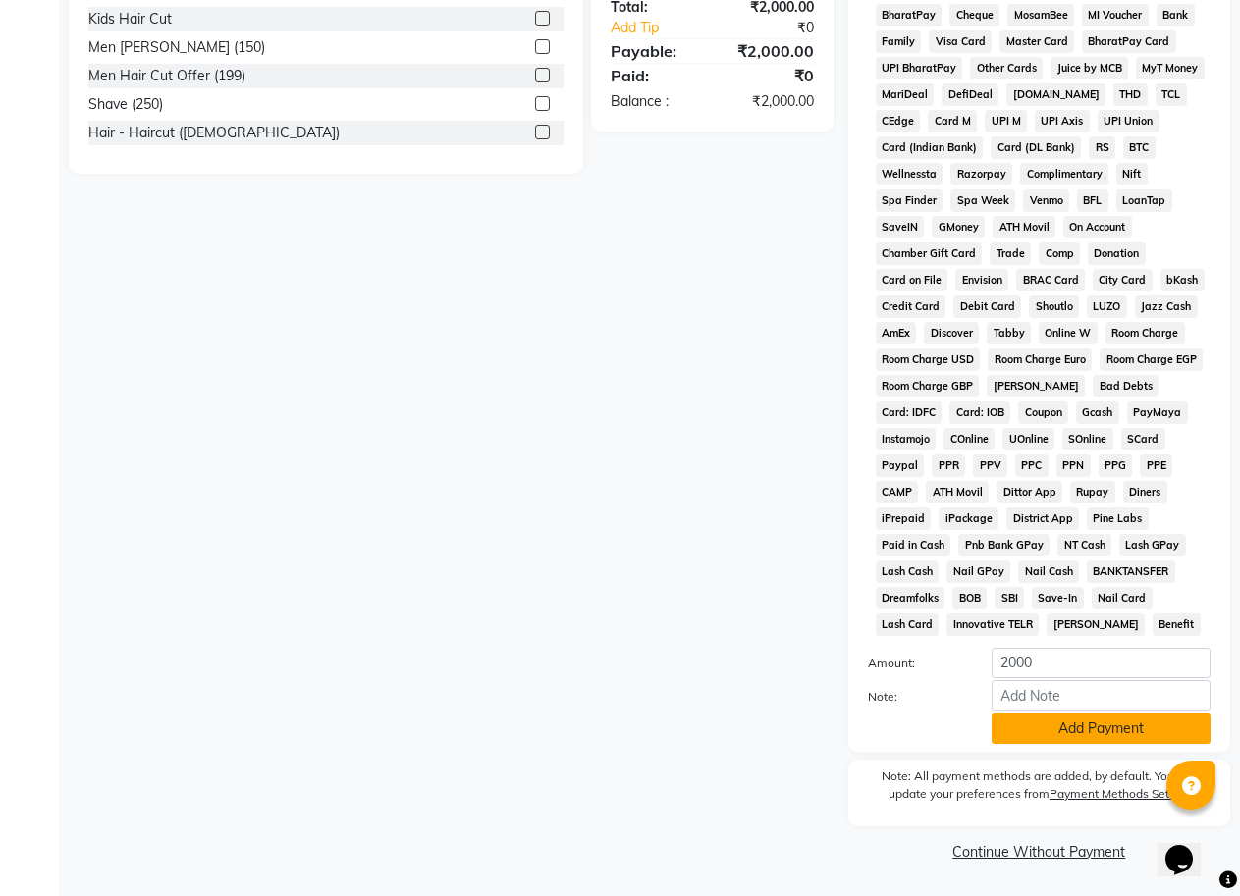
click at [1057, 732] on button "Add Payment" at bounding box center [1101, 729] width 219 height 30
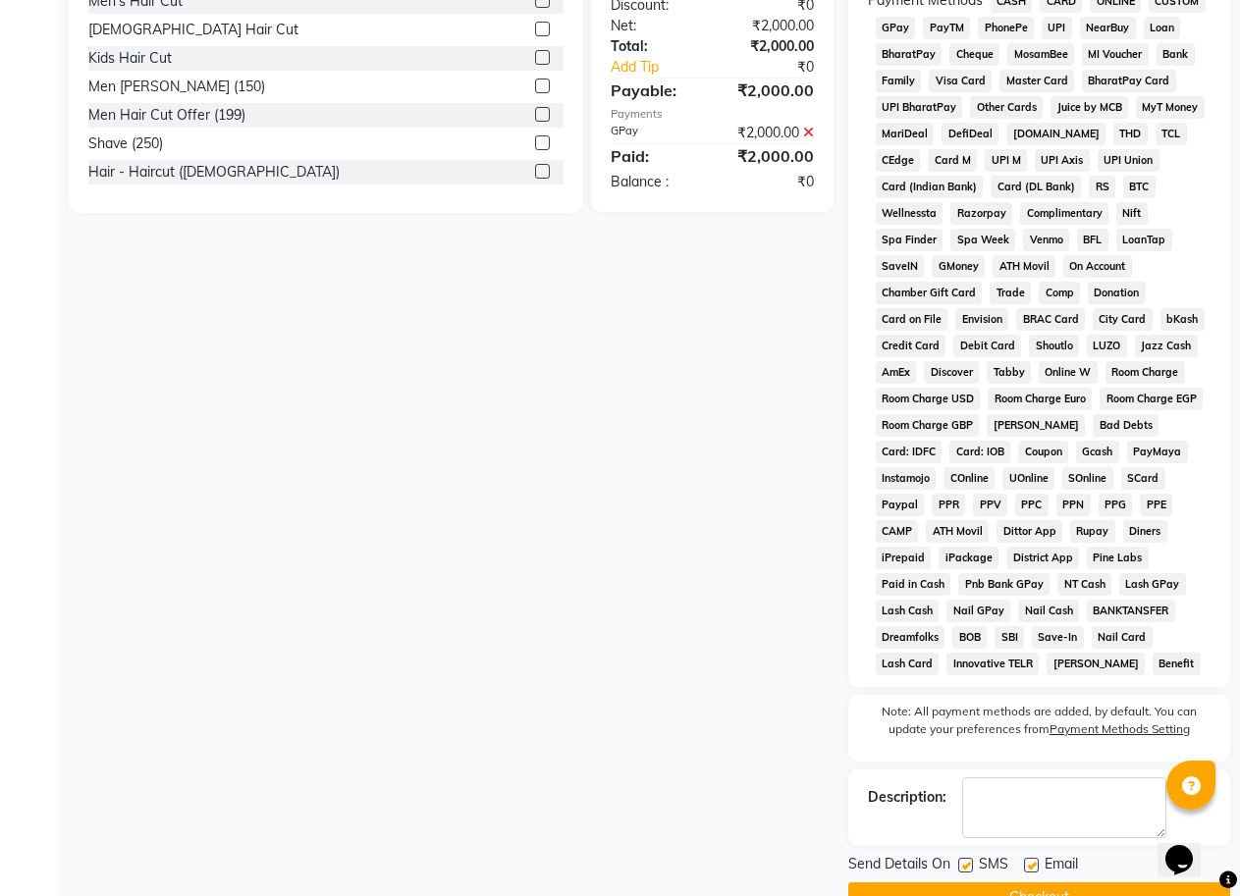
scroll to position [661, 0]
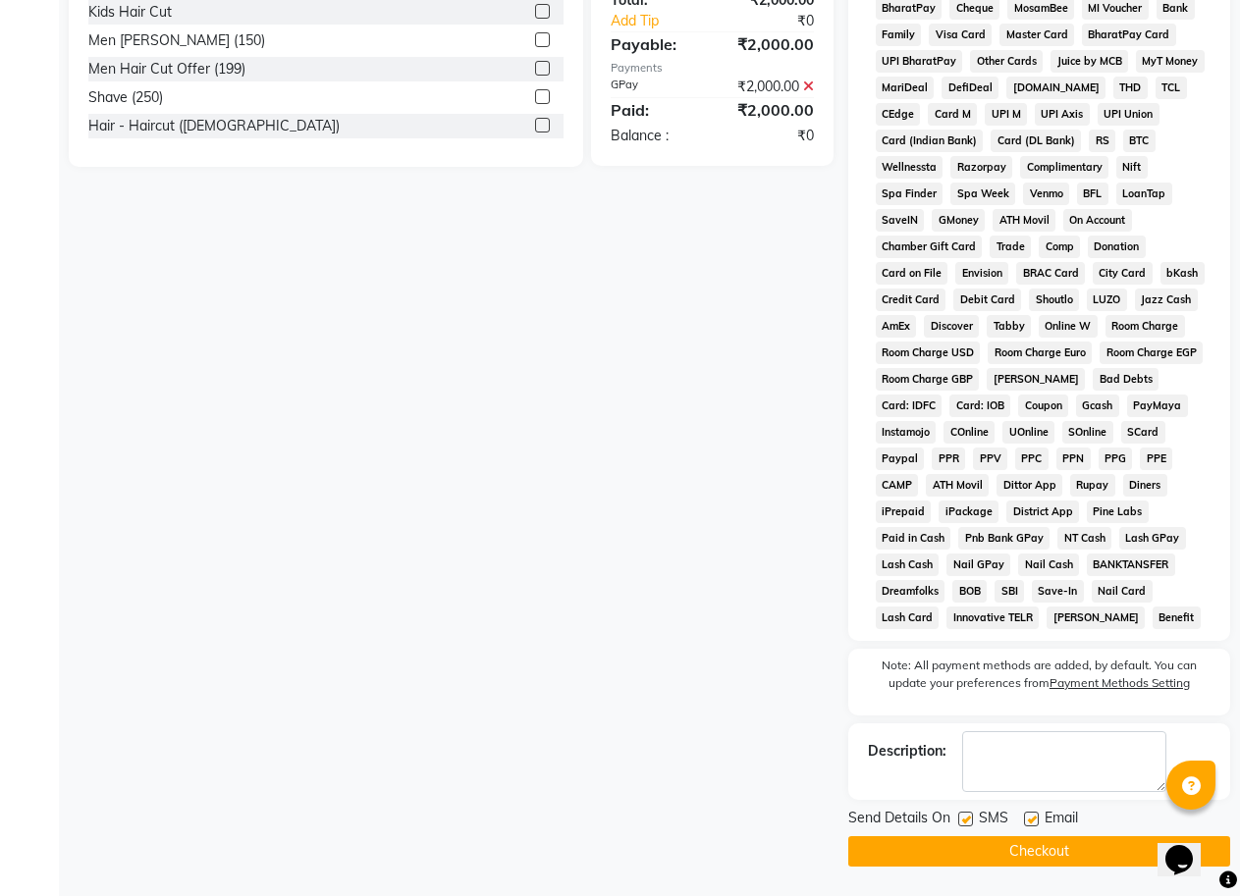
click at [961, 816] on label at bounding box center [965, 819] width 15 height 15
click at [961, 816] on input "checkbox" at bounding box center [964, 820] width 13 height 13
checkbox input "false"
click at [984, 842] on button "Checkout" at bounding box center [1039, 852] width 382 height 30
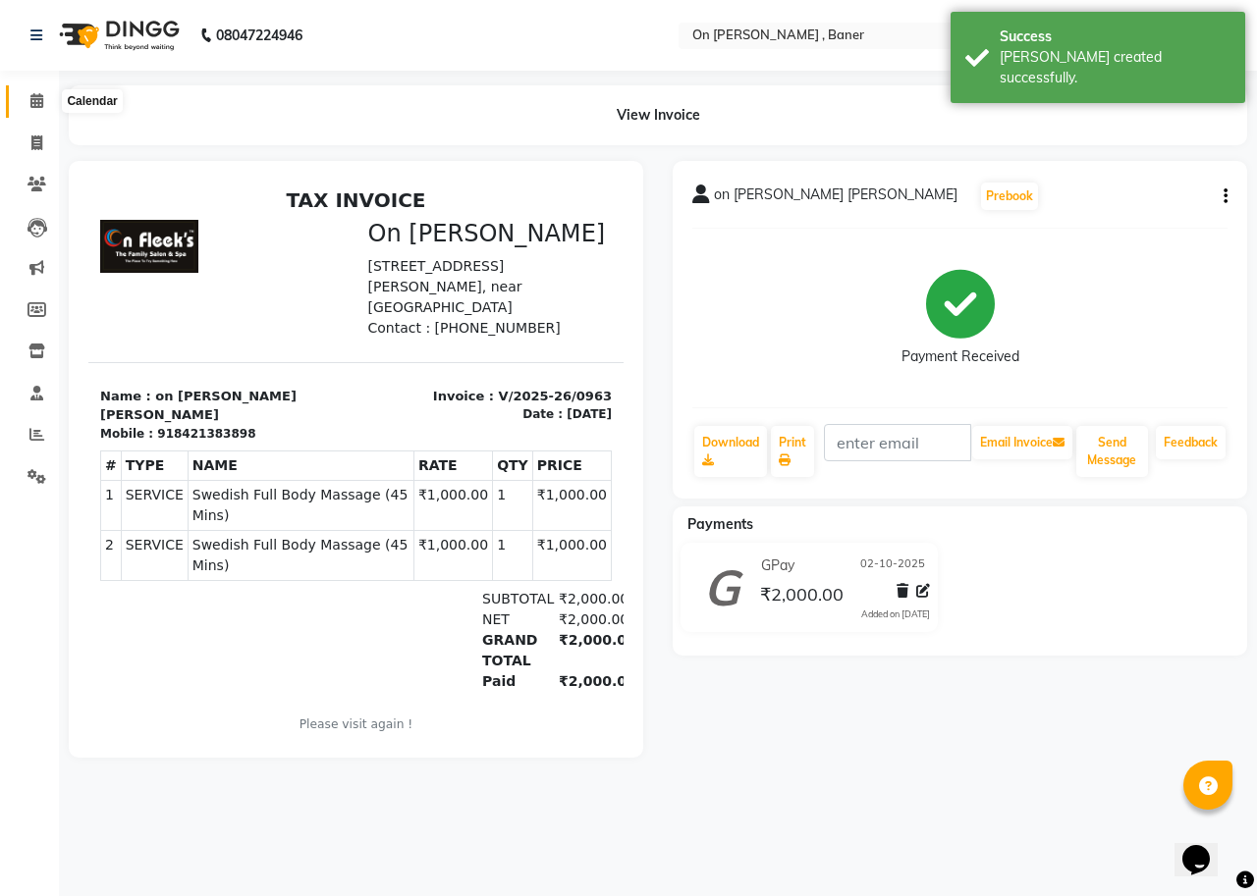
click at [37, 97] on icon at bounding box center [36, 100] width 13 height 15
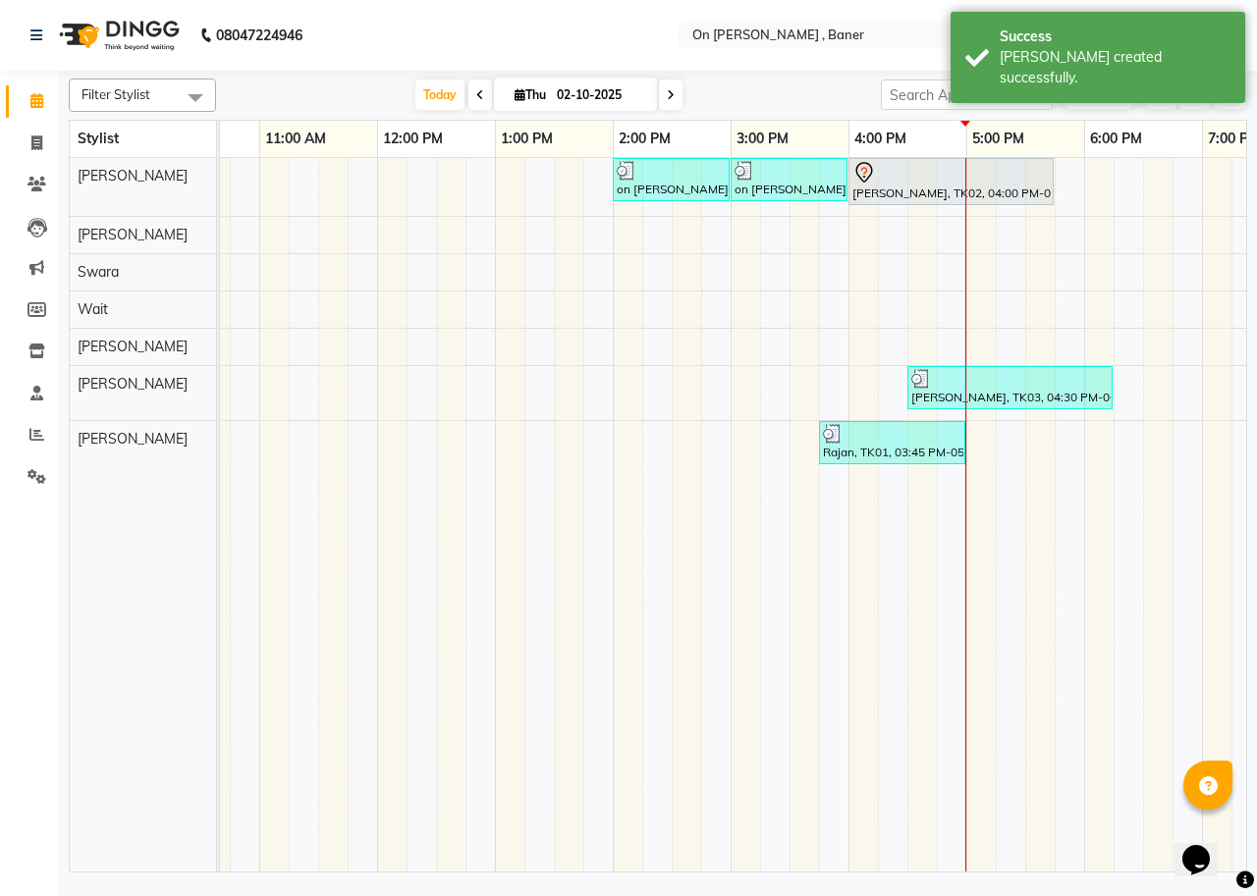
scroll to position [0, 314]
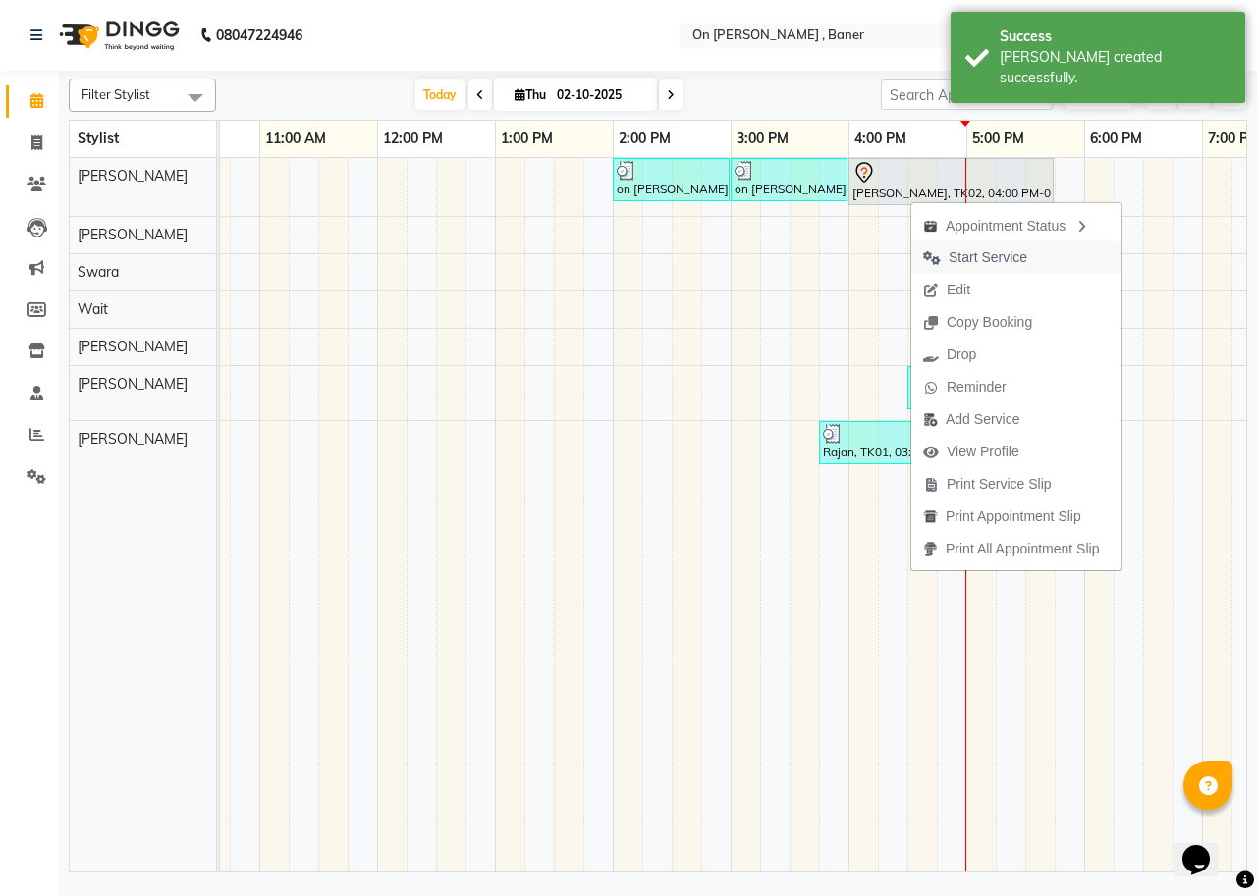
click at [979, 260] on span "Start Service" at bounding box center [988, 257] width 79 height 21
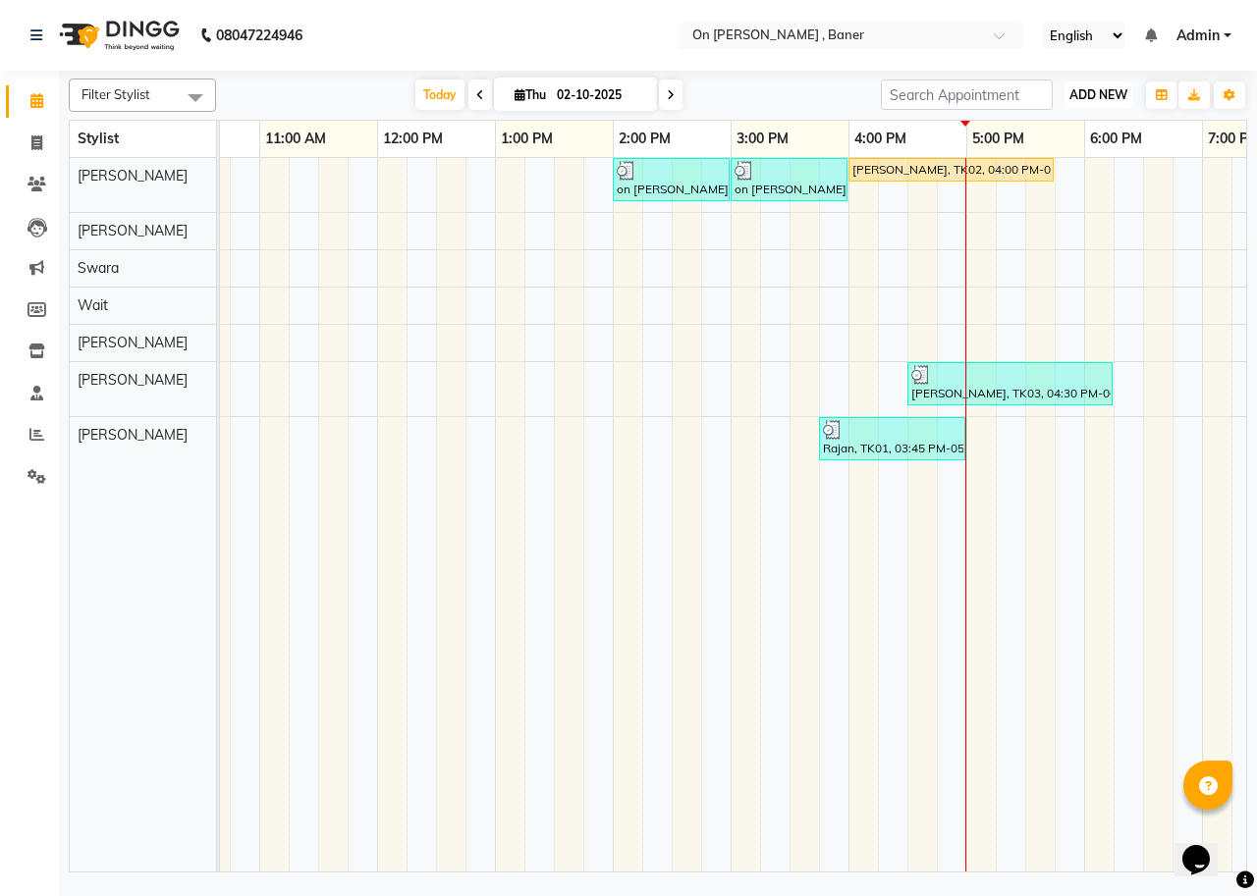
click at [1092, 92] on span "ADD NEW" at bounding box center [1098, 94] width 58 height 15
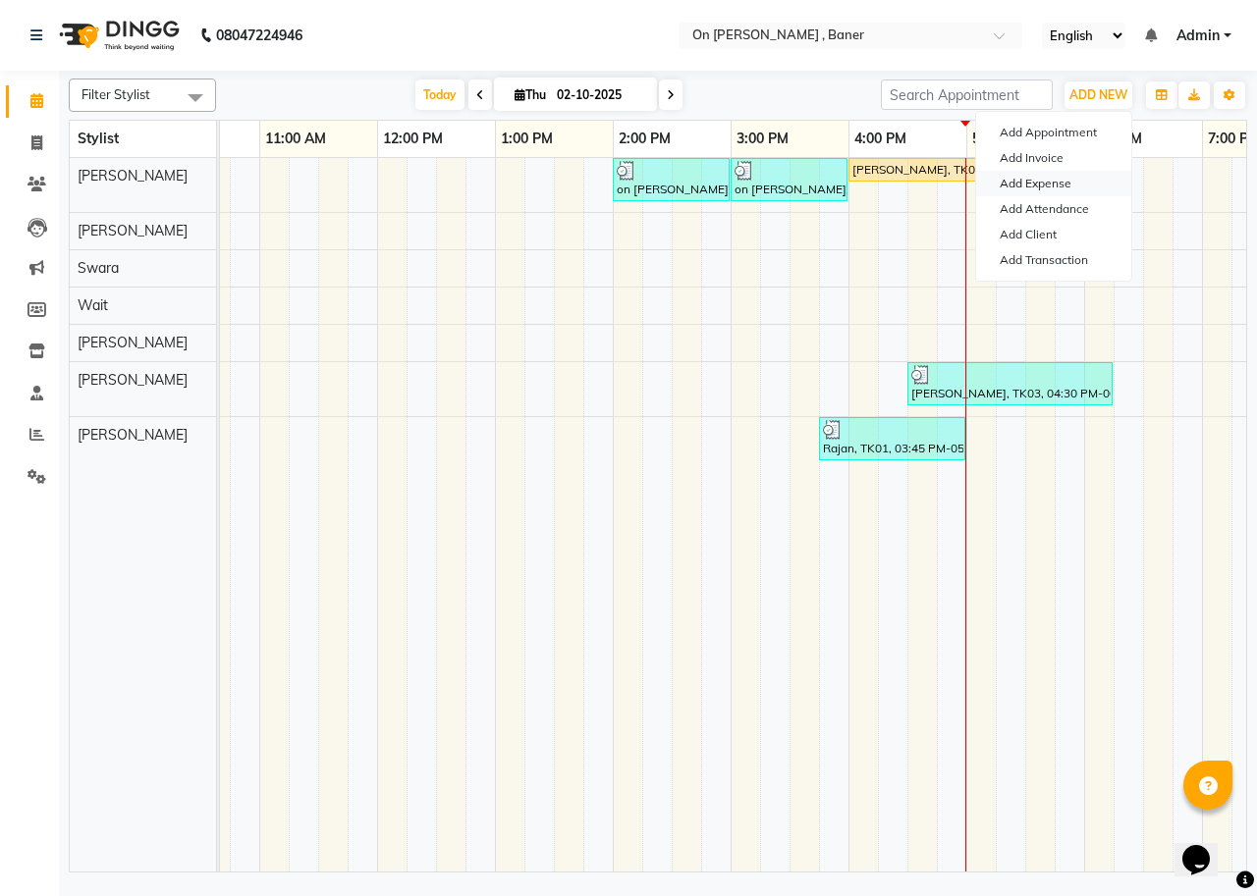
click at [1028, 182] on link "Add Expense" at bounding box center [1053, 184] width 155 height 26
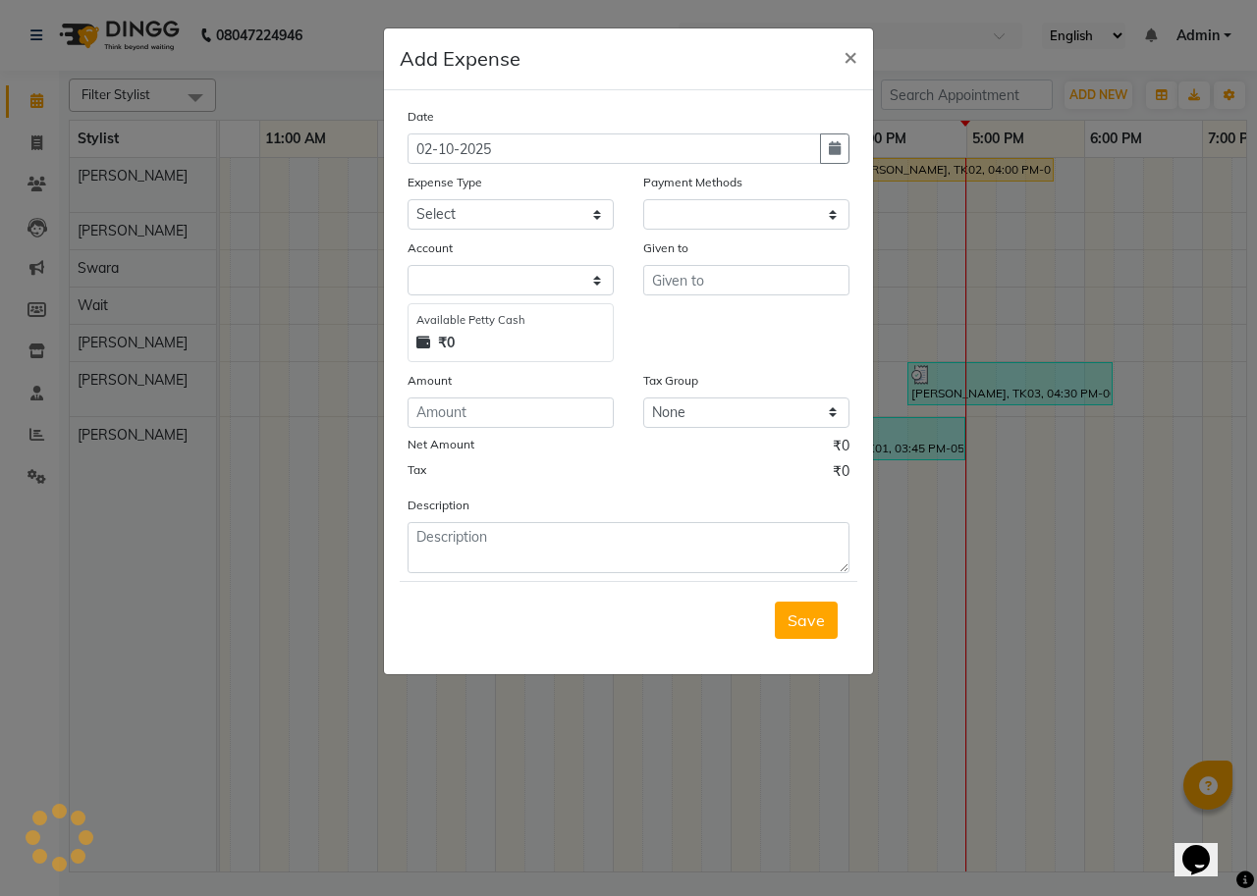
select select "1"
select select "2451"
click at [562, 204] on select "Select Advance Salary Bank charges Car maintenance Cash transfer to bank Cash t…" at bounding box center [510, 214] width 206 height 30
select select "10"
click at [407, 199] on select "Select Advance Salary Bank charges Car maintenance Cash transfer to bank Cash t…" at bounding box center [510, 214] width 206 height 30
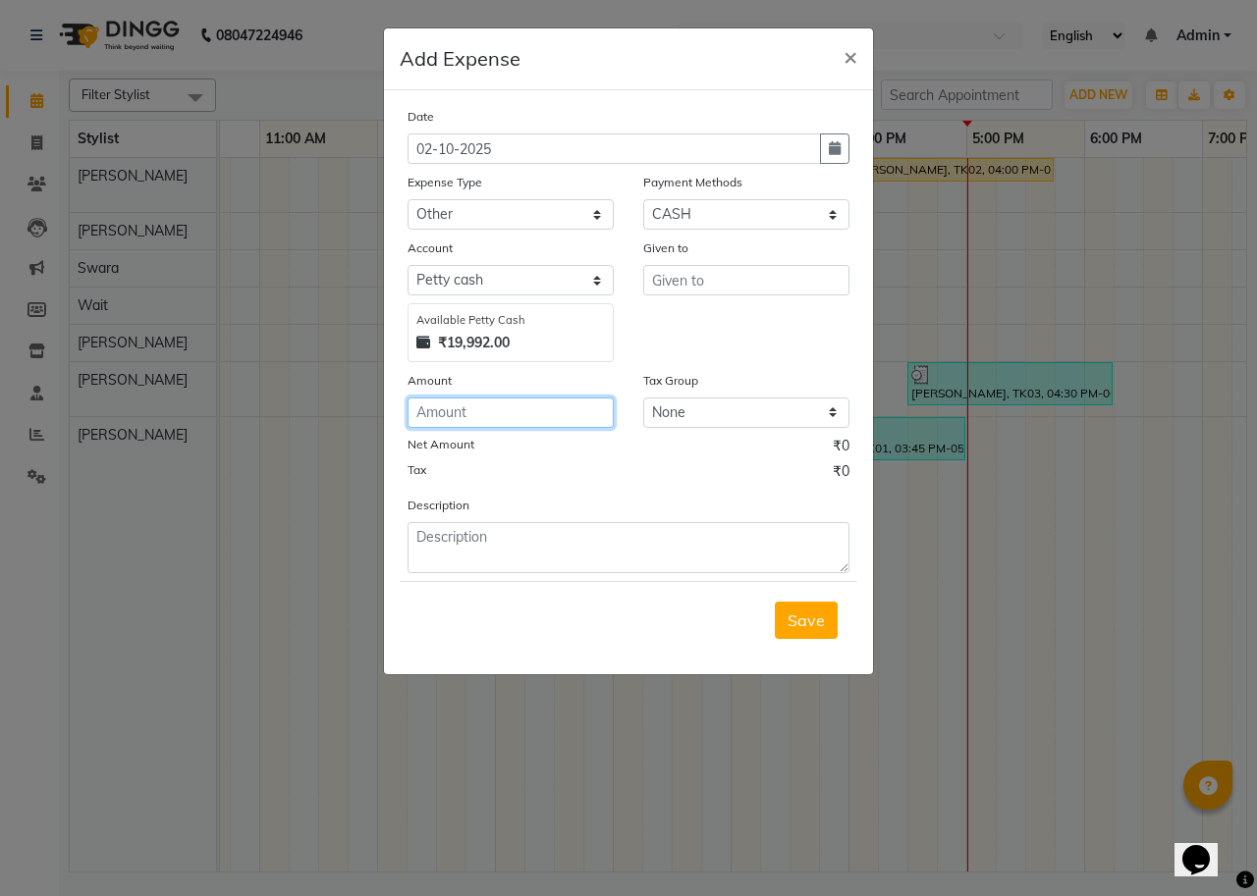
click at [511, 410] on input "number" at bounding box center [510, 413] width 206 height 30
type input "330"
click at [731, 264] on div "Given to" at bounding box center [746, 251] width 206 height 27
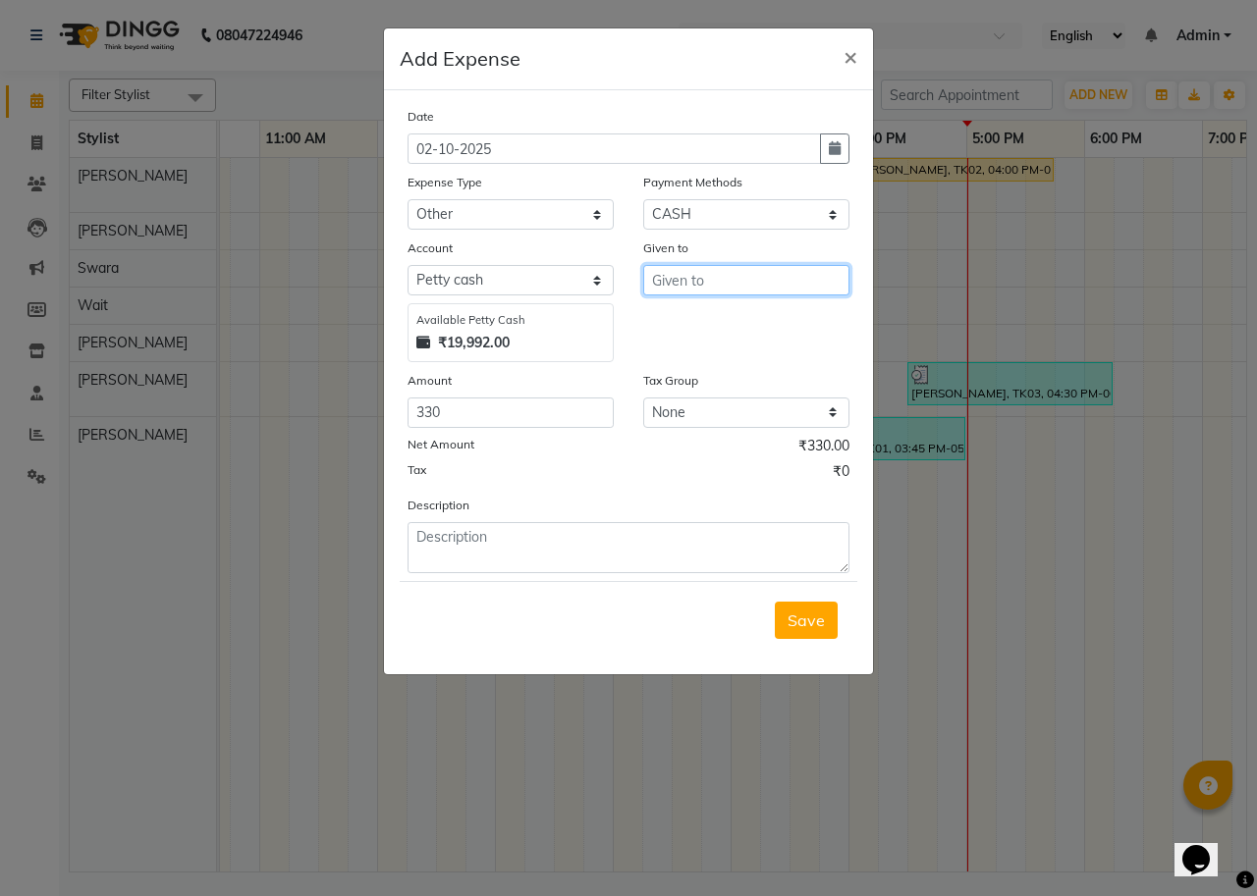
click at [718, 289] on input "text" at bounding box center [746, 280] width 206 height 30
click at [711, 285] on input "text" at bounding box center [746, 280] width 206 height 30
click at [669, 331] on span "D" at bounding box center [674, 322] width 12 height 20
type input "Deepak"
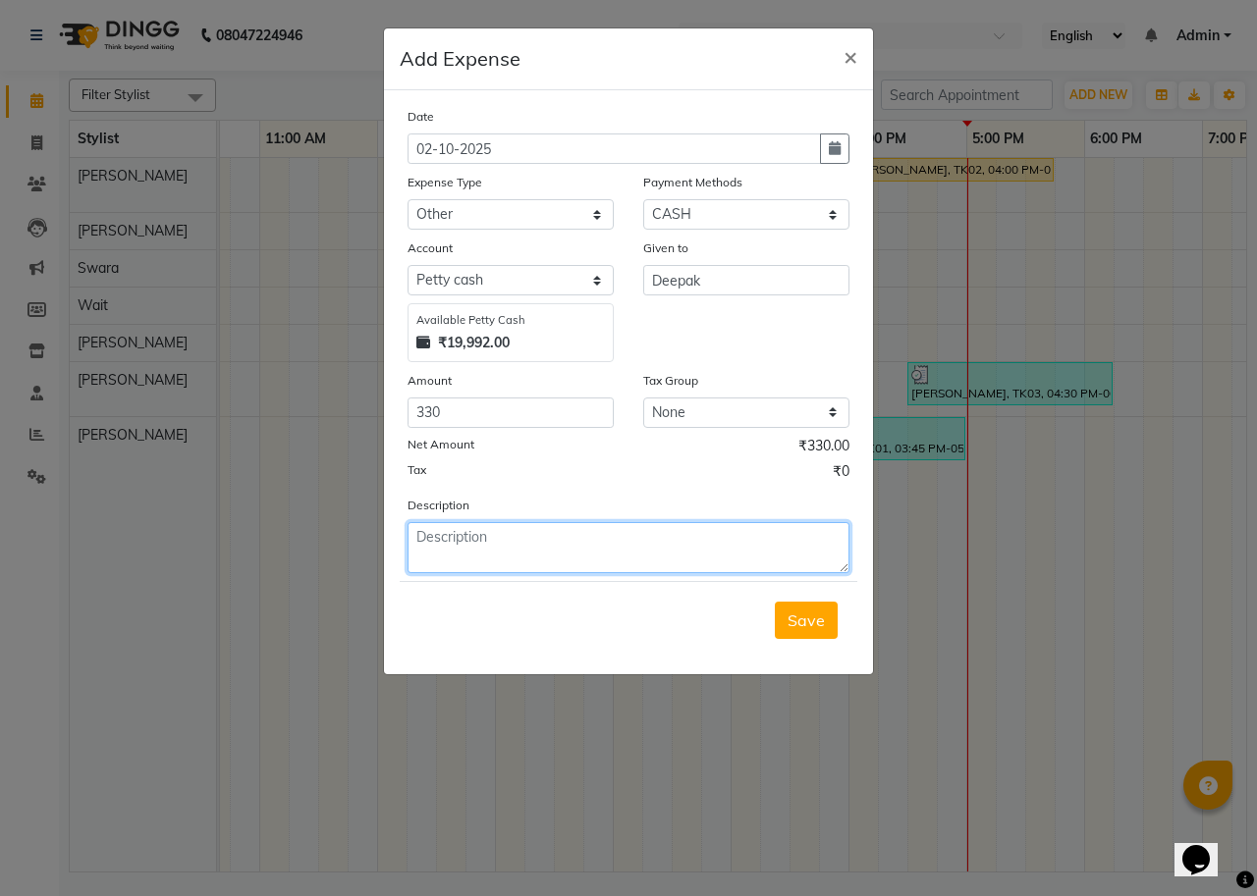
click at [506, 530] on textarea at bounding box center [628, 547] width 442 height 51
type textarea "mithai+samosa = 330"
click at [782, 639] on div "Save" at bounding box center [629, 620] width 458 height 78
click at [790, 630] on button "Save" at bounding box center [806, 620] width 63 height 37
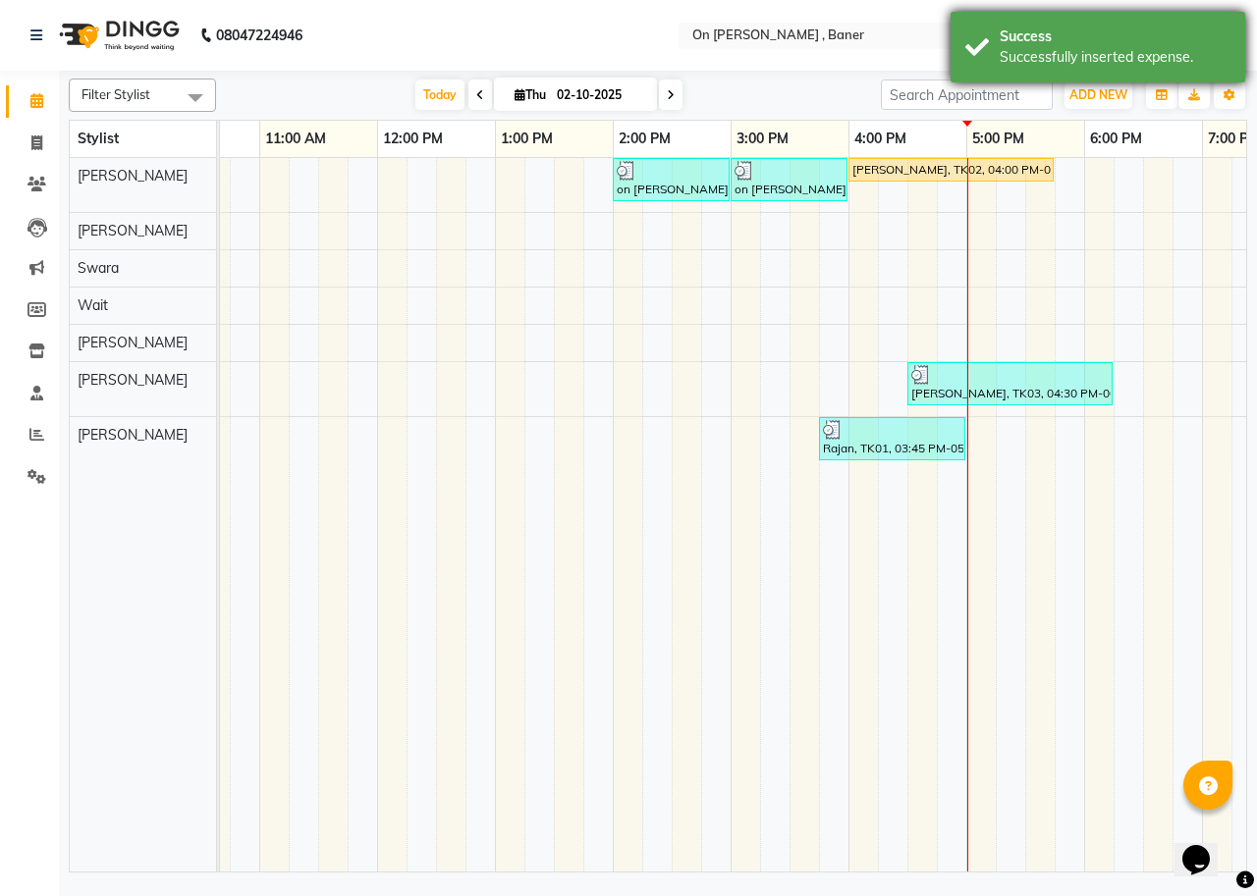
click at [1106, 80] on div "Success Successfully inserted expense." at bounding box center [1097, 47] width 295 height 71
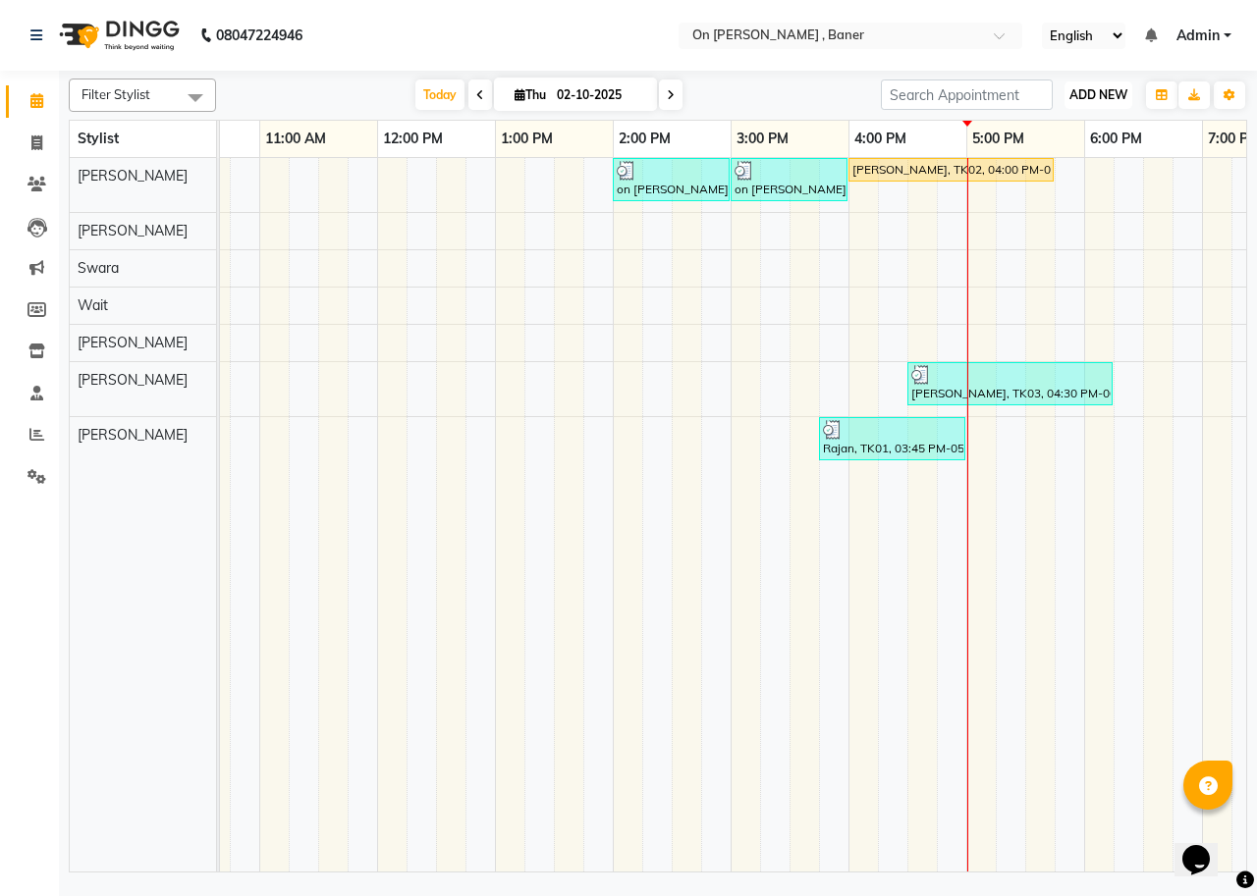
click at [1107, 87] on span "ADD NEW" at bounding box center [1098, 94] width 58 height 15
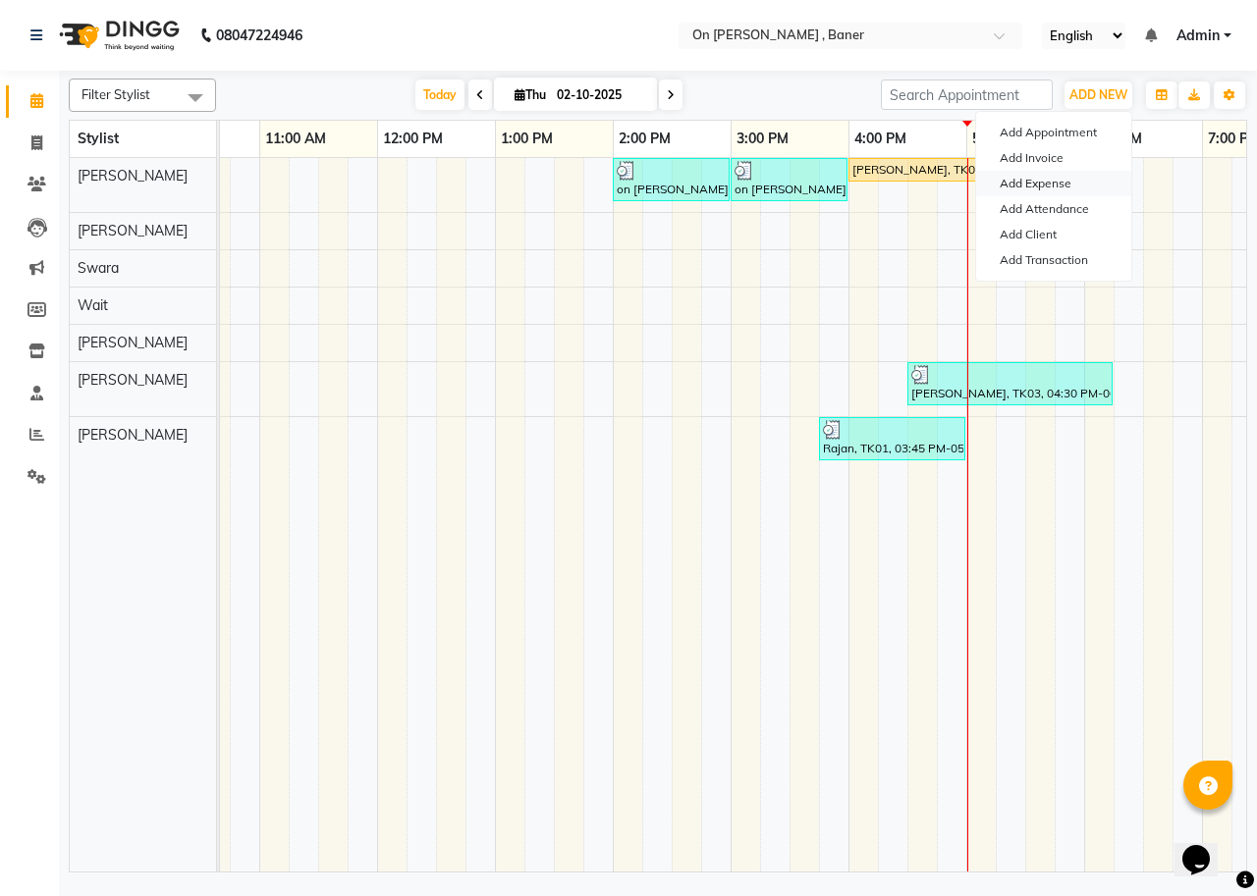
click at [1029, 178] on link "Add Expense" at bounding box center [1053, 184] width 155 height 26
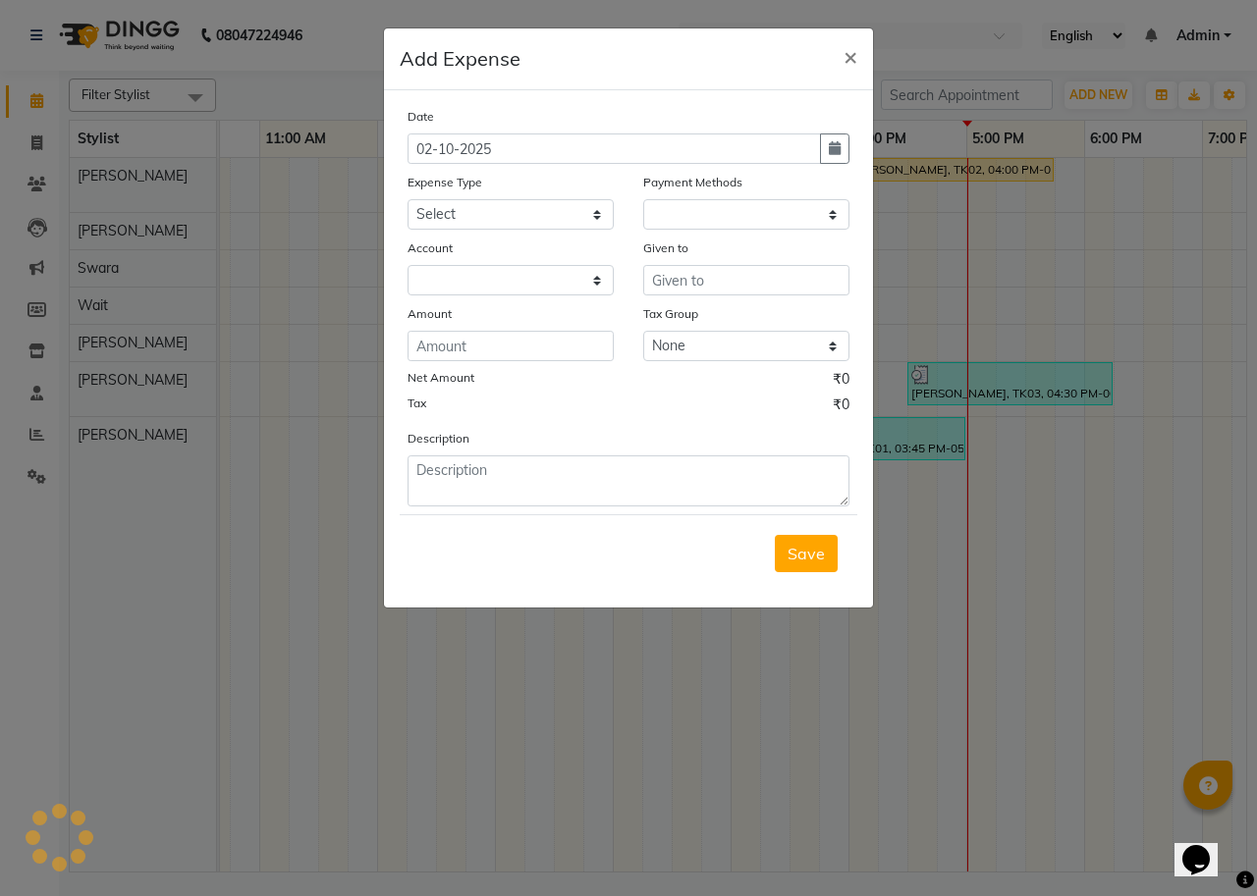
select select "1"
select select "2451"
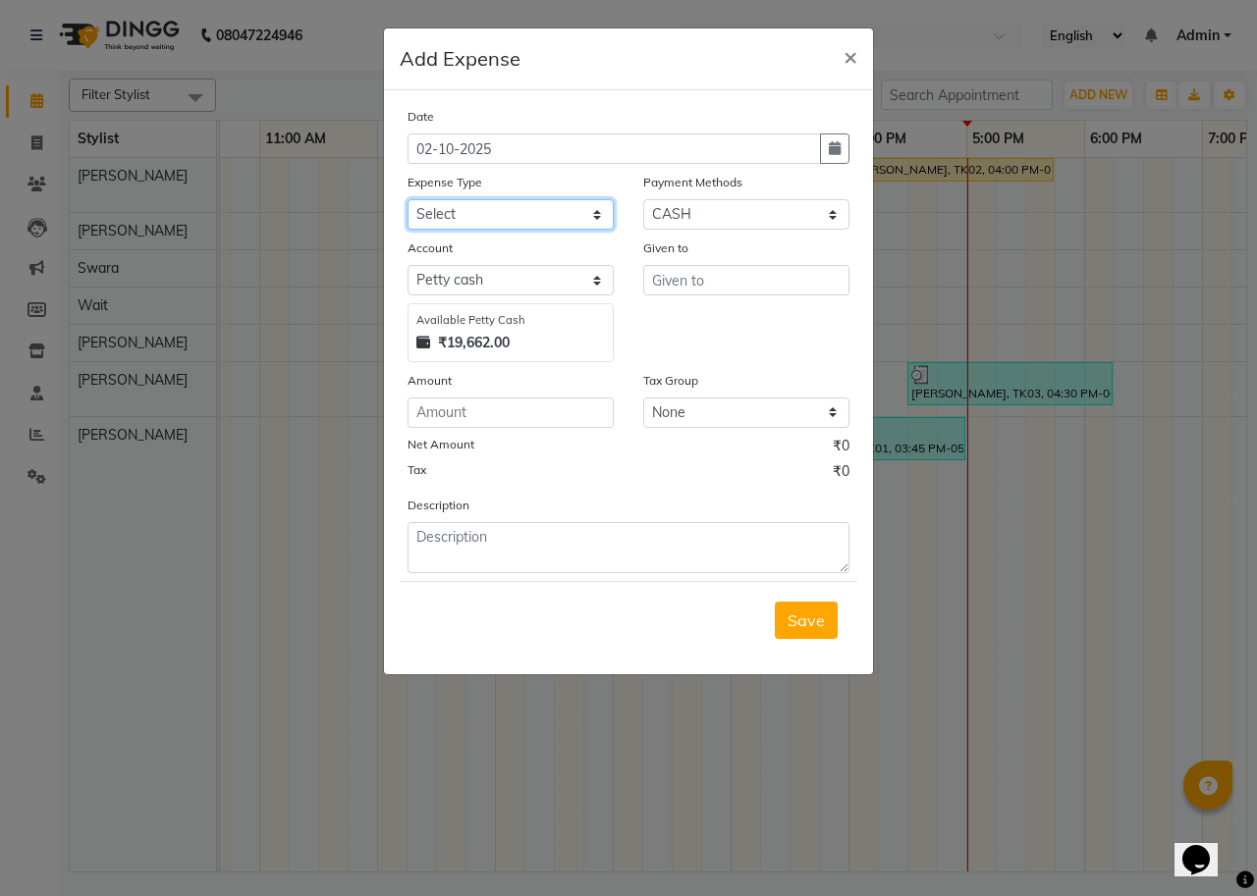
click at [541, 210] on select "Select Advance Salary Bank charges Car maintenance Cash transfer to bank Cash t…" at bounding box center [510, 214] width 206 height 30
select select "10"
click at [407, 199] on select "Select Advance Salary Bank charges Car maintenance Cash transfer to bank Cash t…" at bounding box center [510, 214] width 206 height 30
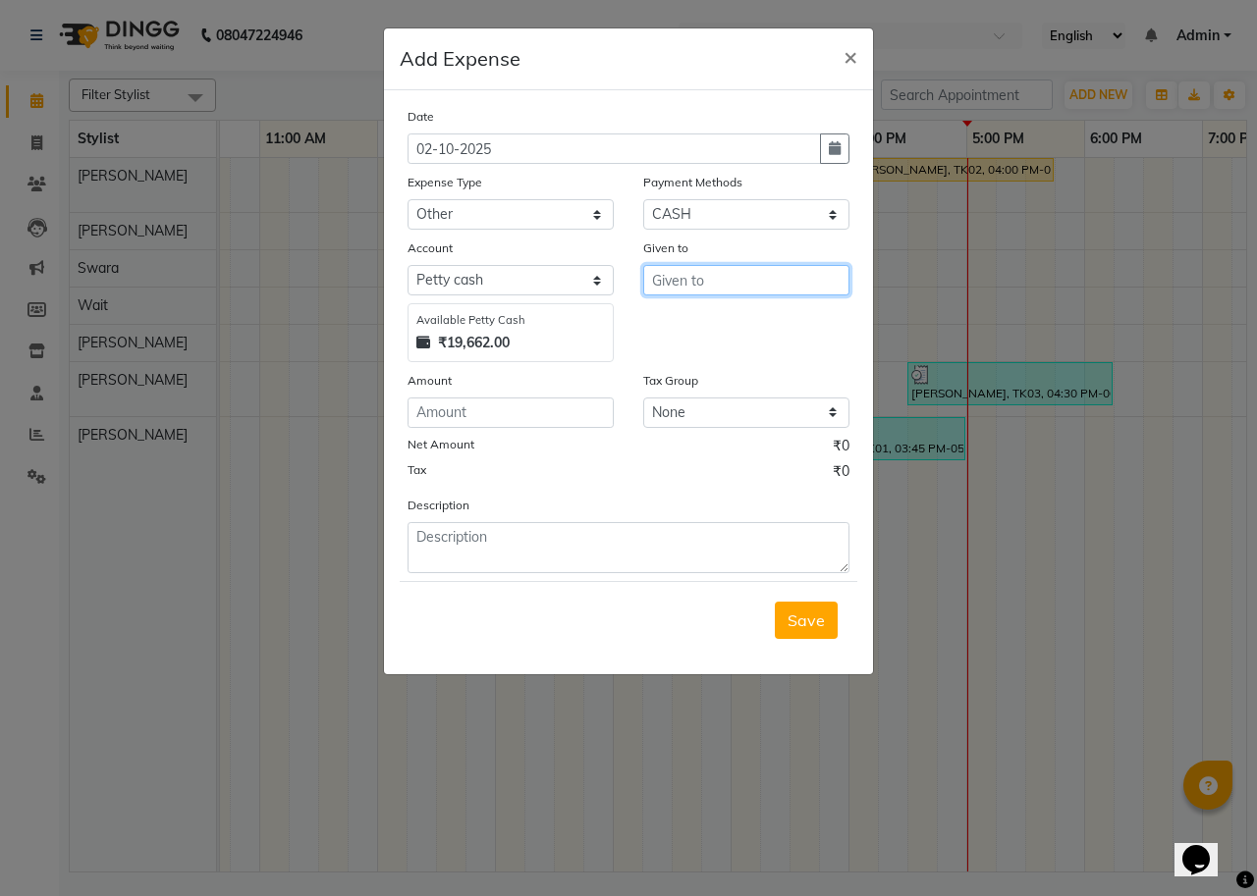
click at [680, 274] on input "text" at bounding box center [746, 280] width 206 height 30
click at [701, 349] on ngb-highlight "S u s hma" at bounding box center [697, 354] width 59 height 20
type input "[PERSON_NAME]"
click at [496, 418] on input "number" at bounding box center [510, 413] width 206 height 30
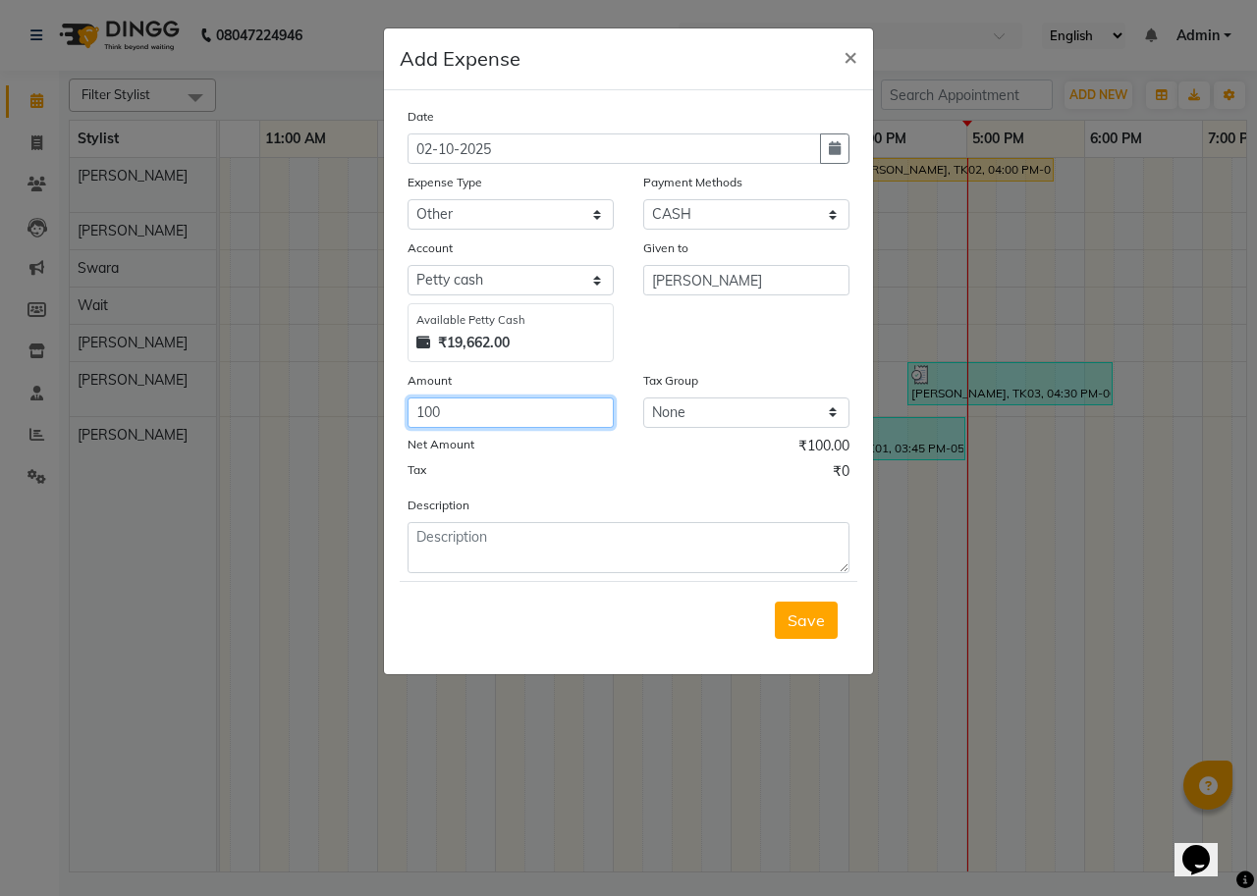
type input "100"
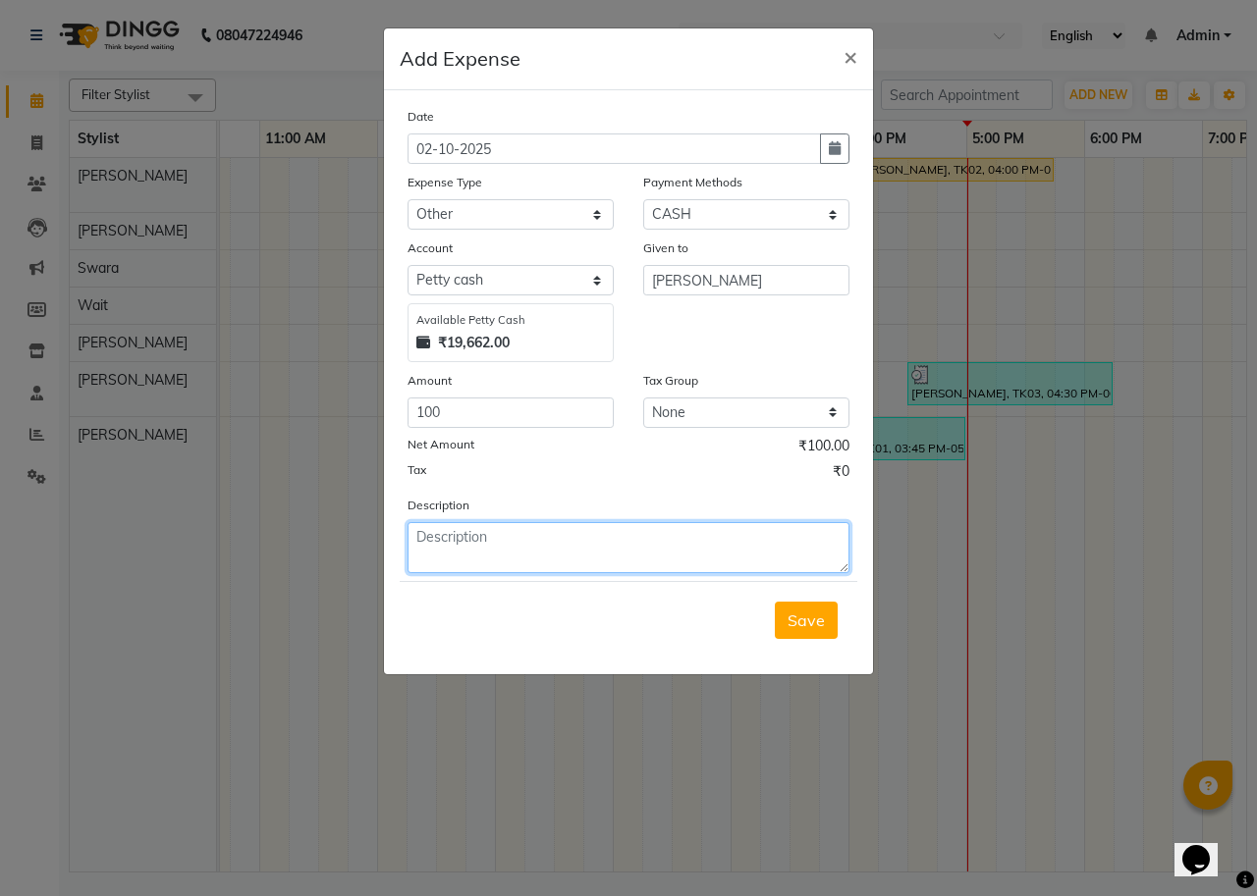
click at [540, 557] on textarea at bounding box center [628, 547] width 442 height 51
type textarea "[DEMOGRAPHIC_DATA] full = 100"
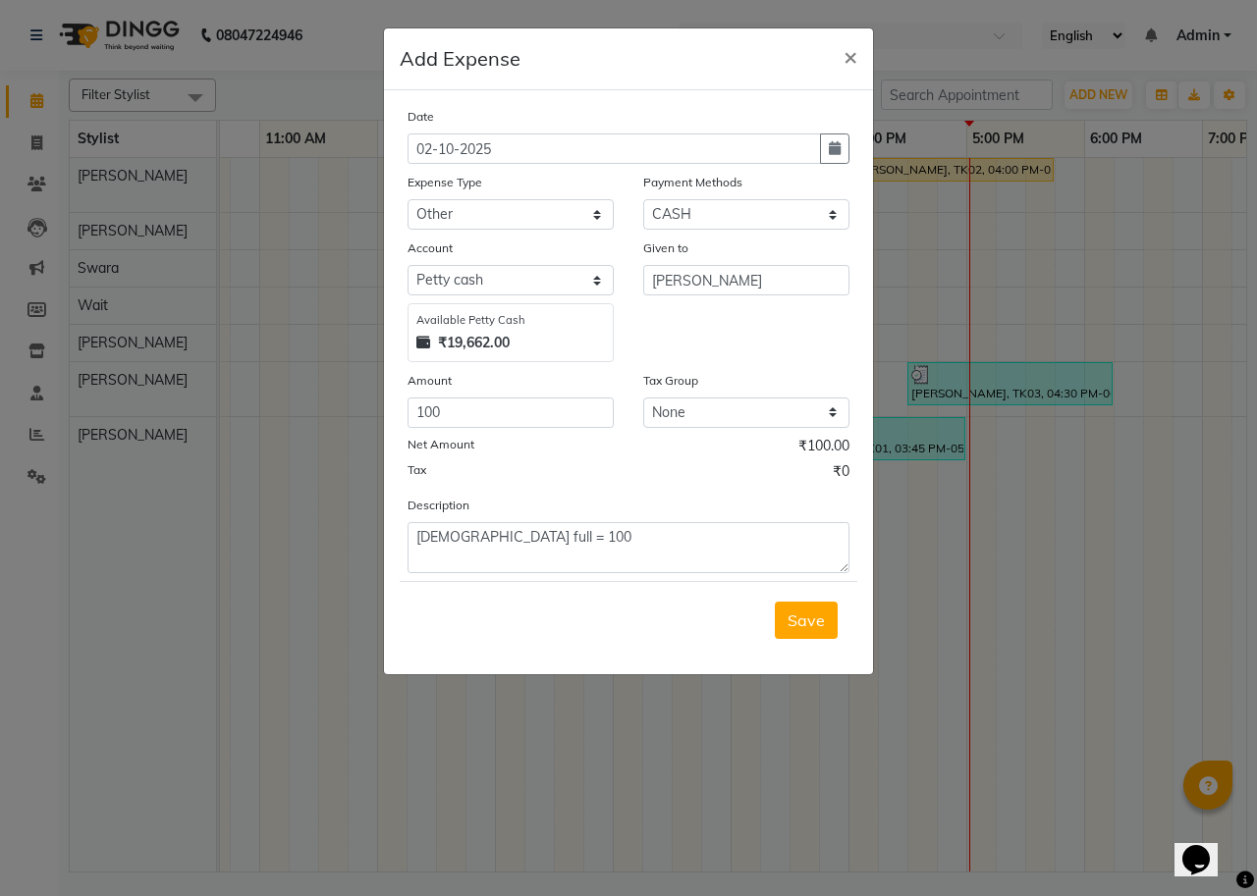
drag, startPoint x: 805, startPoint y: 605, endPoint x: 793, endPoint y: 606, distance: 11.8
click at [802, 605] on button "Save" at bounding box center [806, 620] width 63 height 37
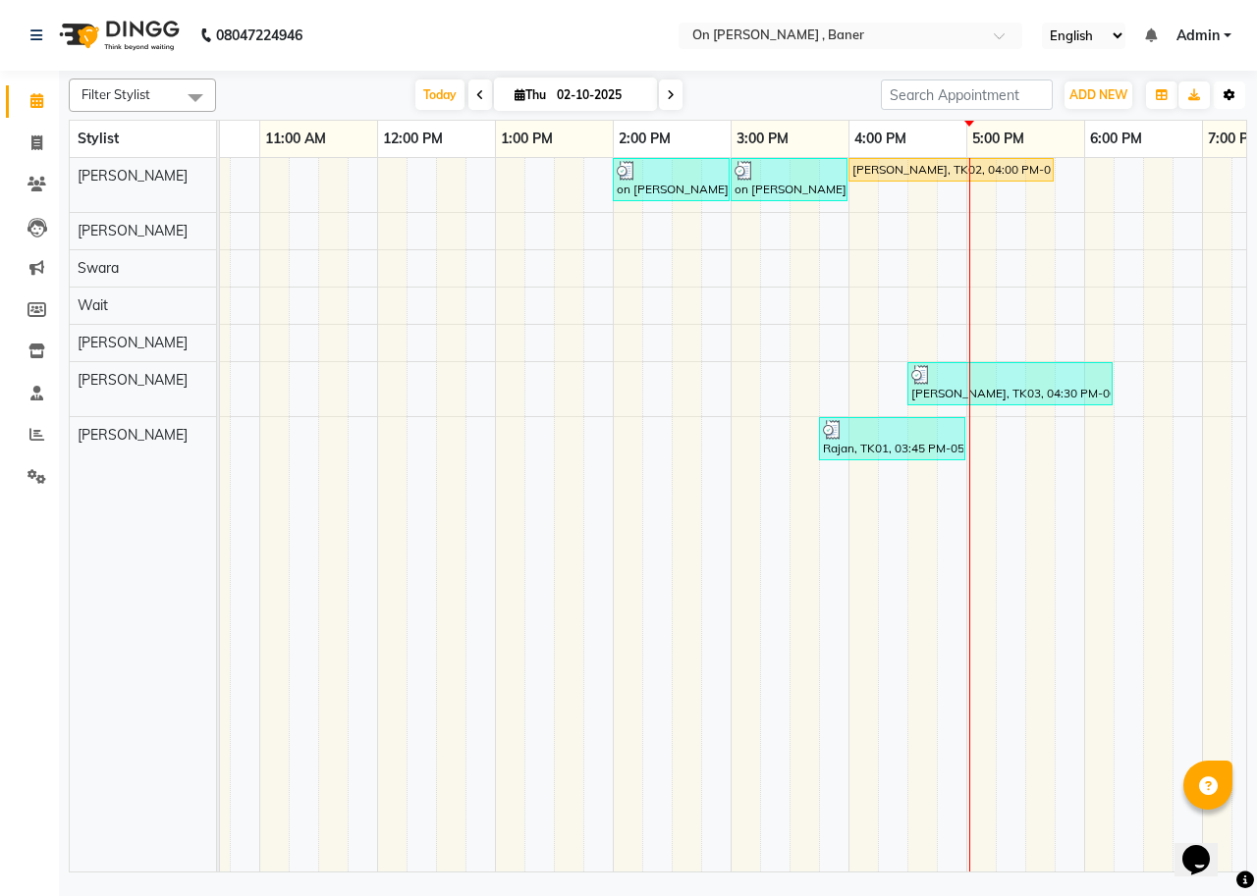
click at [1227, 92] on icon "button" at bounding box center [1229, 95] width 12 height 12
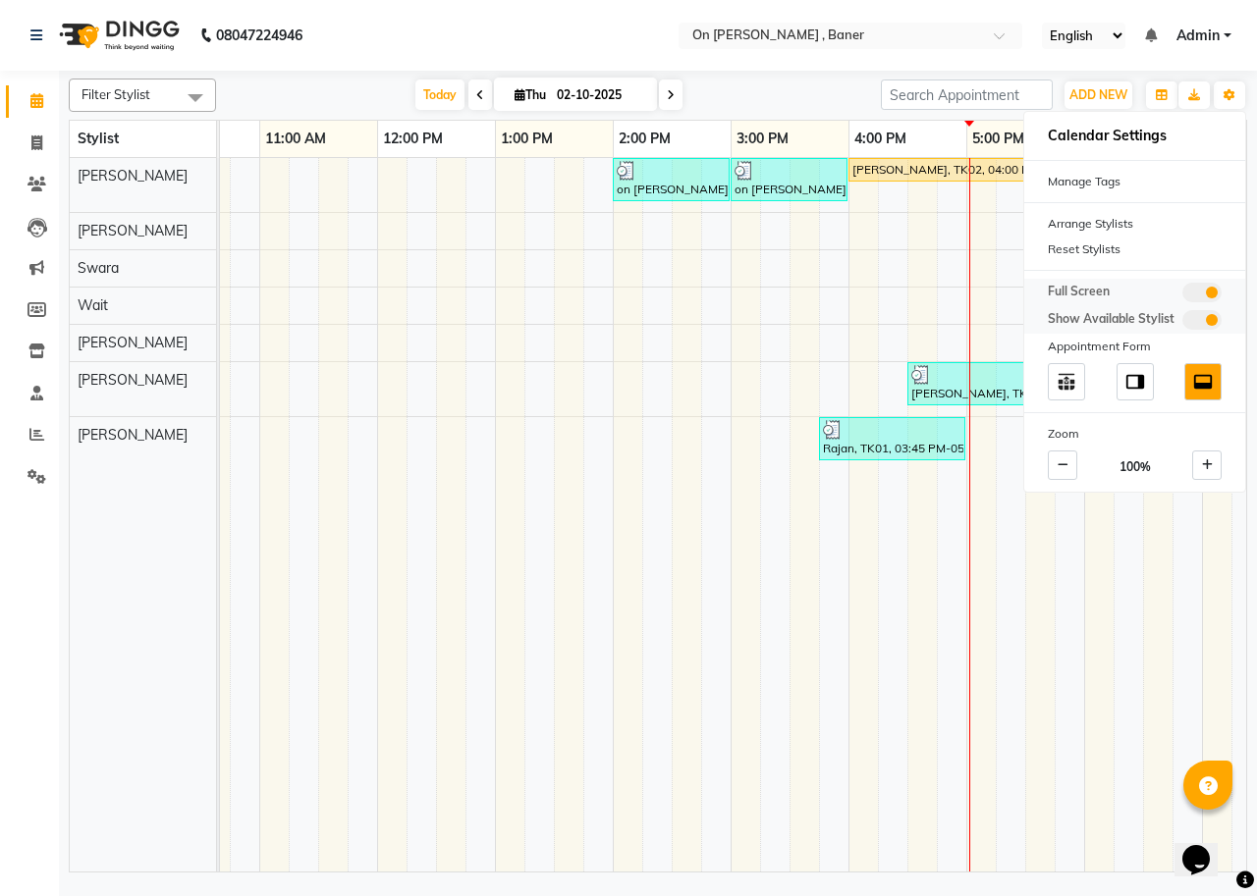
click at [1214, 298] on span at bounding box center [1201, 293] width 39 height 20
click at [1182, 296] on input "checkbox" at bounding box center [1182, 296] width 0 height 0
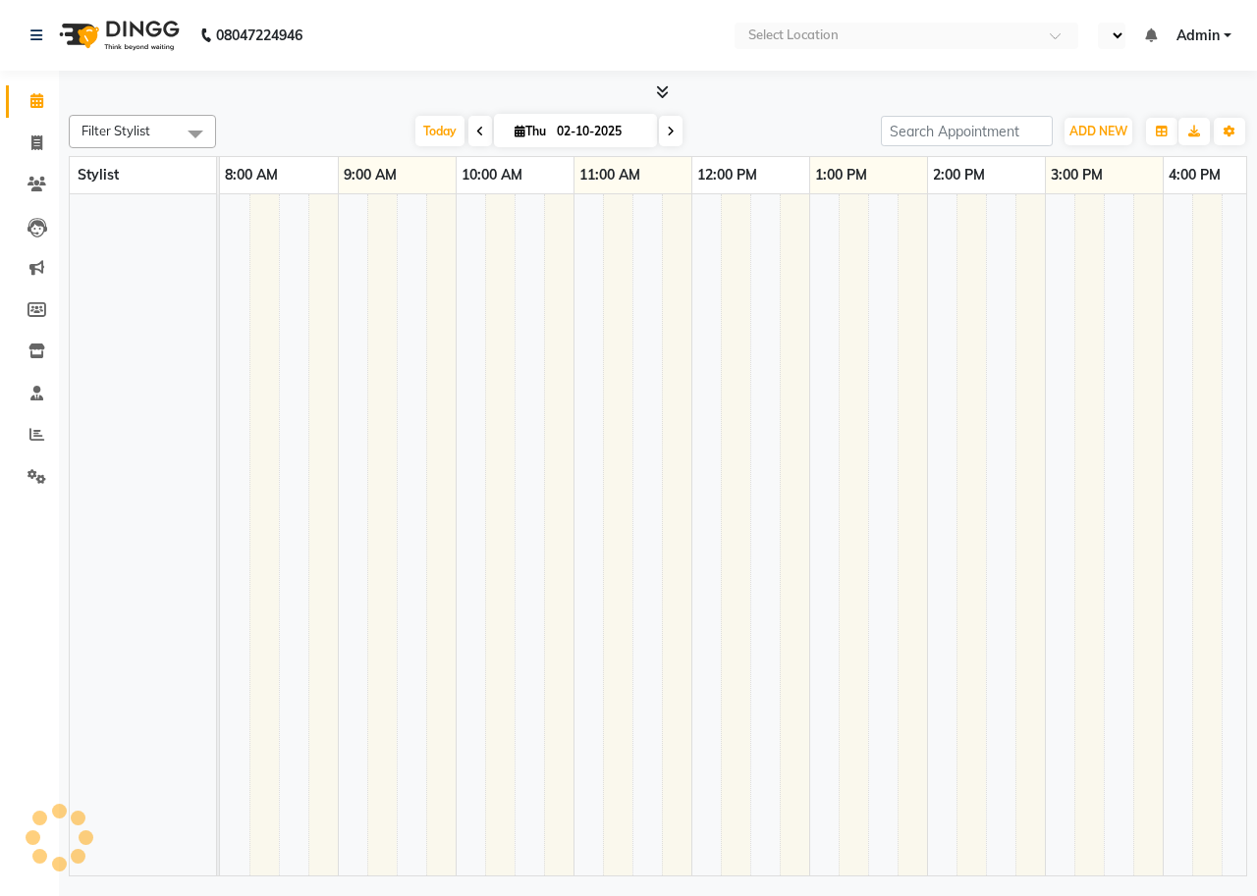
select select "en"
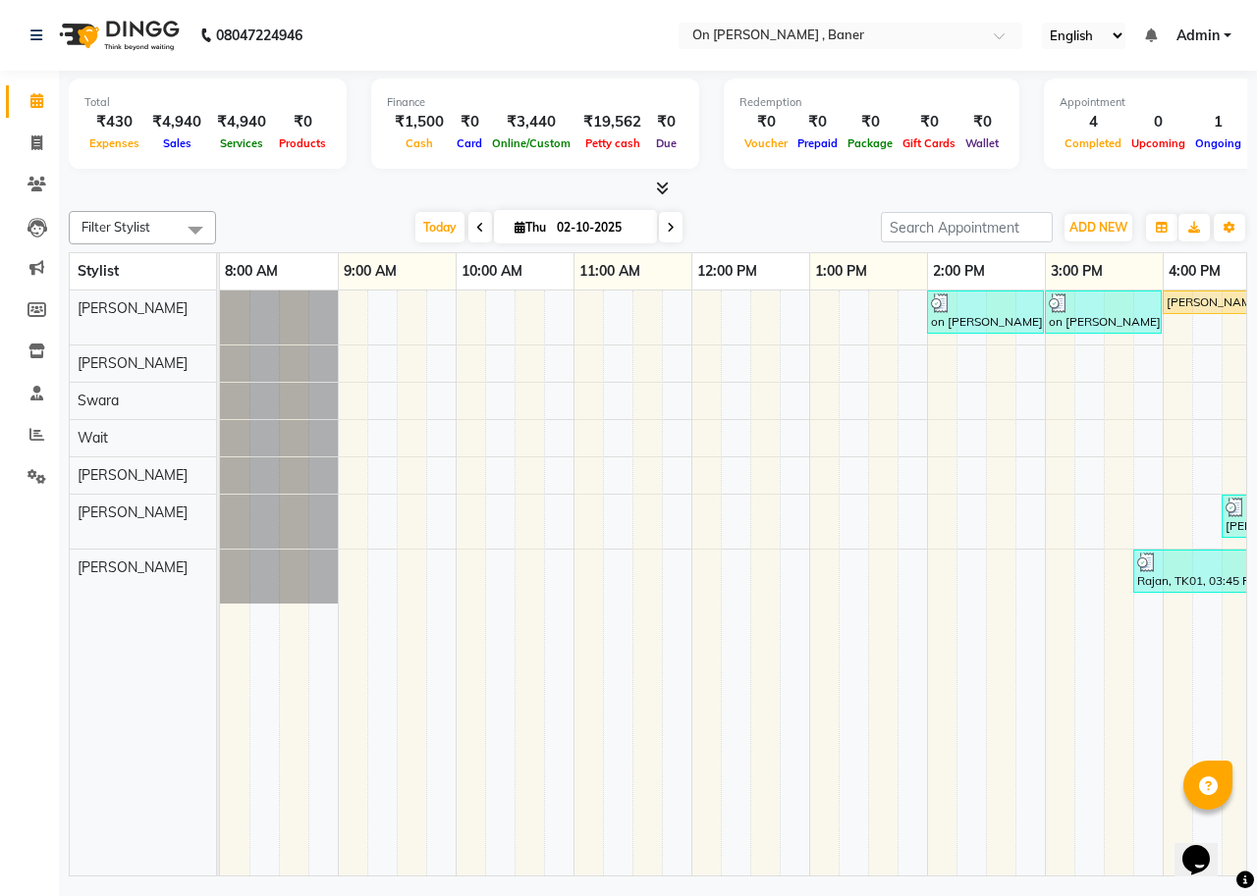
click at [1229, 826] on div "Opens Chat This icon Opens the chat window." at bounding box center [1205, 826] width 47 height 0
drag, startPoint x: 1232, startPoint y: 863, endPoint x: 1241, endPoint y: 870, distance: 11.2
click at [1237, 870] on html "Opens Chat This icon Opens the chat window." at bounding box center [1205, 847] width 63 height 59
click at [1238, 866] on body "08047224946 Select Location × On [PERSON_NAME] , Baner English ENGLISH Español …" at bounding box center [628, 448] width 1257 height 896
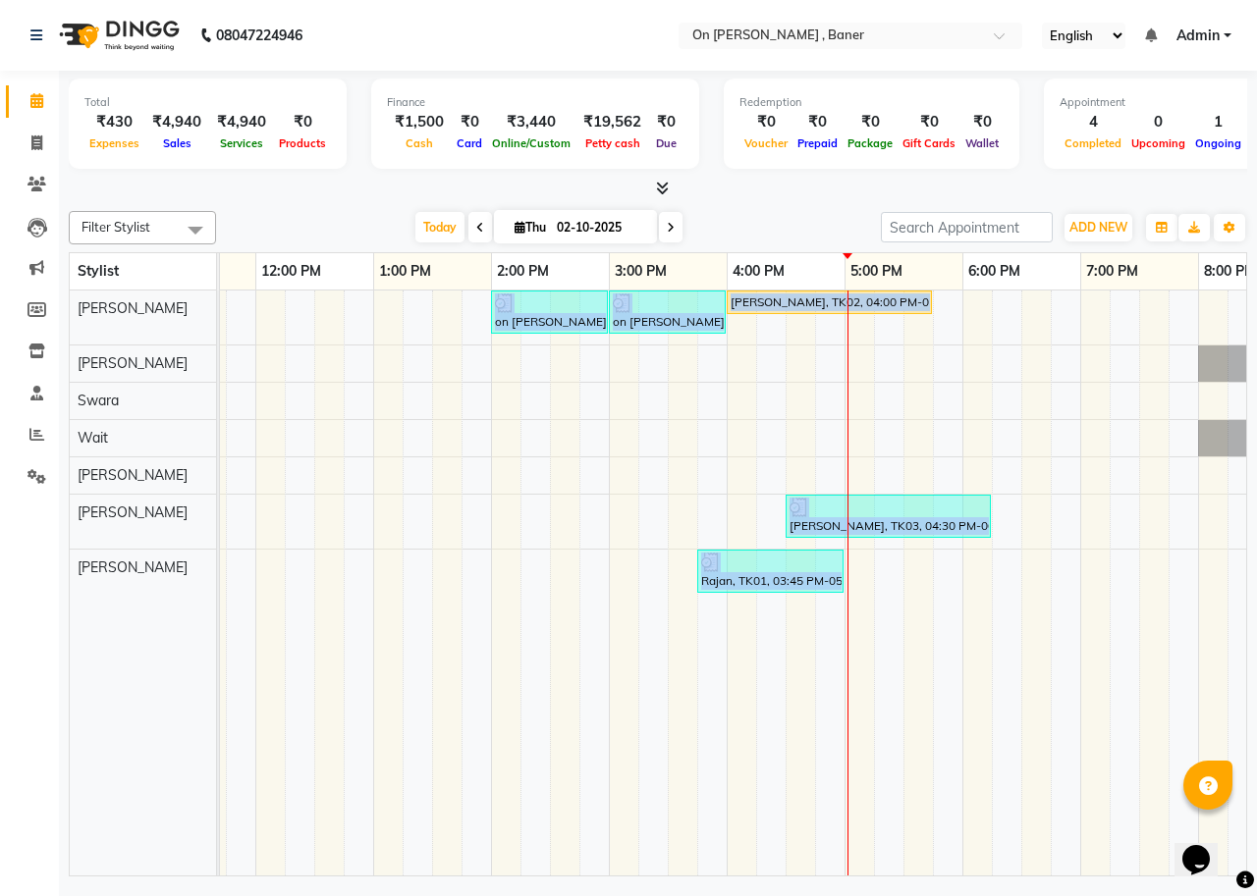
scroll to position [0, 443]
